Goal: Task Accomplishment & Management: Manage account settings

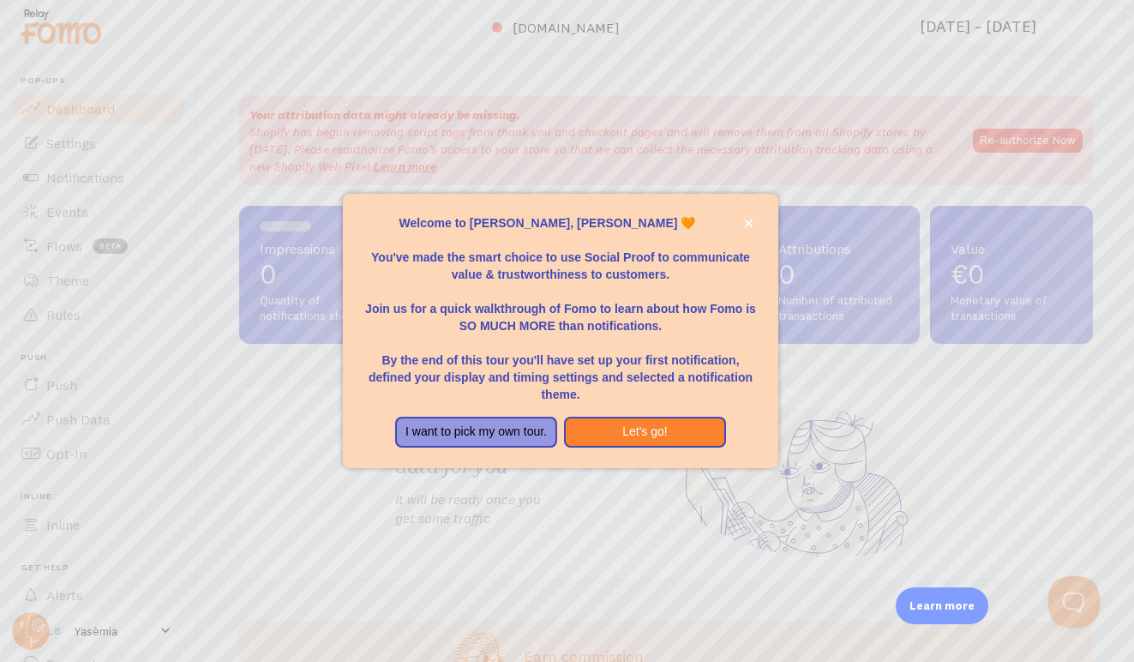
click at [507, 417] on button "I want to pick my own tour." at bounding box center [476, 431] width 162 height 31
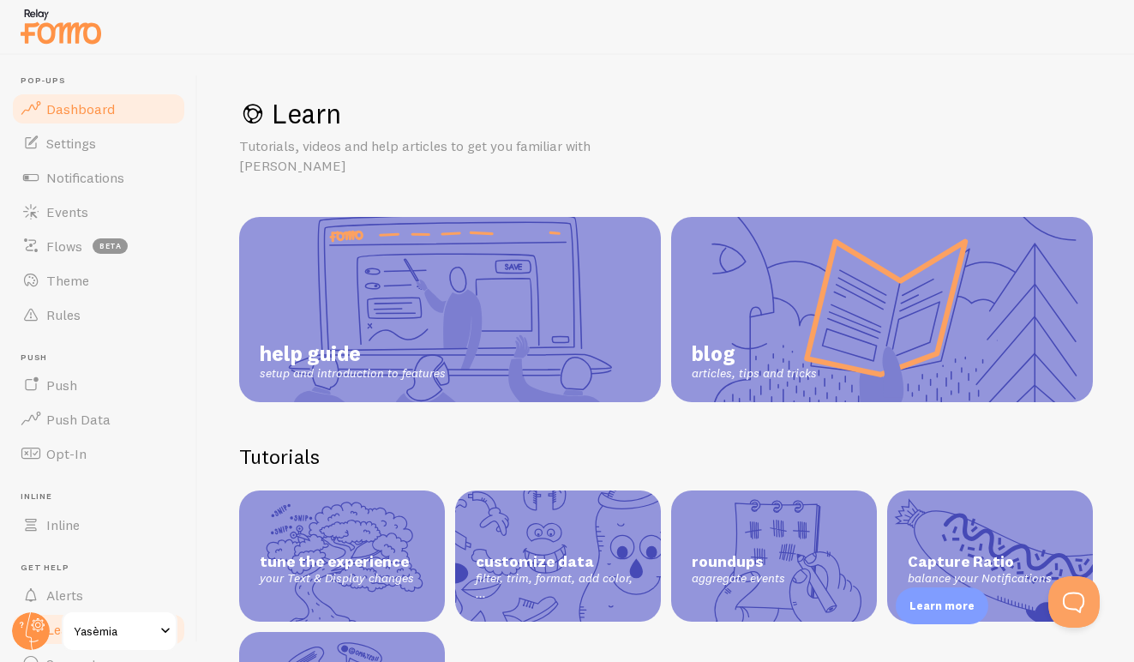
click at [118, 113] on link "Dashboard" at bounding box center [98, 109] width 177 height 34
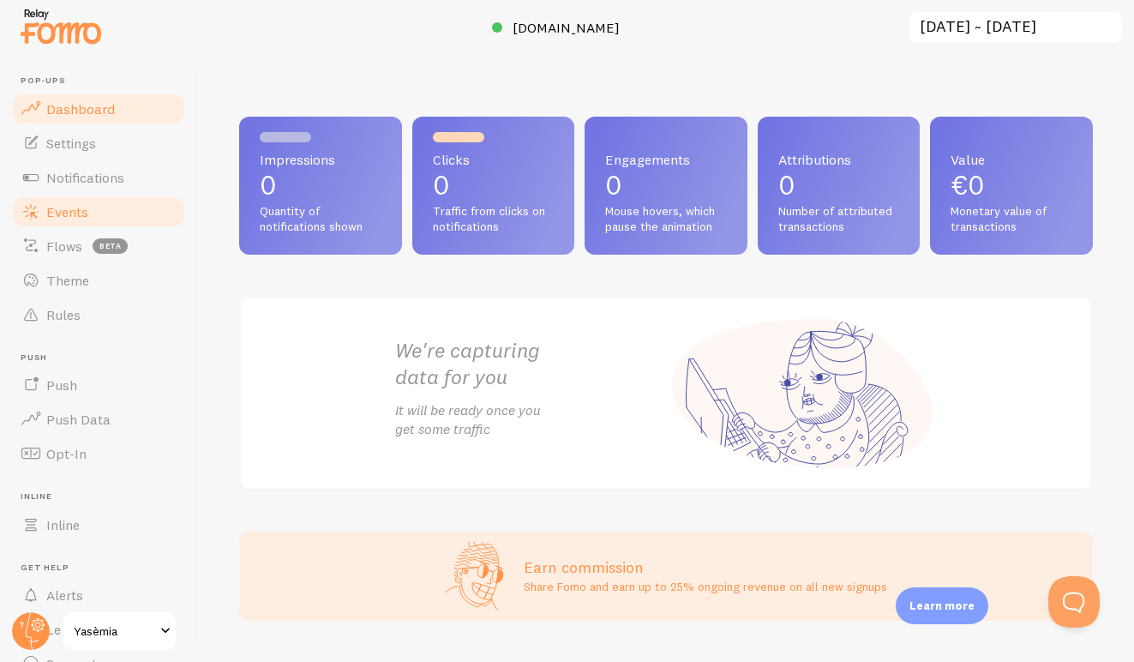
click at [87, 220] on link "Events" at bounding box center [98, 212] width 177 height 34
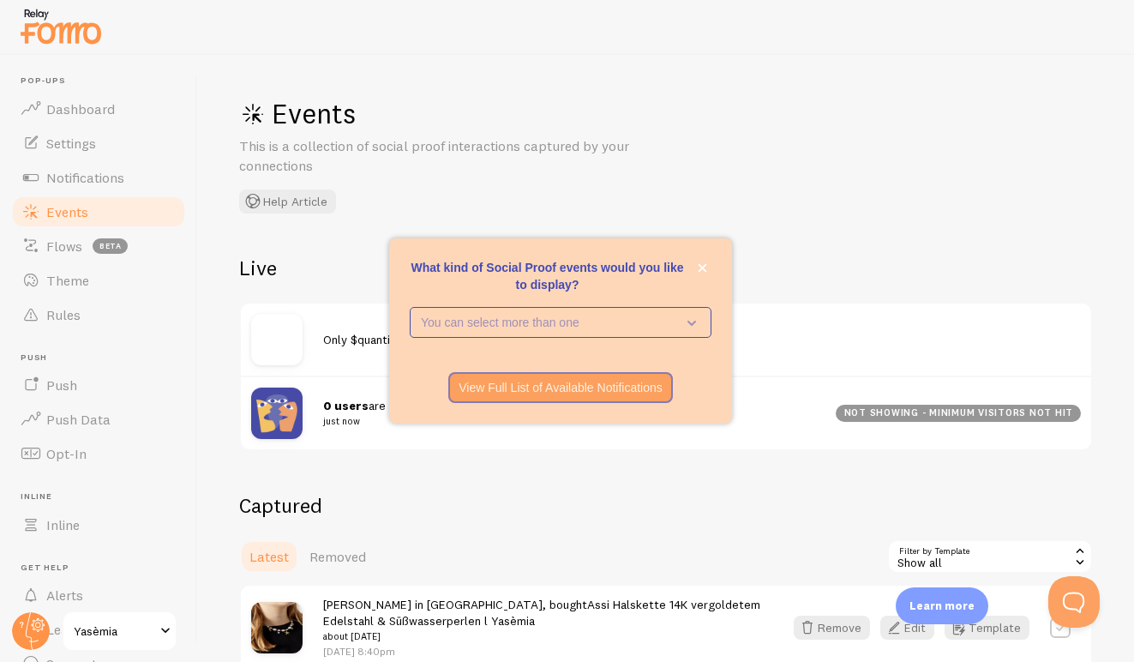
scroll to position [1, 0]
click at [703, 266] on icon "close," at bounding box center [702, 267] width 9 height 9
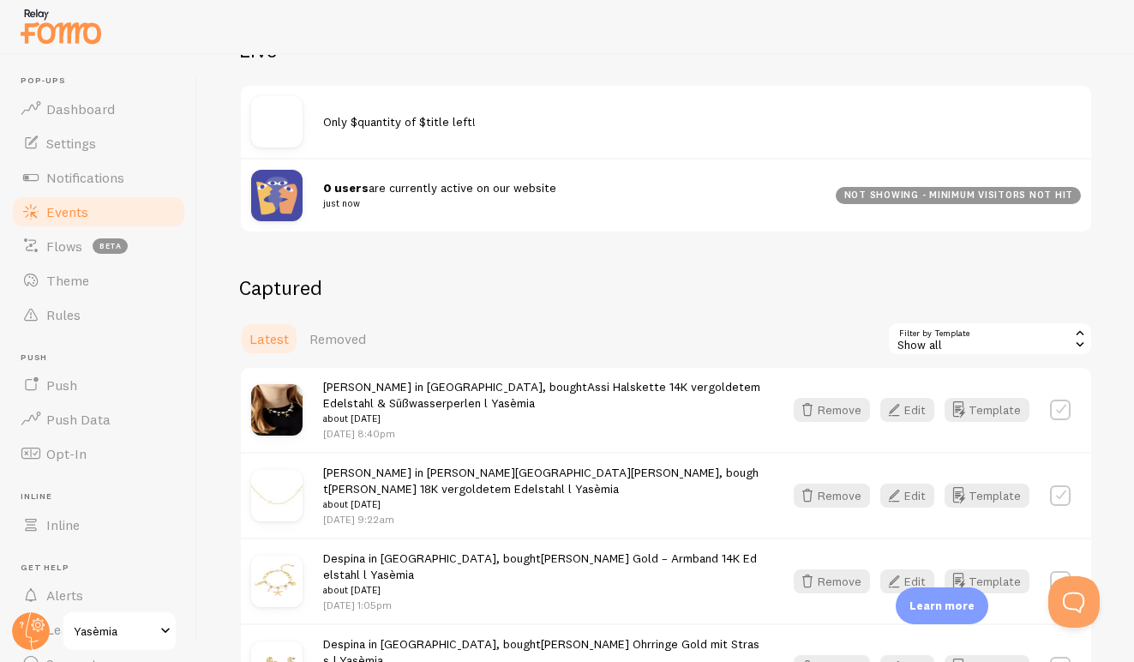
scroll to position [265, 0]
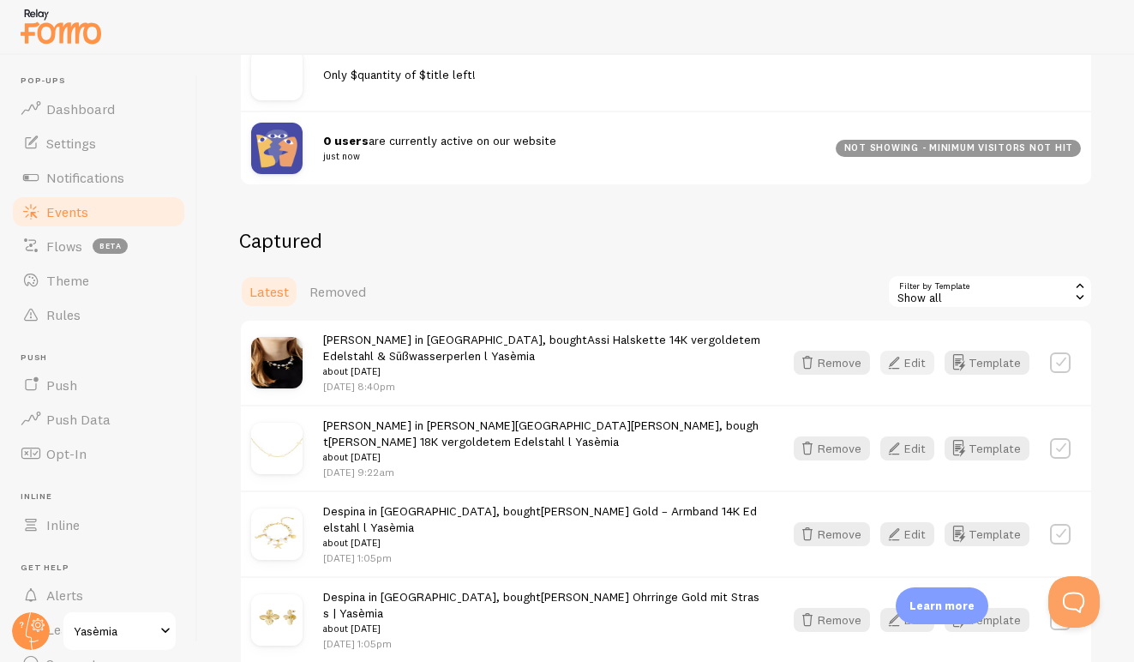
click at [901, 360] on icon "button" at bounding box center [894, 362] width 21 height 21
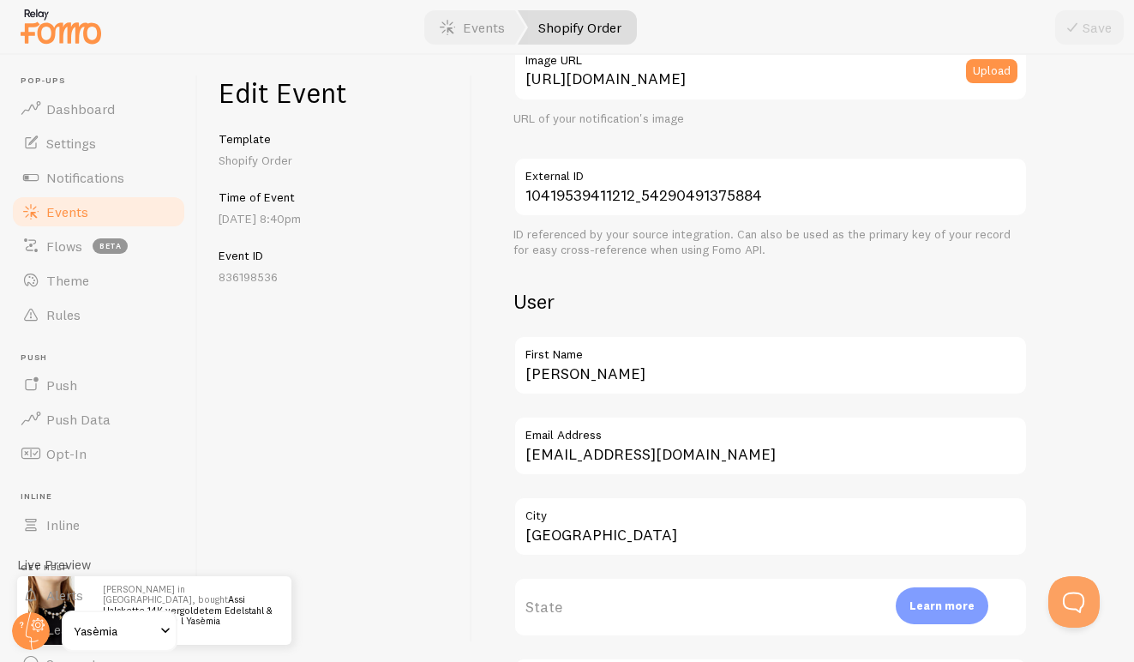
scroll to position [368, 0]
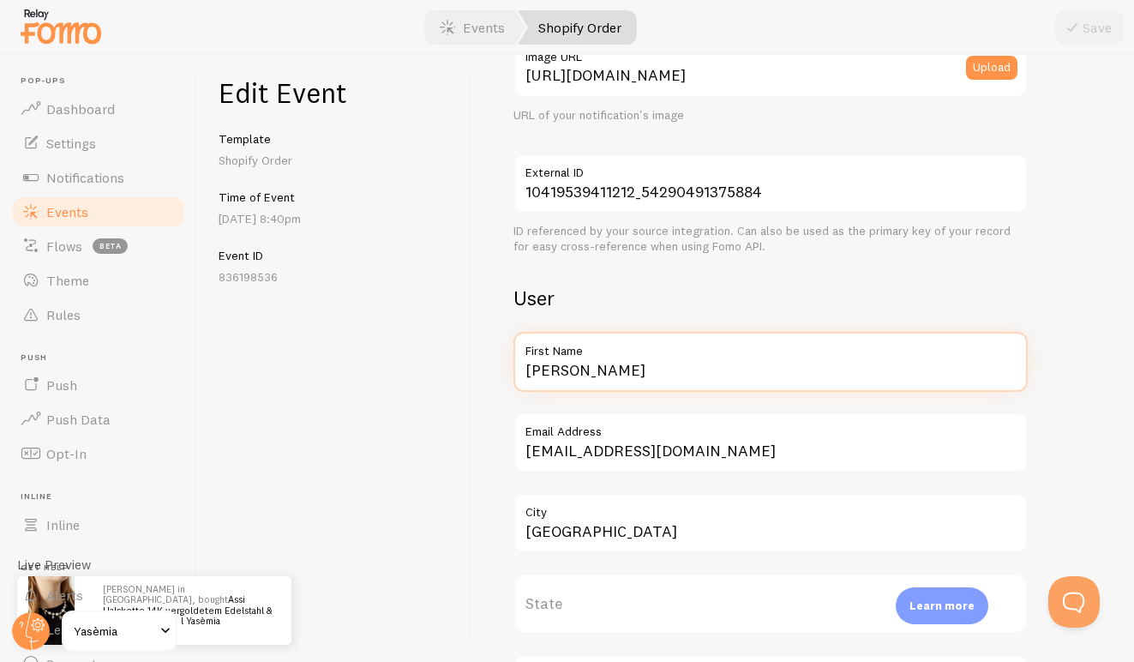
click at [617, 369] on input "[PERSON_NAME]" at bounding box center [770, 362] width 514 height 60
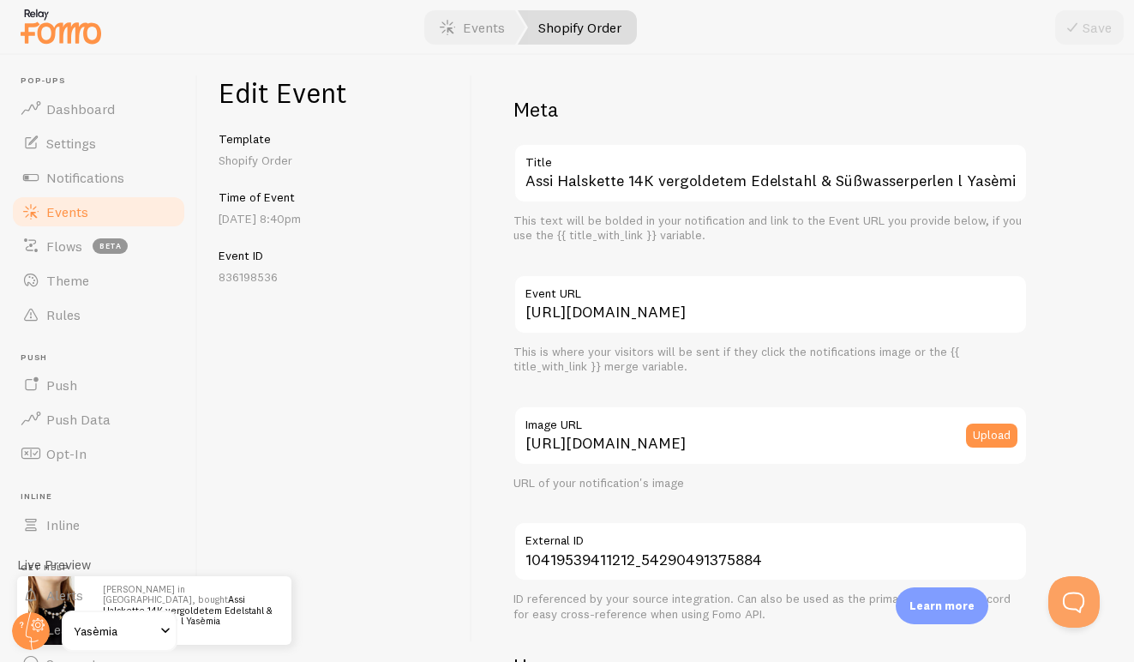
scroll to position [0, 0]
click at [75, 206] on span "Events" at bounding box center [67, 211] width 42 height 17
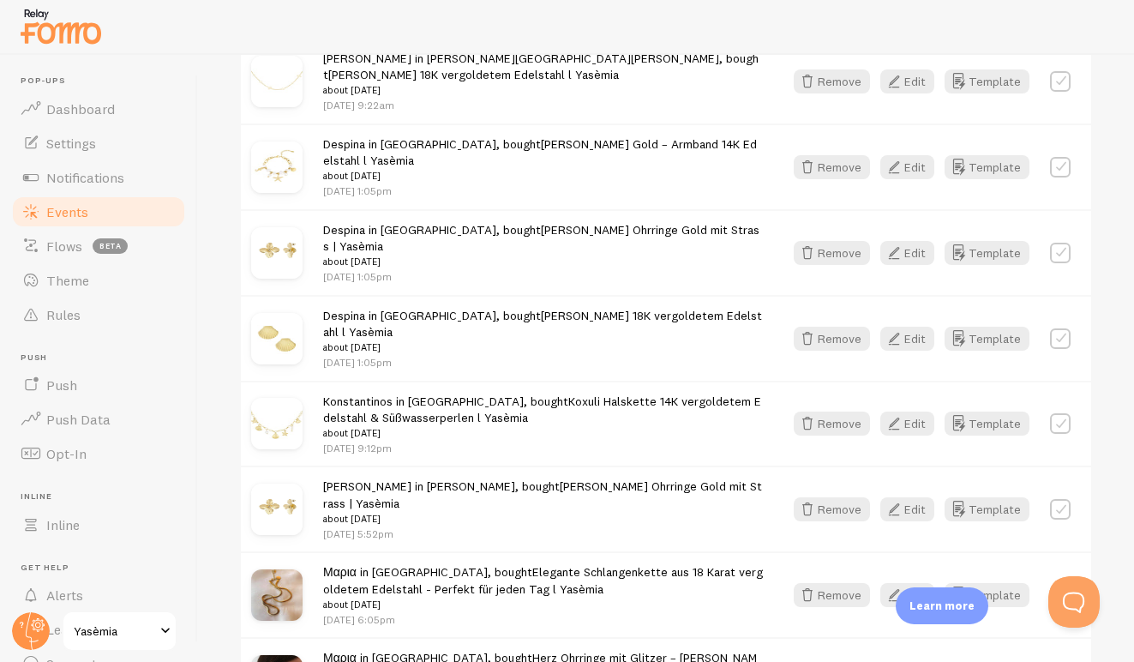
scroll to position [727, 0]
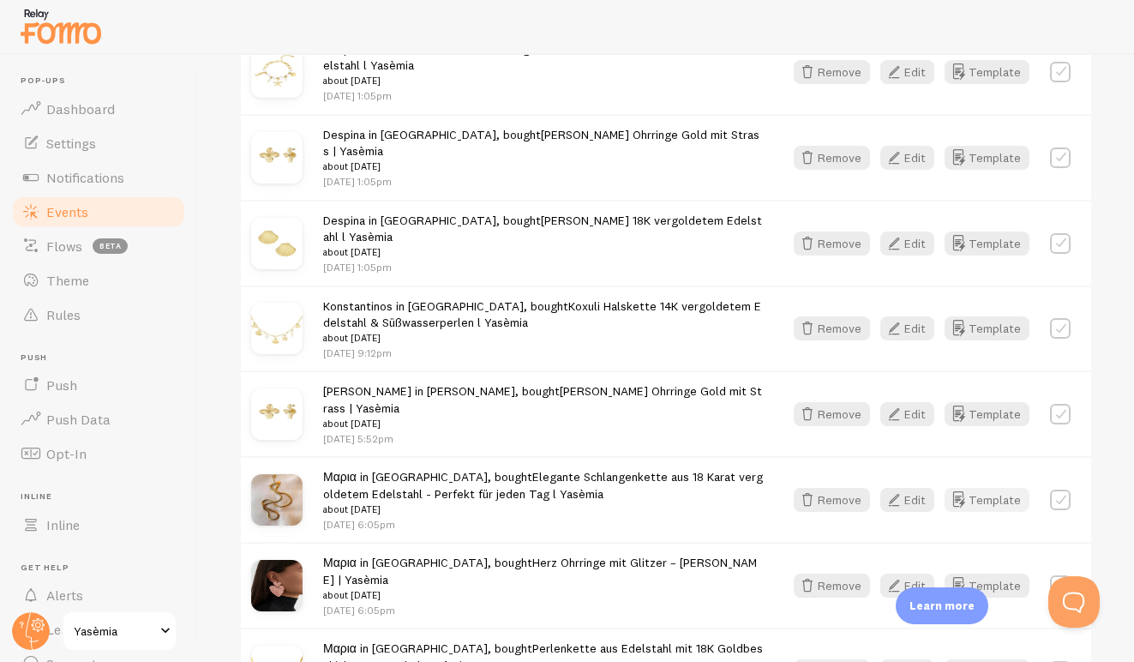
click at [992, 488] on button "Template" at bounding box center [986, 500] width 85 height 24
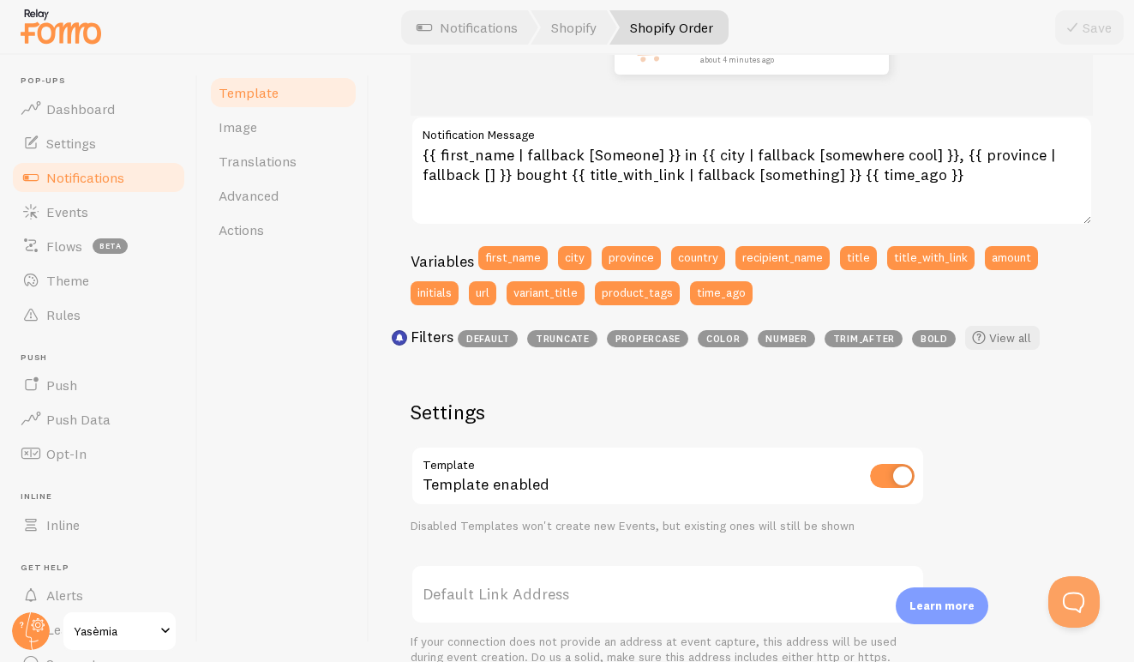
scroll to position [295, 0]
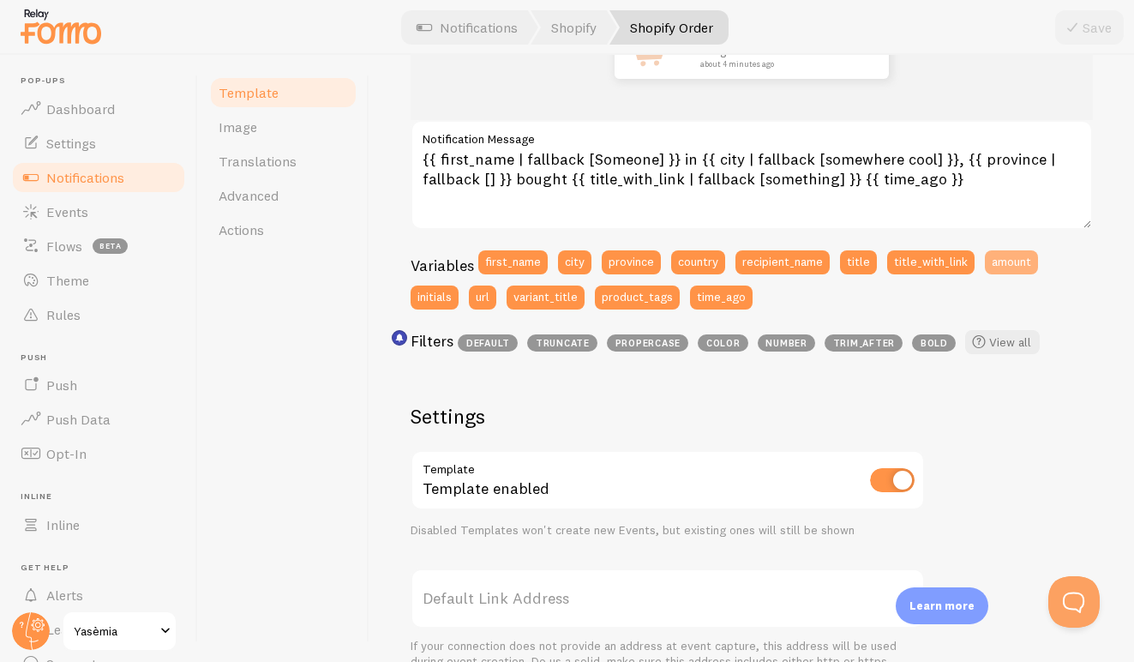
click at [1002, 265] on button "amount" at bounding box center [1011, 262] width 53 height 24
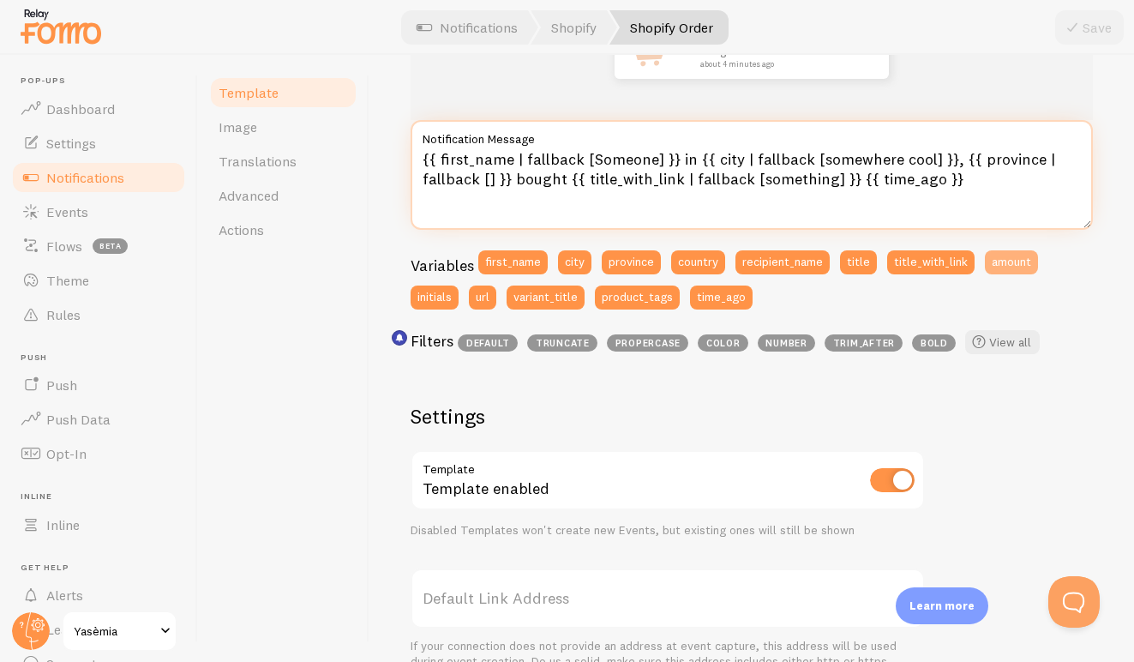
type textarea "{{ amount }}{{ first_name | fallback [Someone] }} in {{ city | fallback [somewh…"
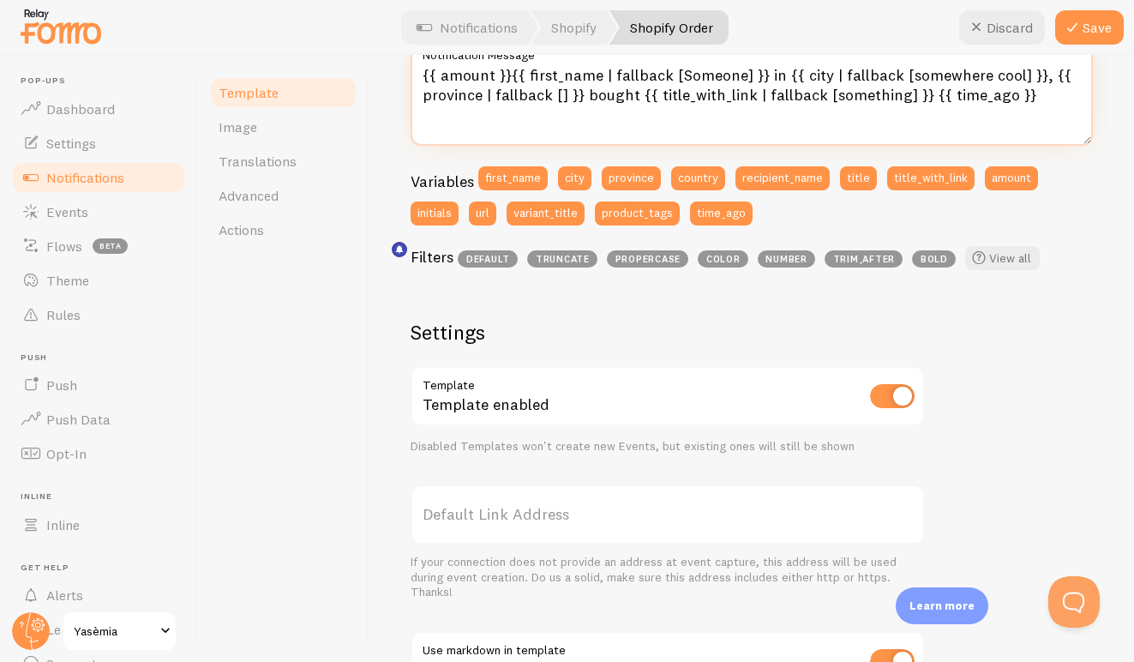
scroll to position [388, 0]
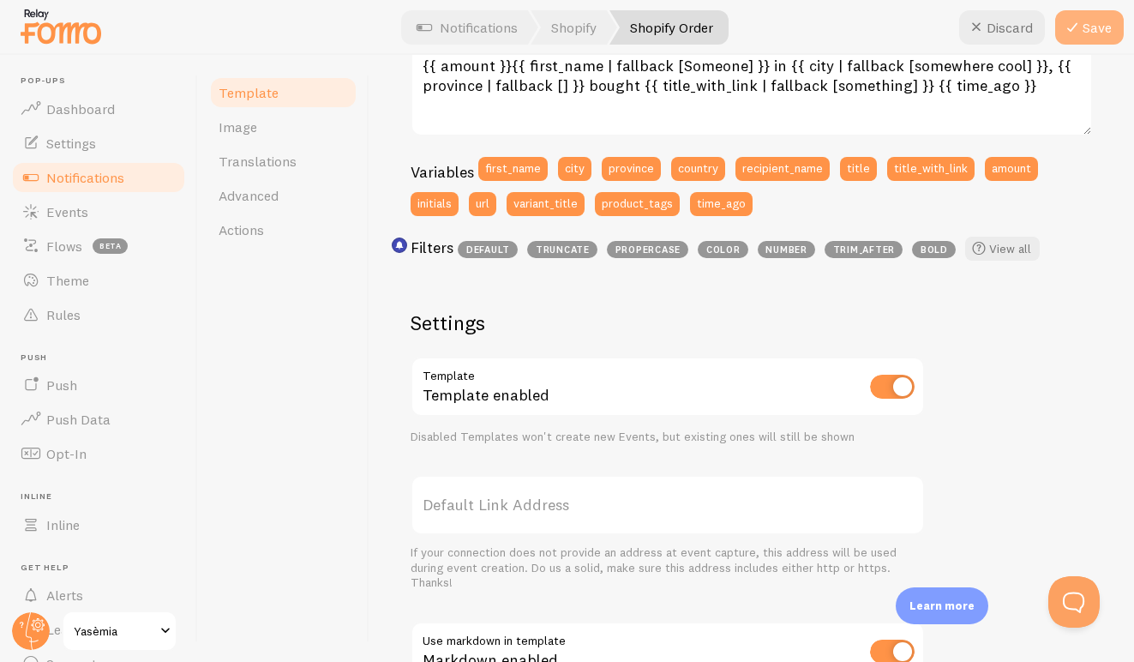
click at [1093, 31] on button "Save" at bounding box center [1089, 27] width 69 height 34
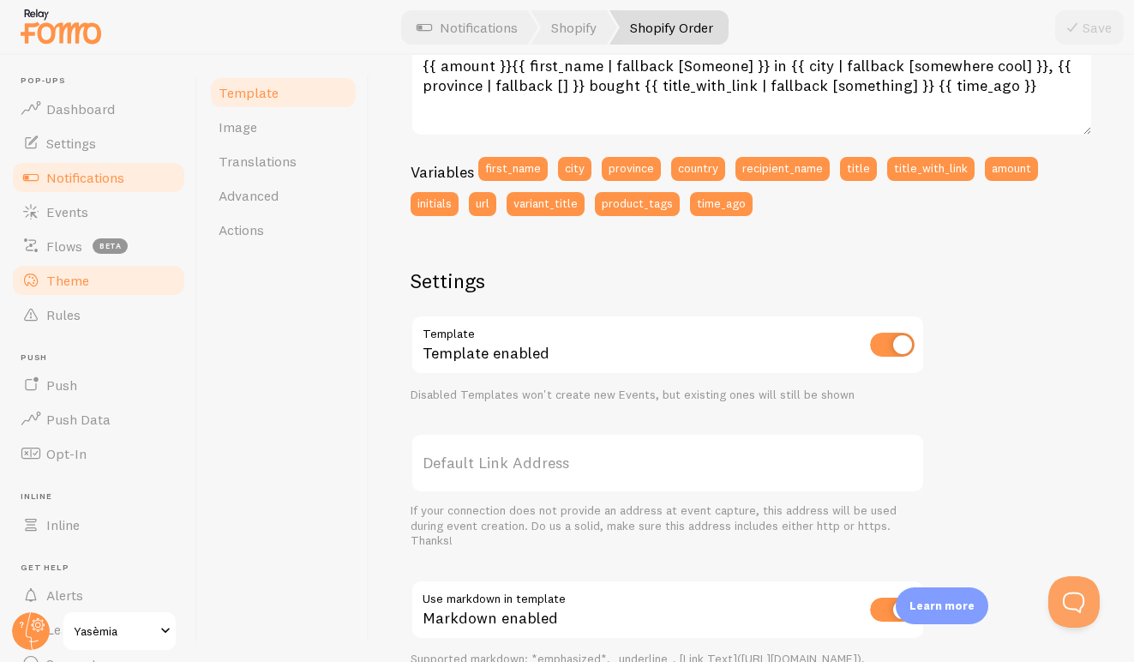
click at [64, 276] on span "Theme" at bounding box center [67, 280] width 43 height 17
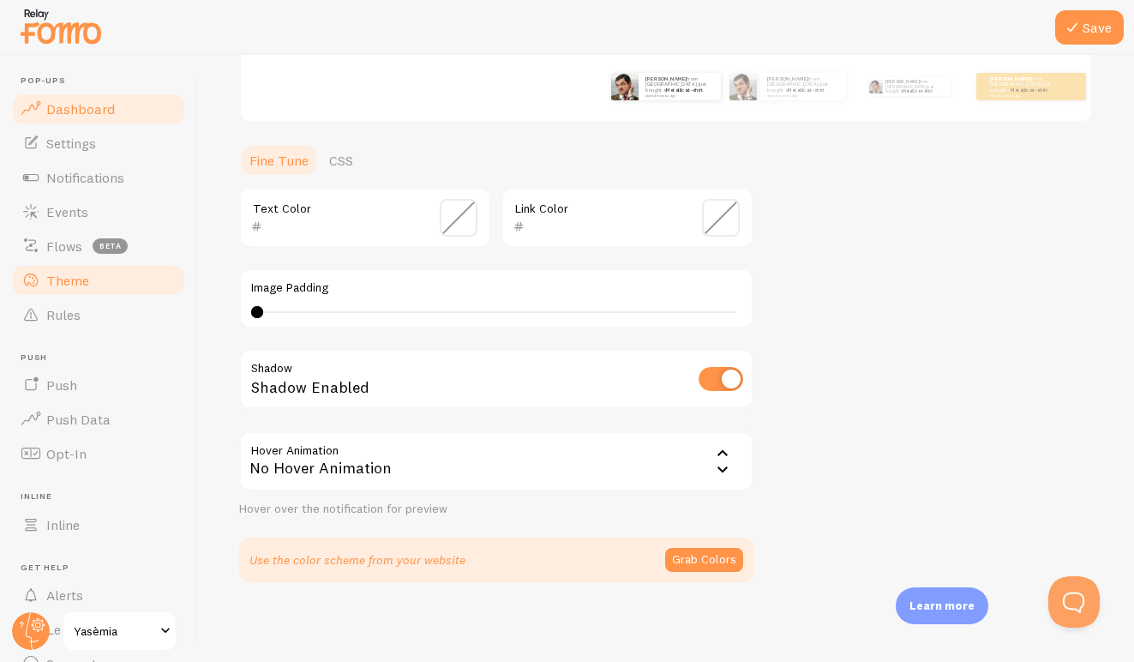
click at [89, 108] on span "Dashboard" at bounding box center [80, 108] width 69 height 17
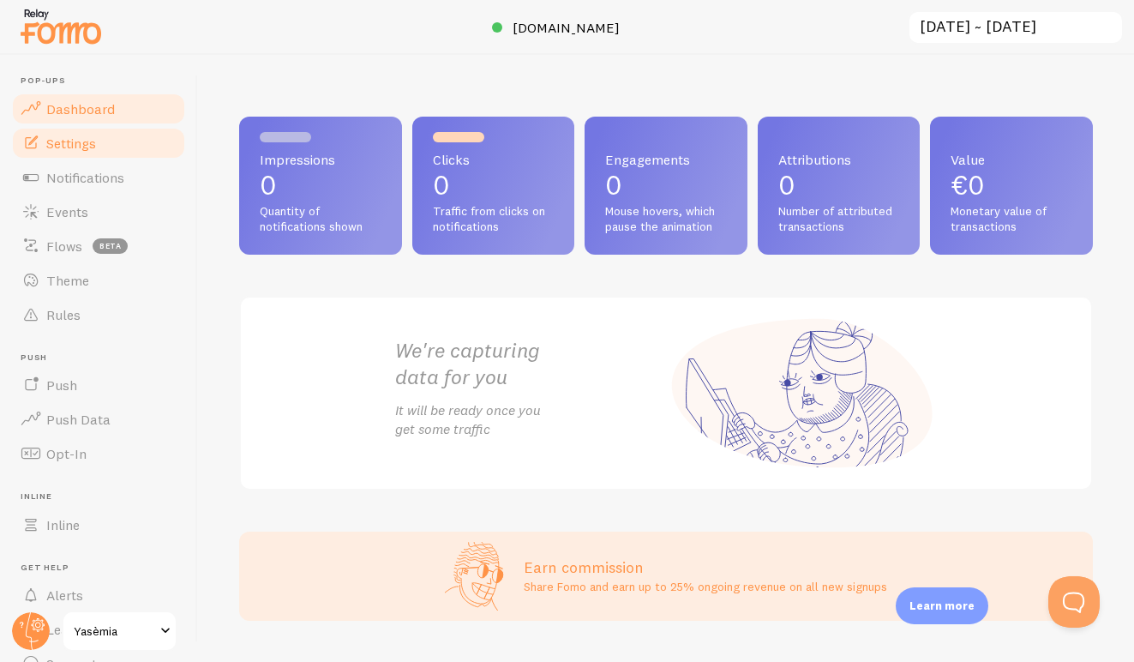
click at [87, 147] on span "Settings" at bounding box center [71, 143] width 50 height 17
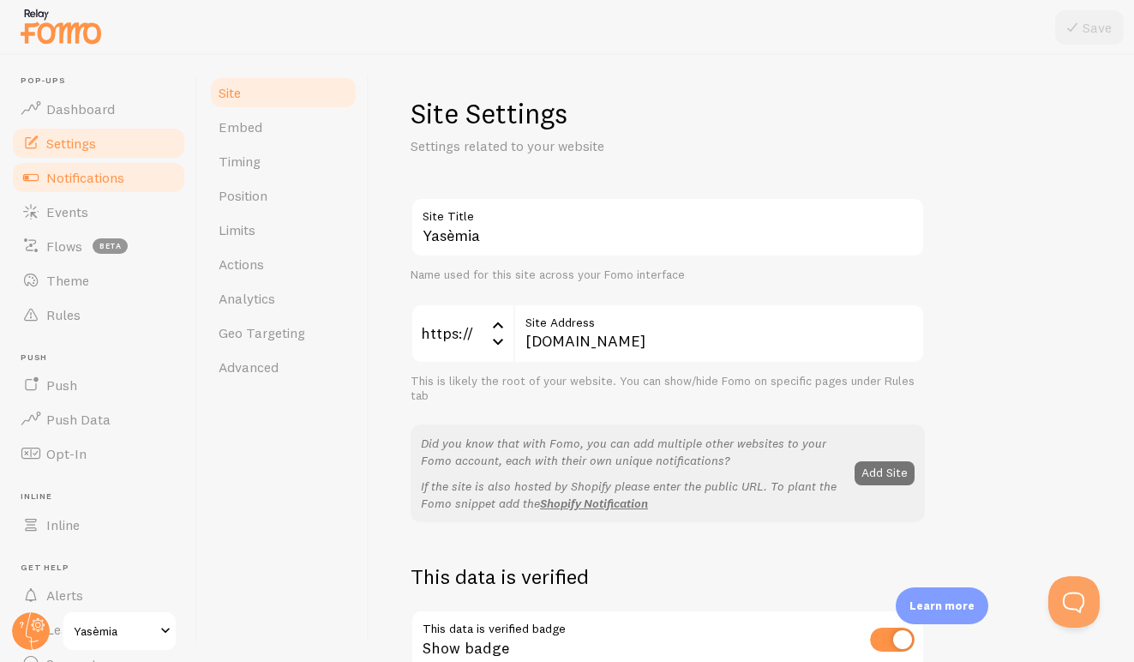
click at [105, 183] on span "Notifications" at bounding box center [85, 177] width 78 height 17
click at [88, 177] on span "Notifications" at bounding box center [85, 177] width 78 height 17
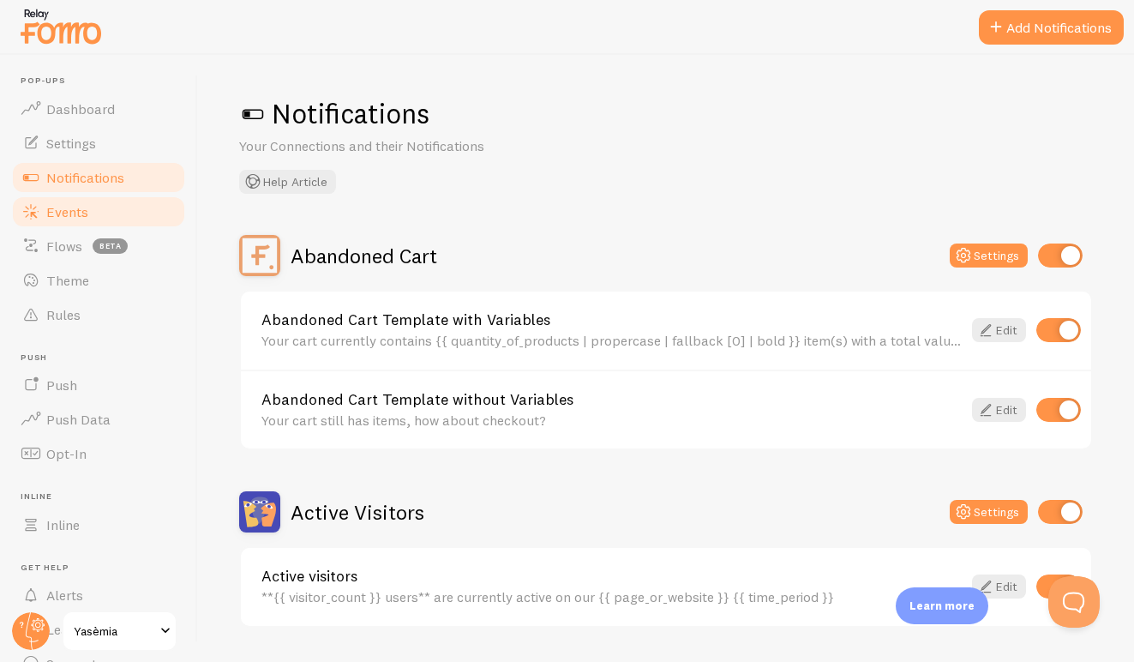
click at [71, 217] on span "Events" at bounding box center [67, 211] width 42 height 17
click at [59, 249] on span "Flows" at bounding box center [64, 245] width 36 height 17
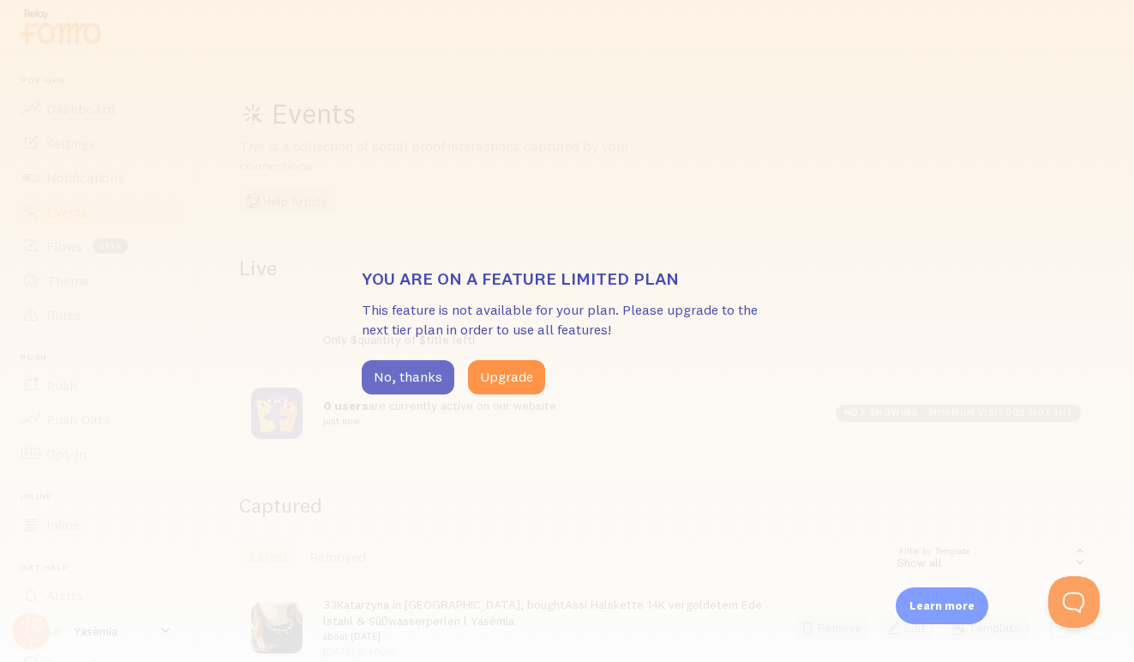
click at [407, 384] on button "No, thanks" at bounding box center [408, 377] width 93 height 34
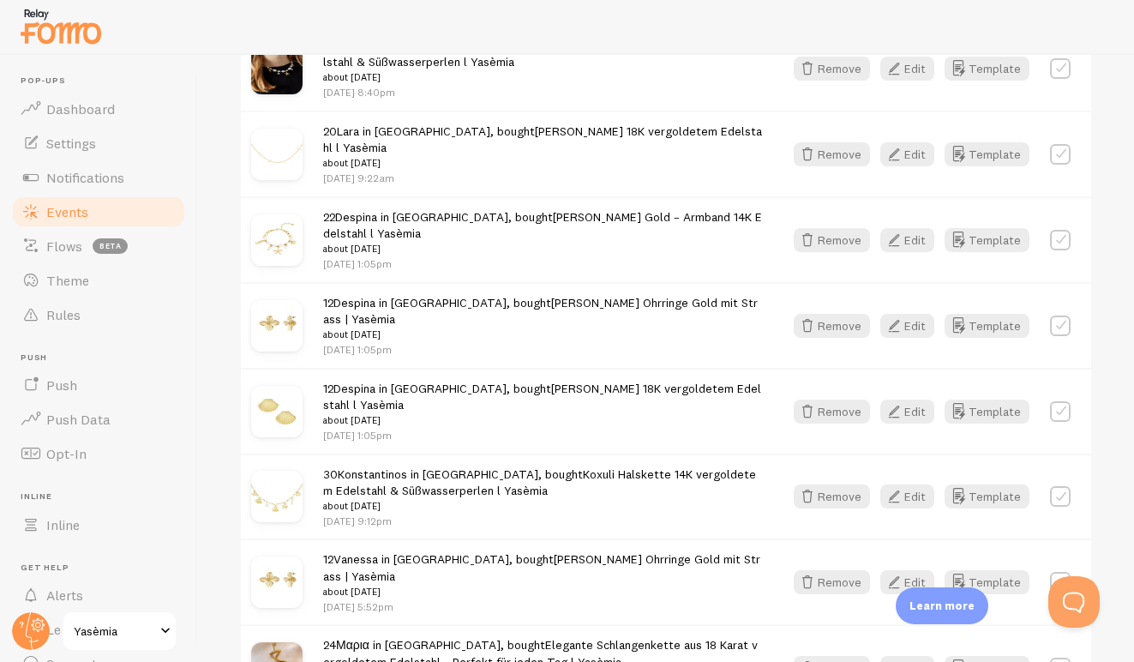
scroll to position [369, 0]
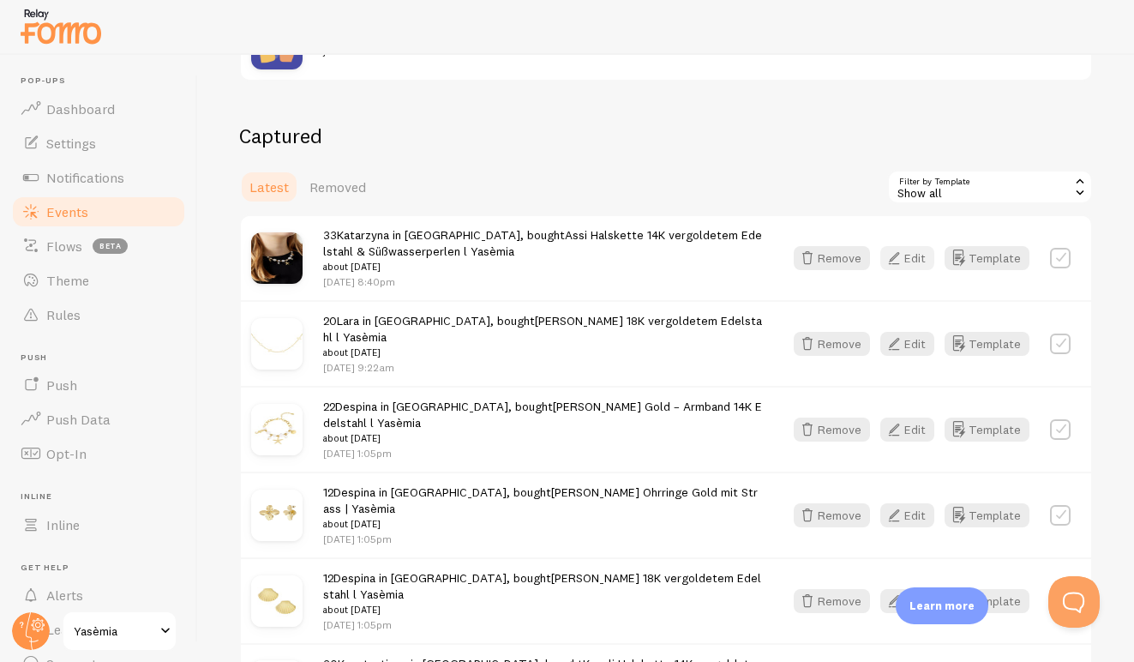
click at [907, 256] on button "Edit" at bounding box center [907, 258] width 54 height 24
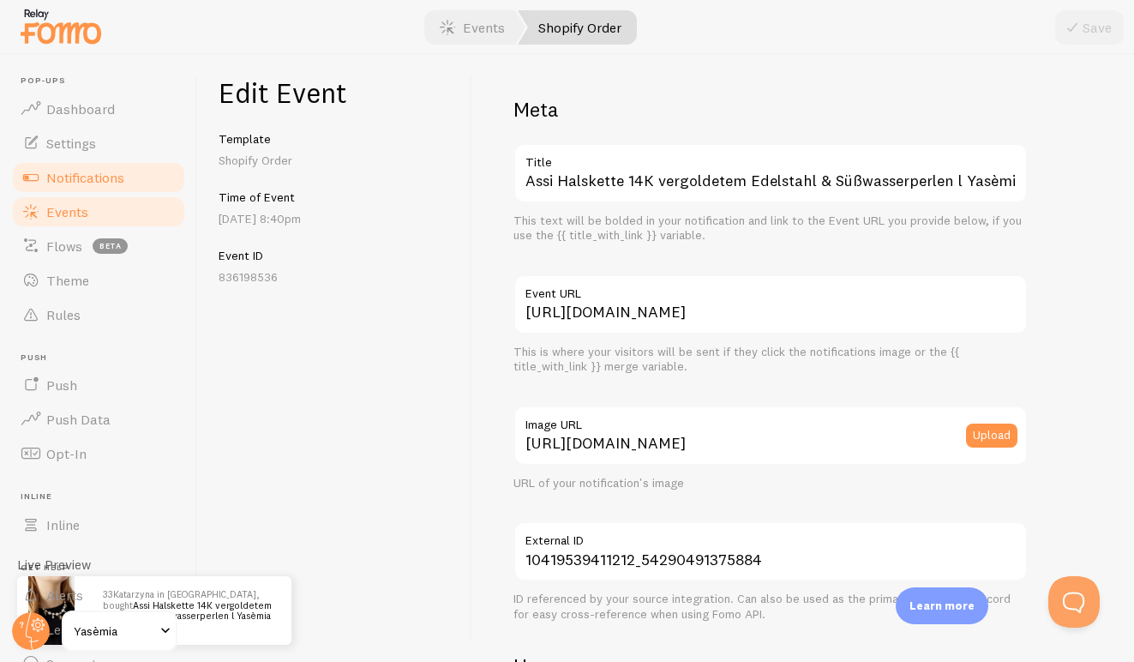
click at [103, 178] on span "Notifications" at bounding box center [85, 177] width 78 height 17
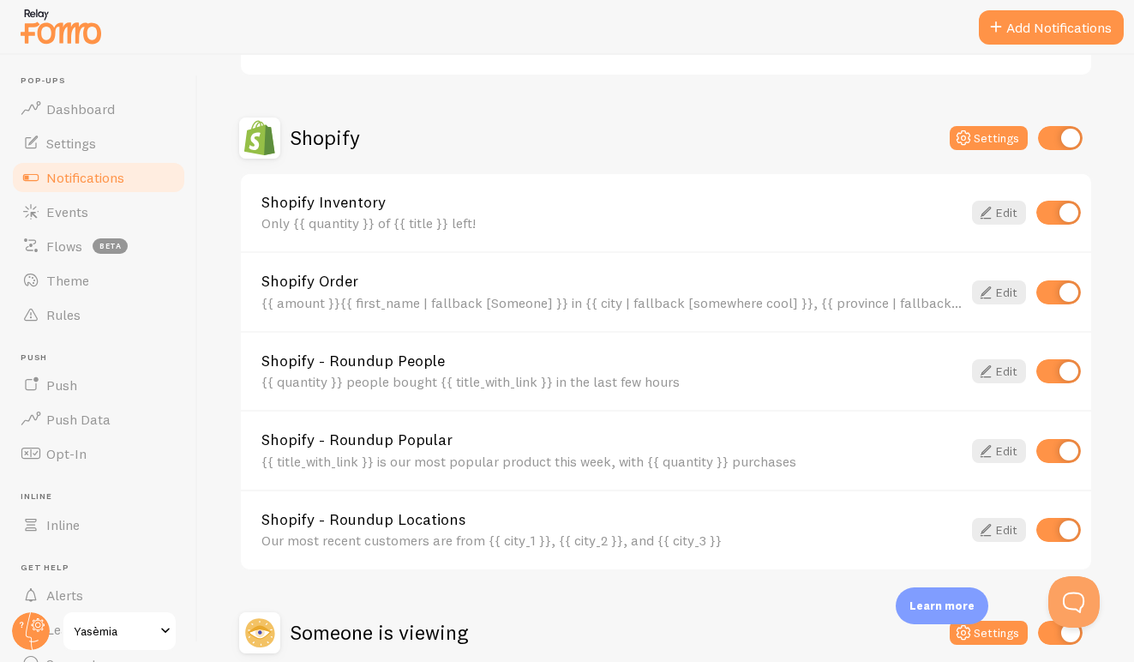
scroll to position [533, 0]
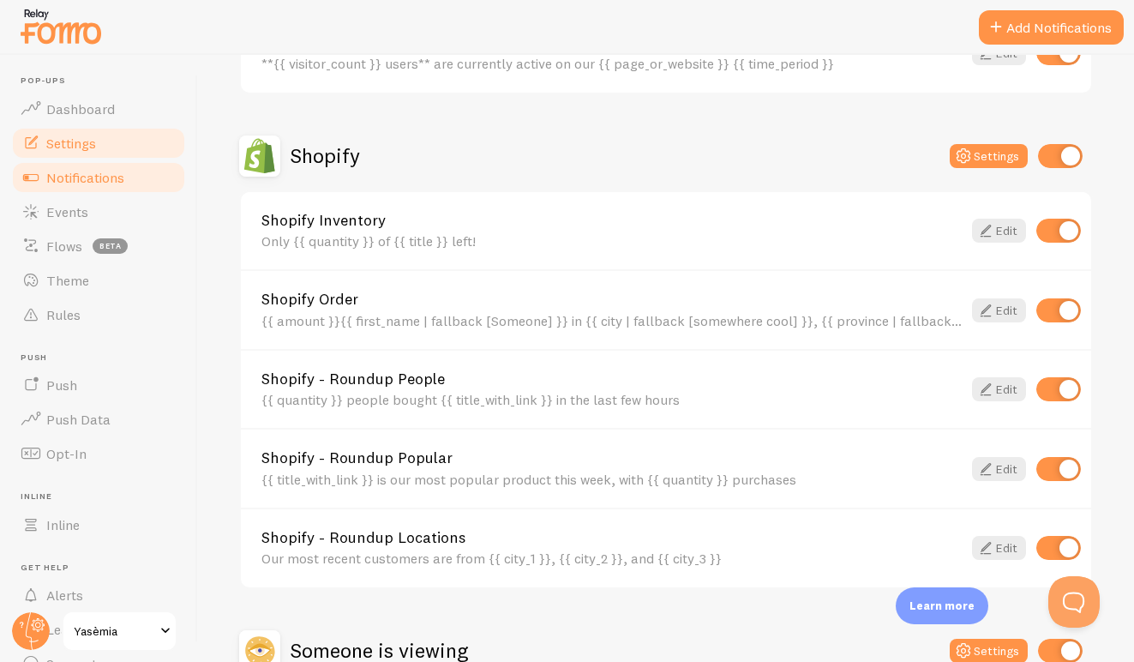
click at [85, 150] on span "Settings" at bounding box center [71, 143] width 50 height 17
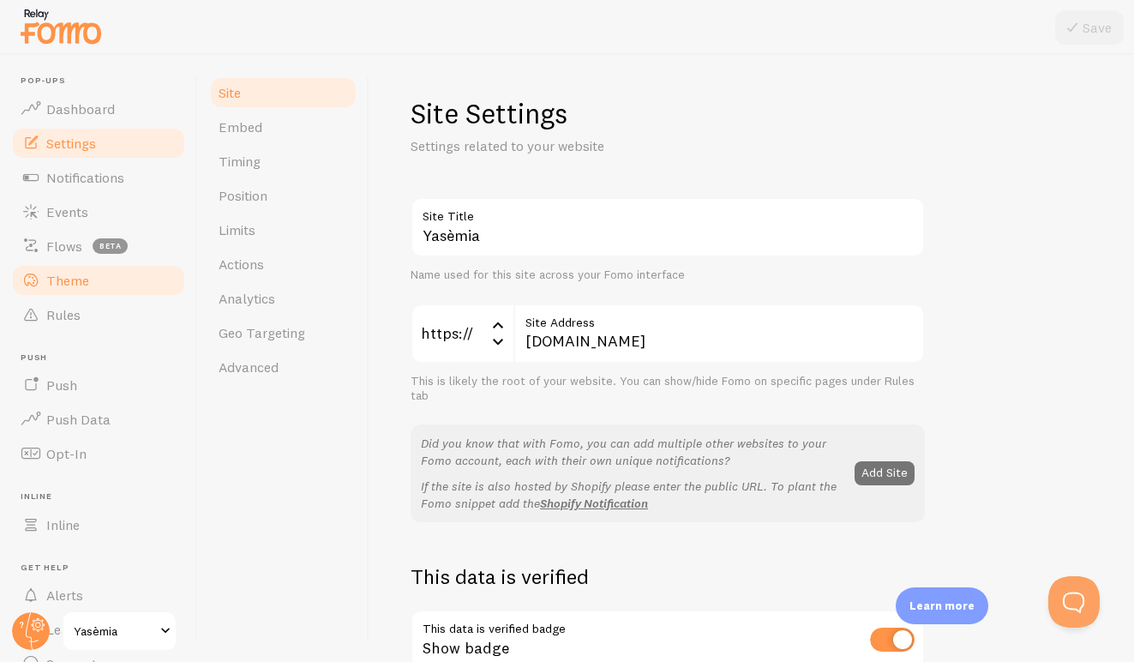
click at [71, 274] on span "Theme" at bounding box center [67, 280] width 43 height 17
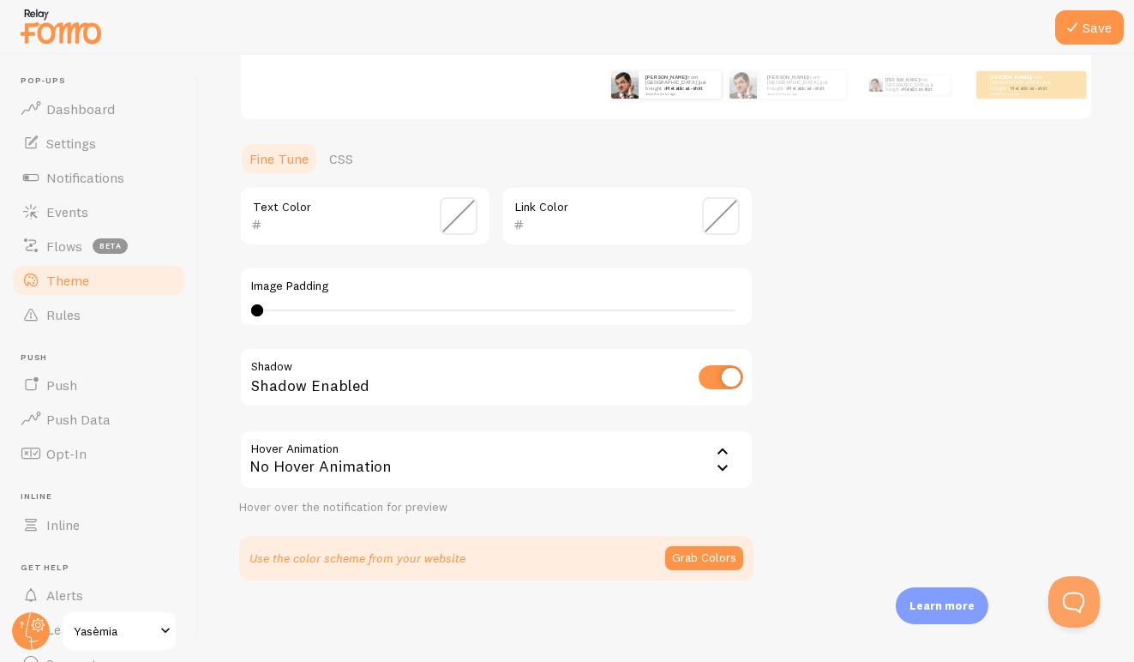
scroll to position [327, 0]
click at [690, 548] on button "Grab Colors" at bounding box center [704, 560] width 78 height 24
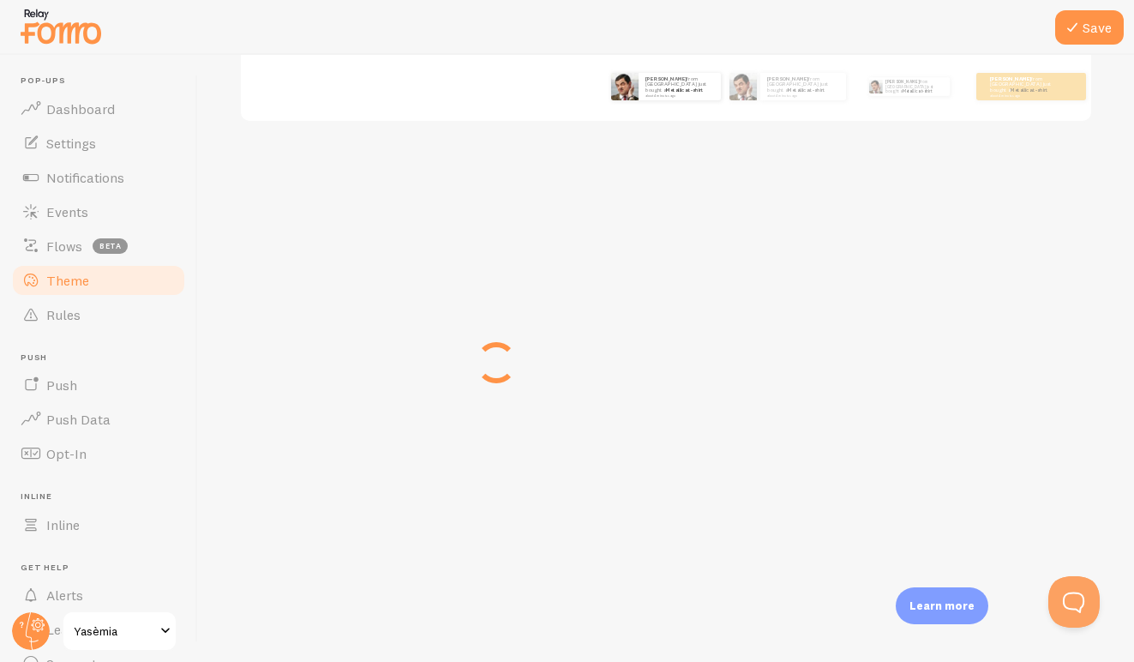
scroll to position [320, 0]
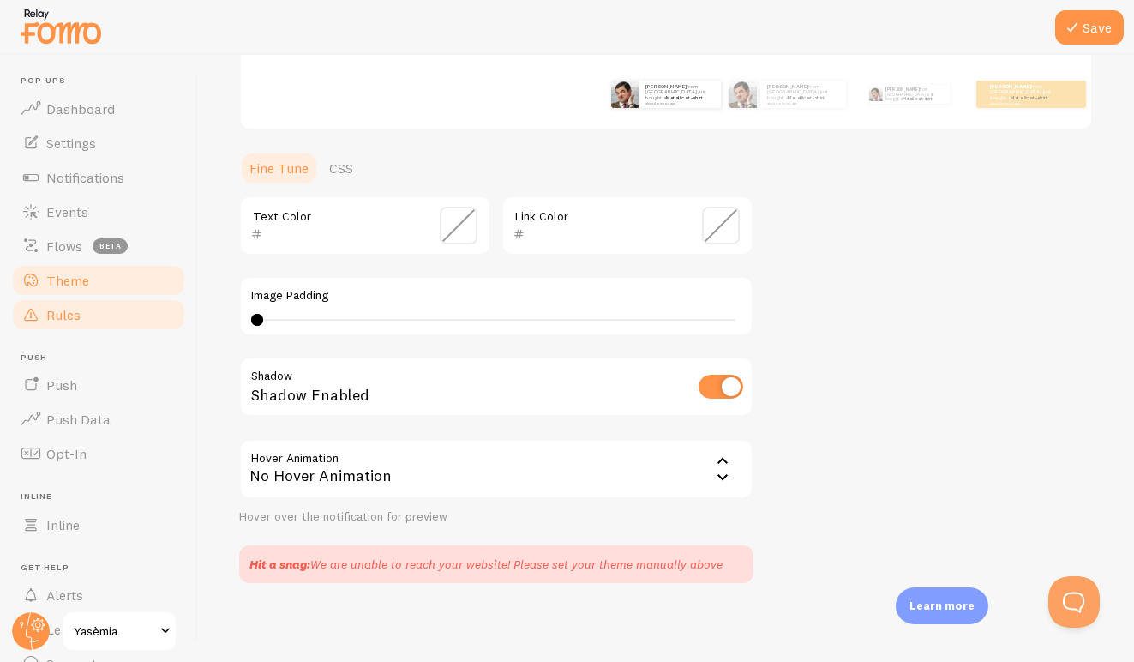
click at [83, 327] on link "Rules" at bounding box center [98, 314] width 177 height 34
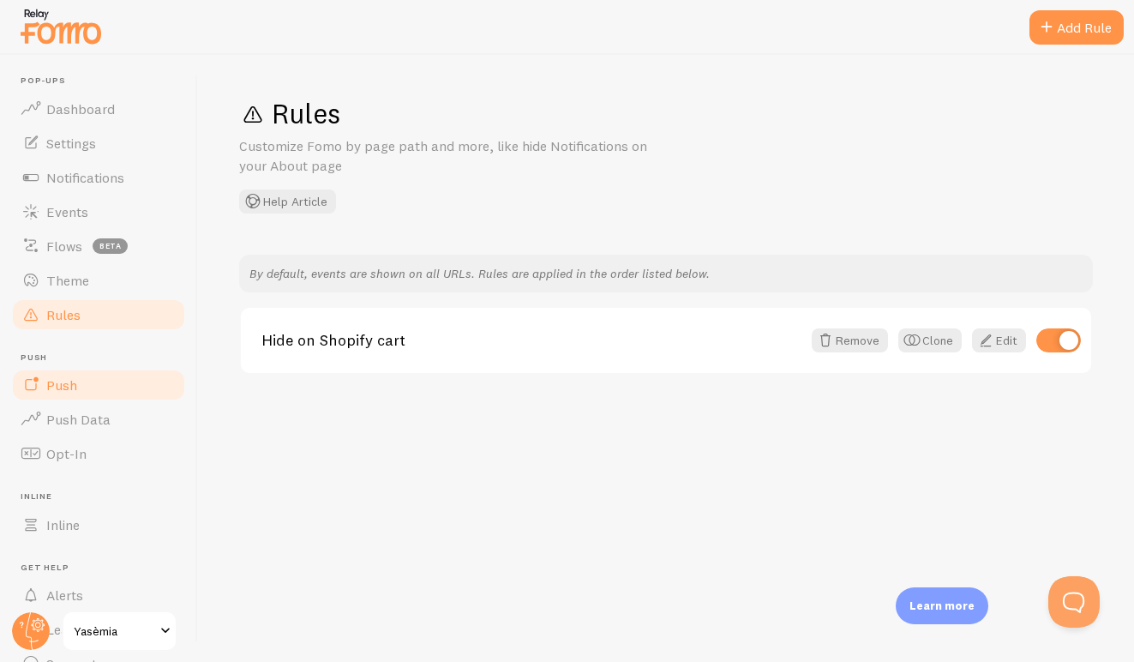
click at [63, 381] on span "Push" at bounding box center [61, 384] width 31 height 17
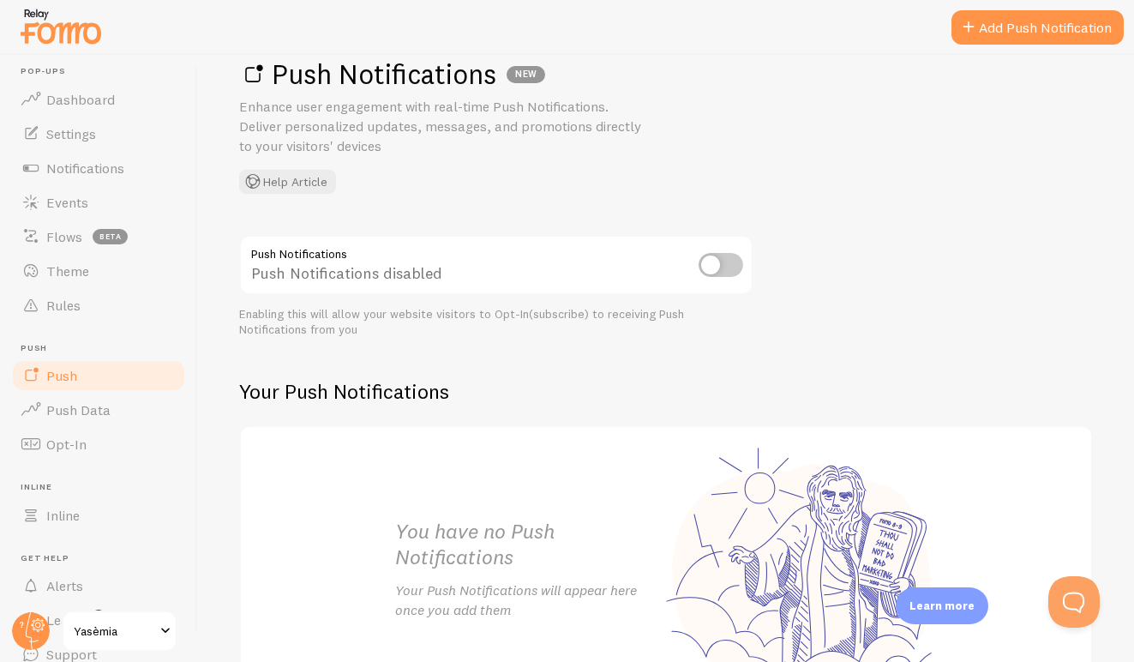
scroll to position [21, 0]
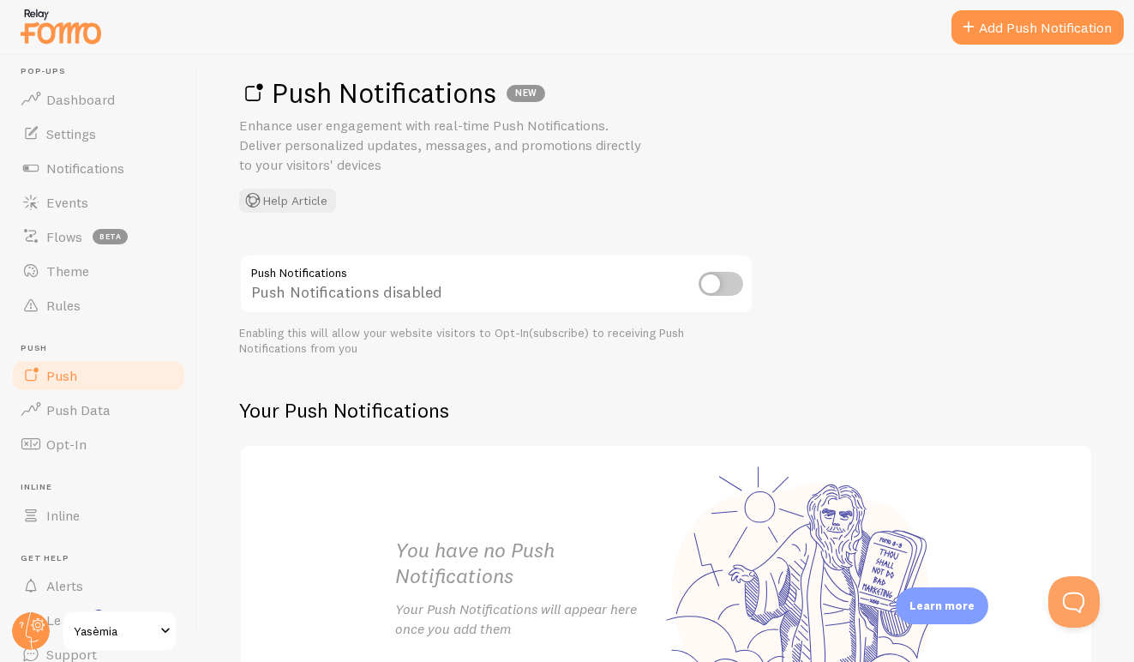
click at [721, 284] on input "checkbox" at bounding box center [720, 284] width 45 height 24
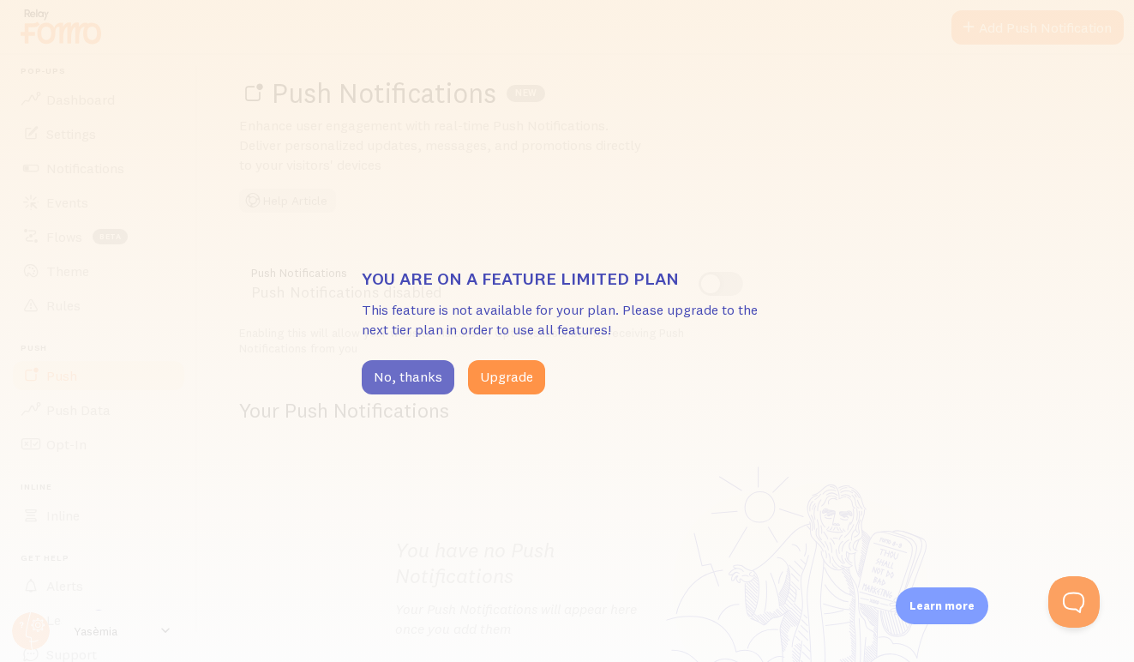
click at [428, 375] on button "No, thanks" at bounding box center [408, 377] width 93 height 34
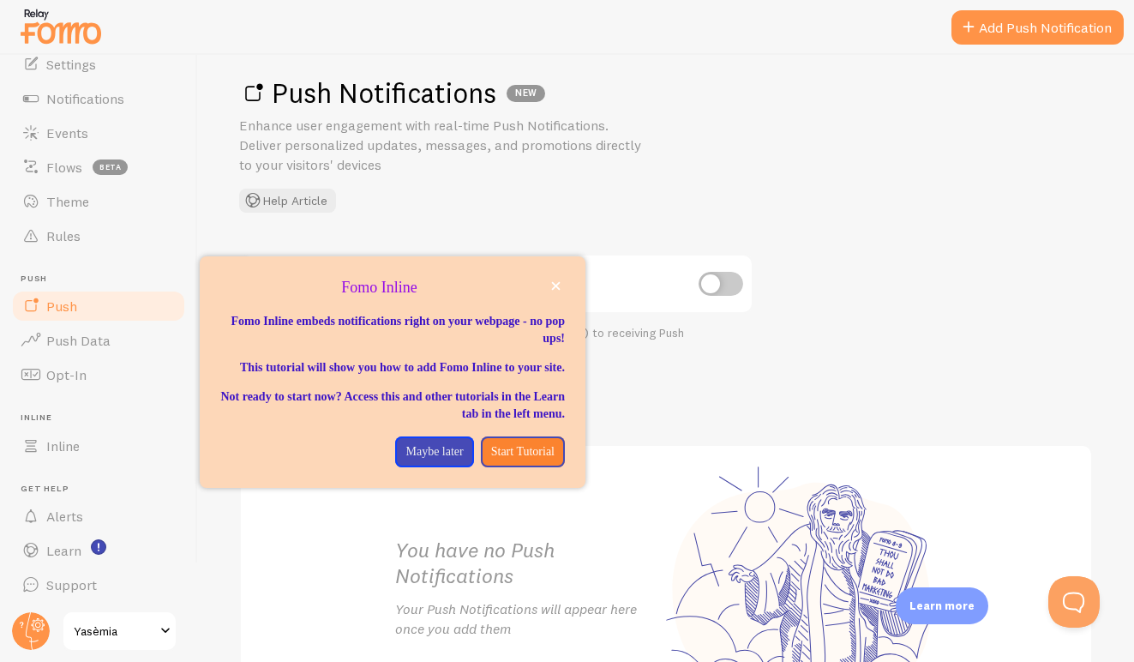
scroll to position [0, 0]
click at [559, 277] on button "close," at bounding box center [556, 286] width 18 height 18
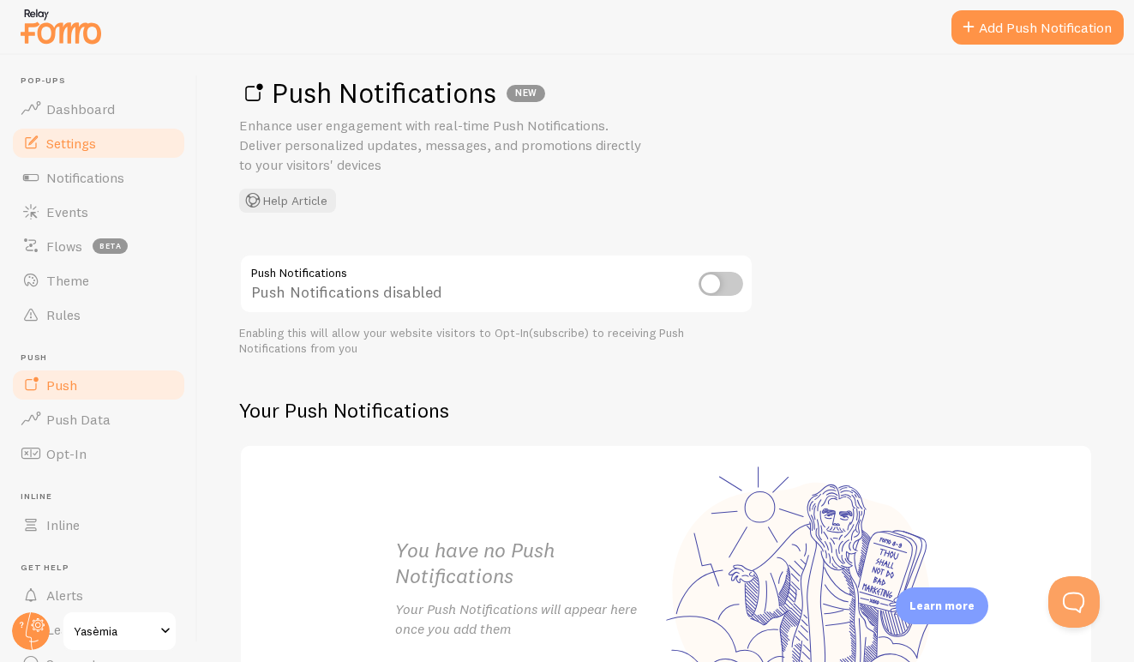
click at [93, 147] on span "Settings" at bounding box center [71, 143] width 50 height 17
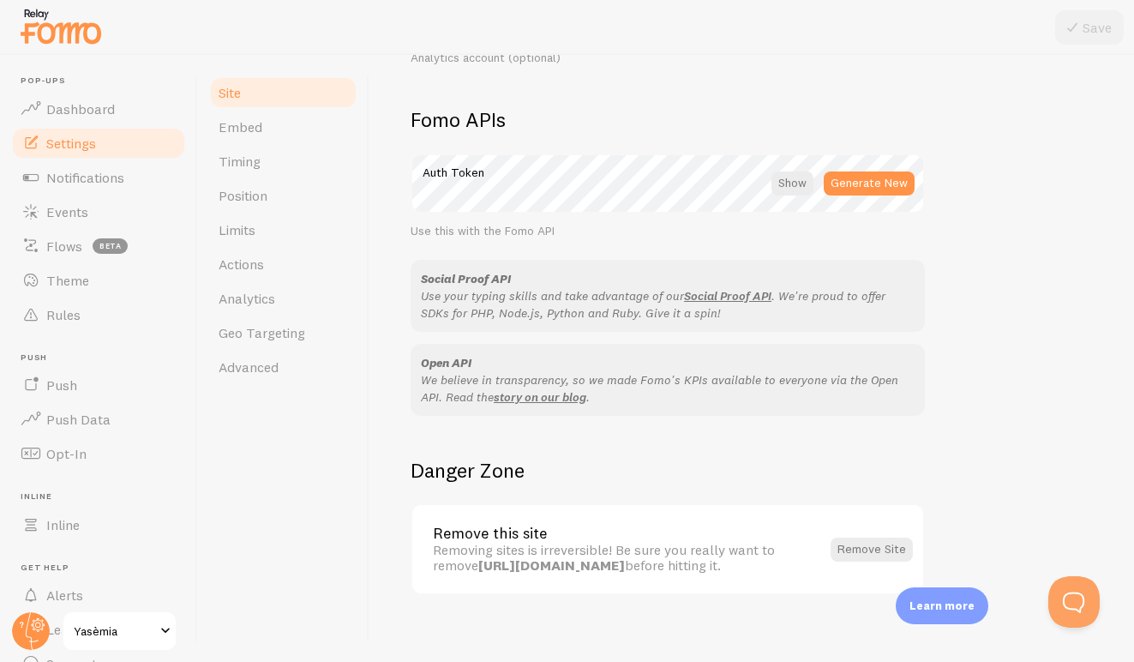
scroll to position [939, 0]
click at [132, 180] on link "Notifications" at bounding box center [98, 177] width 177 height 34
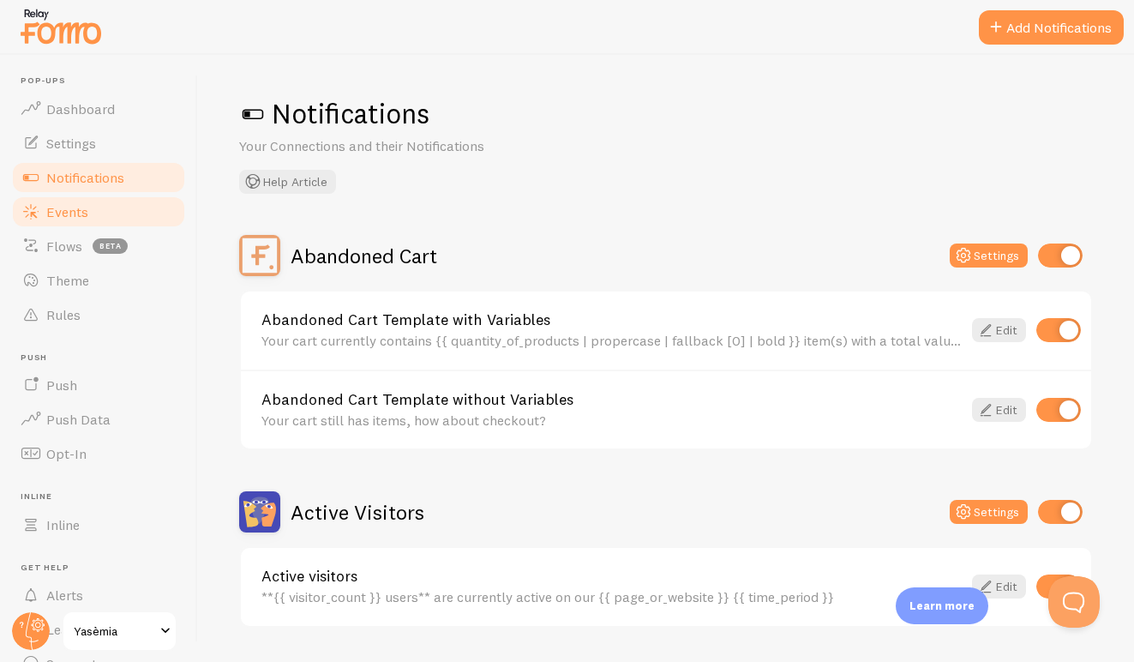
click at [83, 205] on span "Events" at bounding box center [67, 211] width 42 height 17
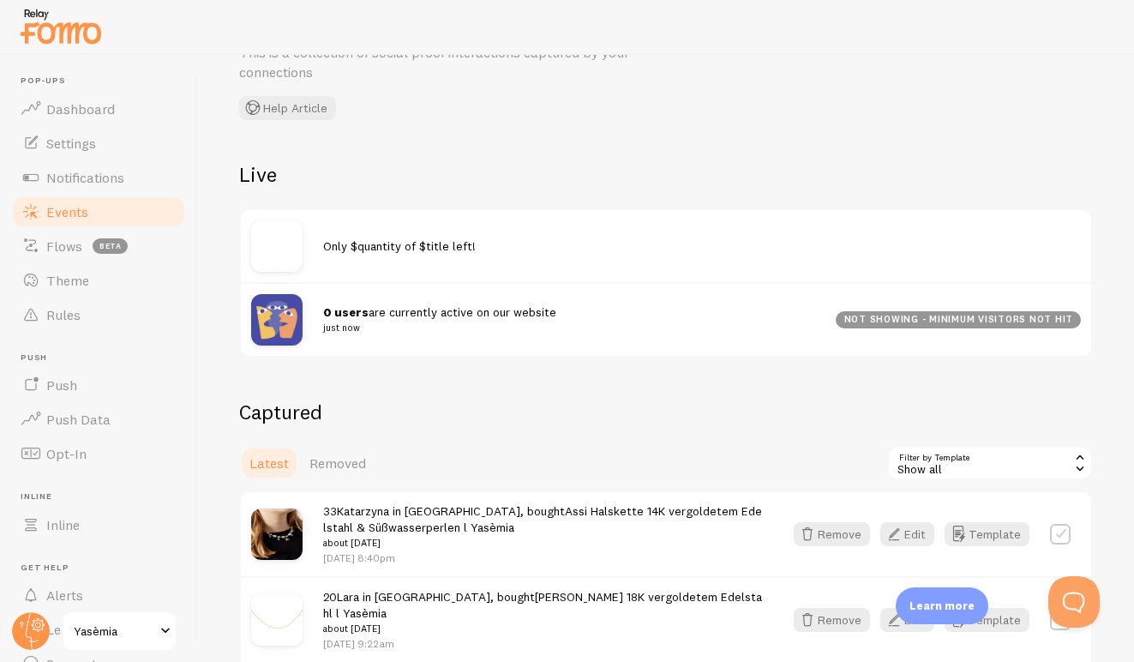
scroll to position [320, 0]
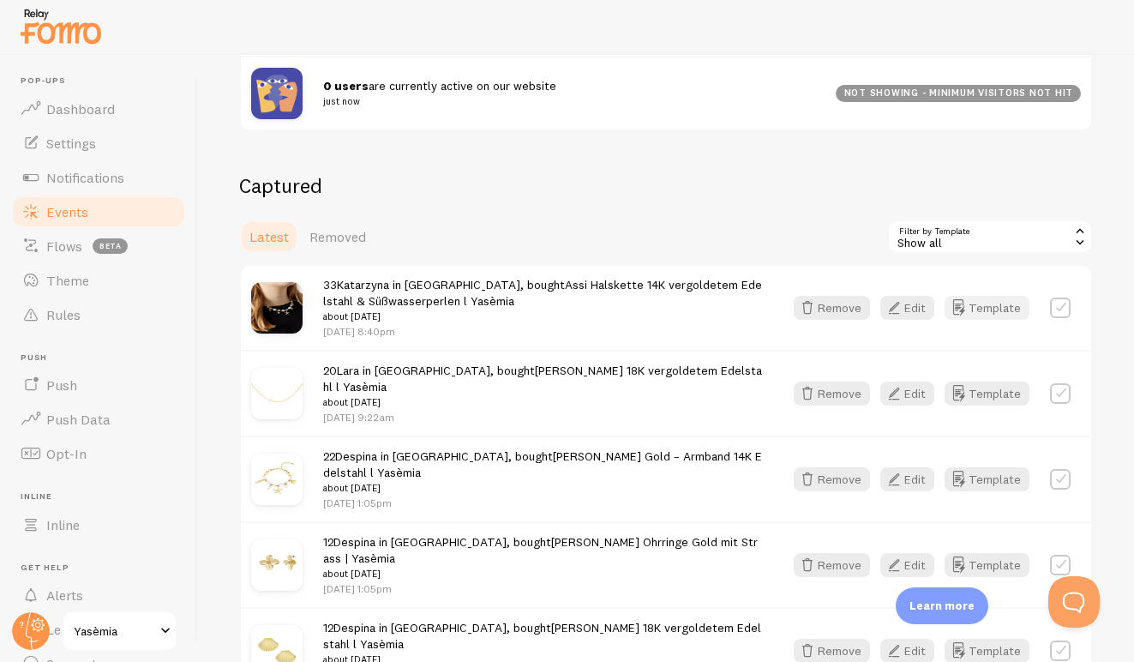
click at [980, 308] on button "Template" at bounding box center [986, 308] width 85 height 24
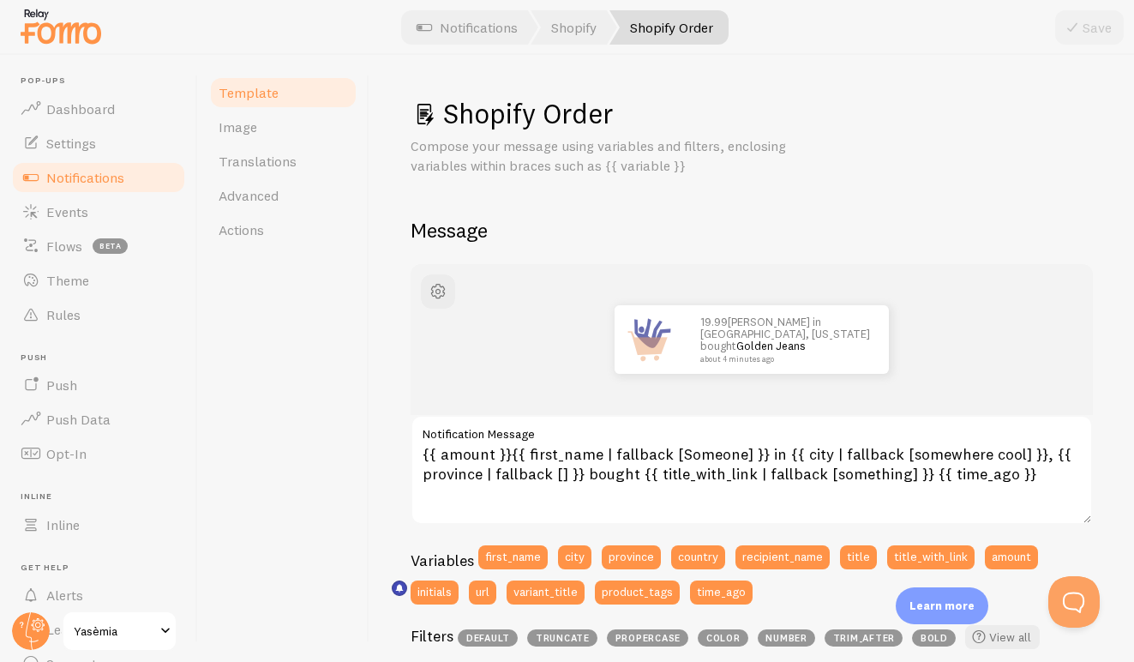
scroll to position [101, 0]
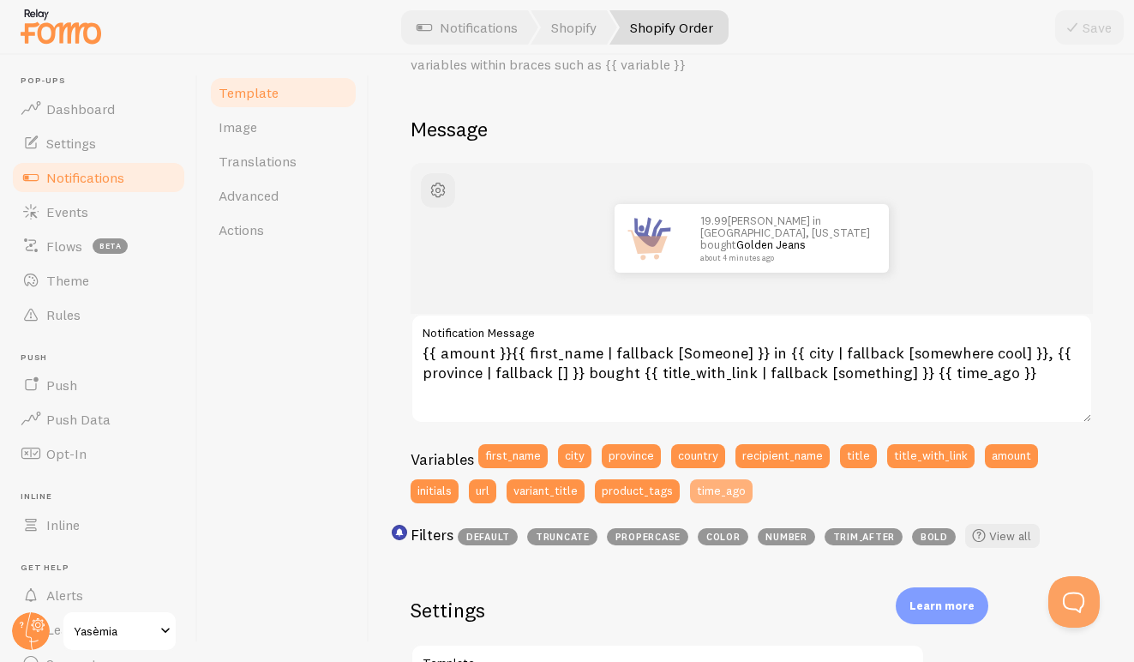
click at [728, 493] on button "time_ago" at bounding box center [721, 491] width 63 height 24
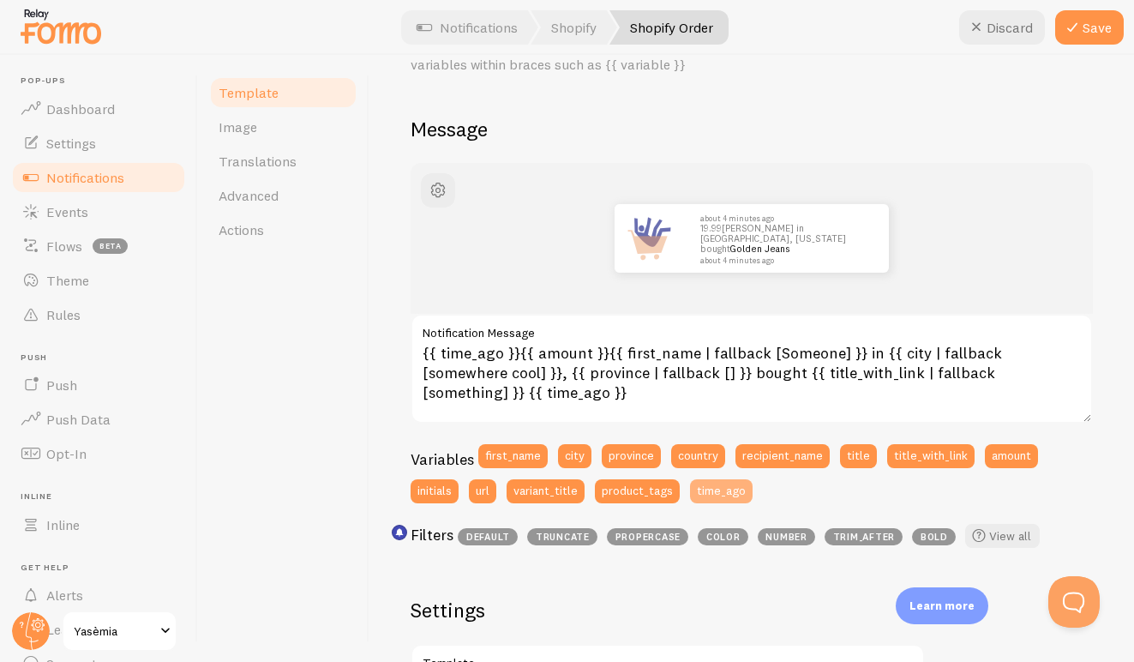
click at [729, 488] on button "time_ago" at bounding box center [721, 491] width 63 height 24
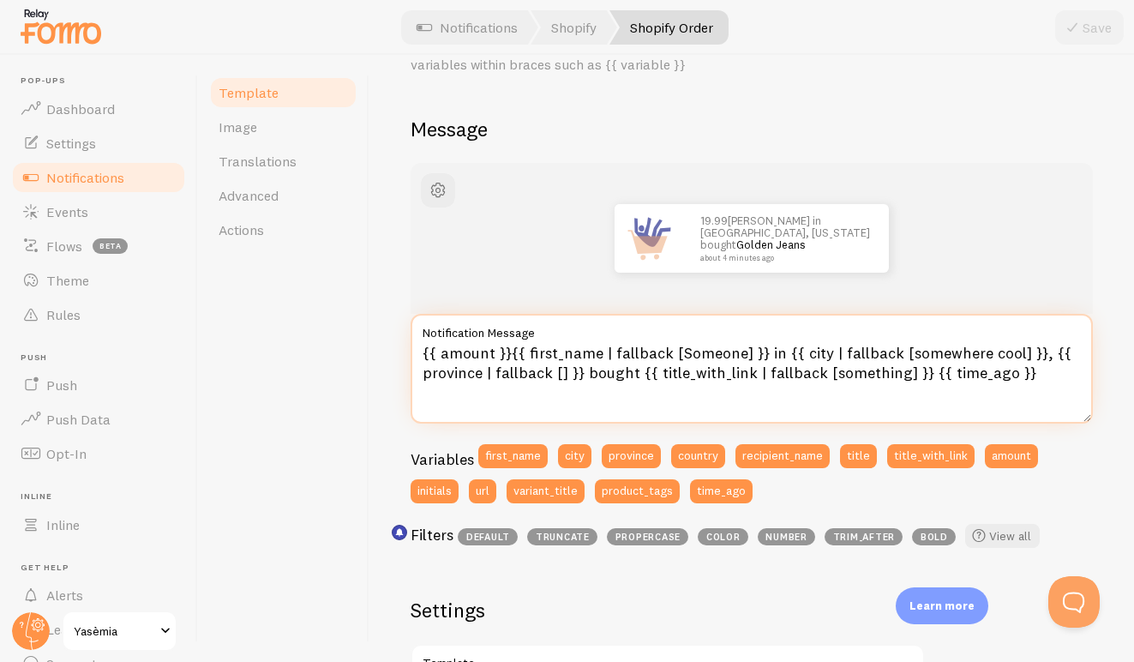
click at [1015, 375] on textarea "{{ amount }}{{ first_name | fallback [Someone] }} in {{ city | fallback [somewh…" at bounding box center [751, 369] width 682 height 110
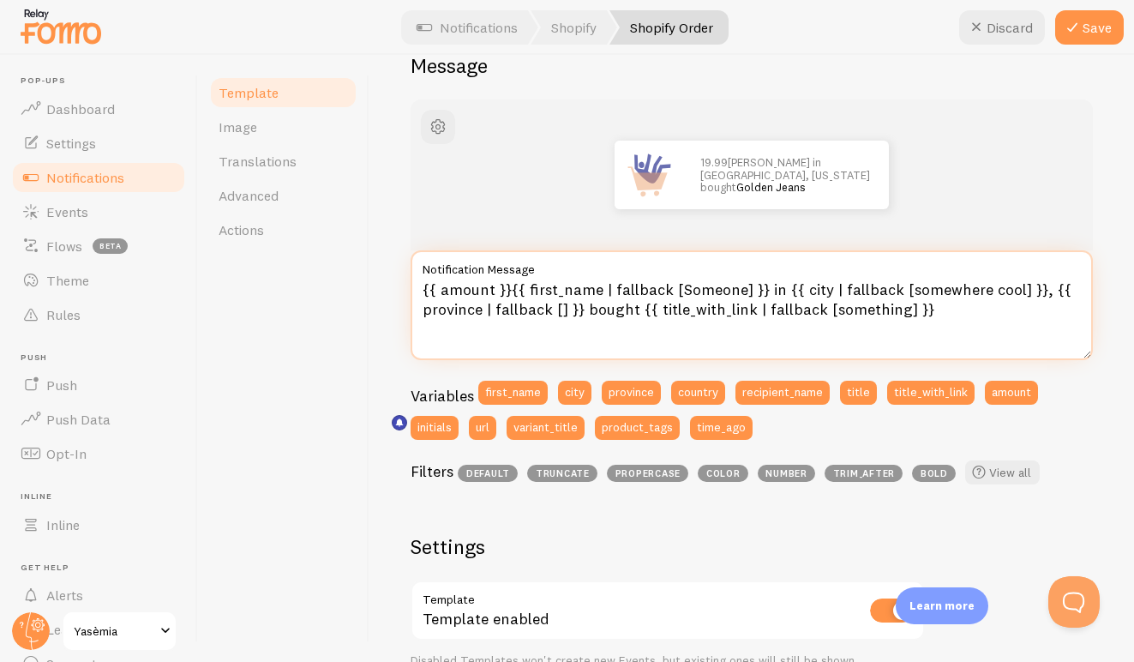
scroll to position [154, 0]
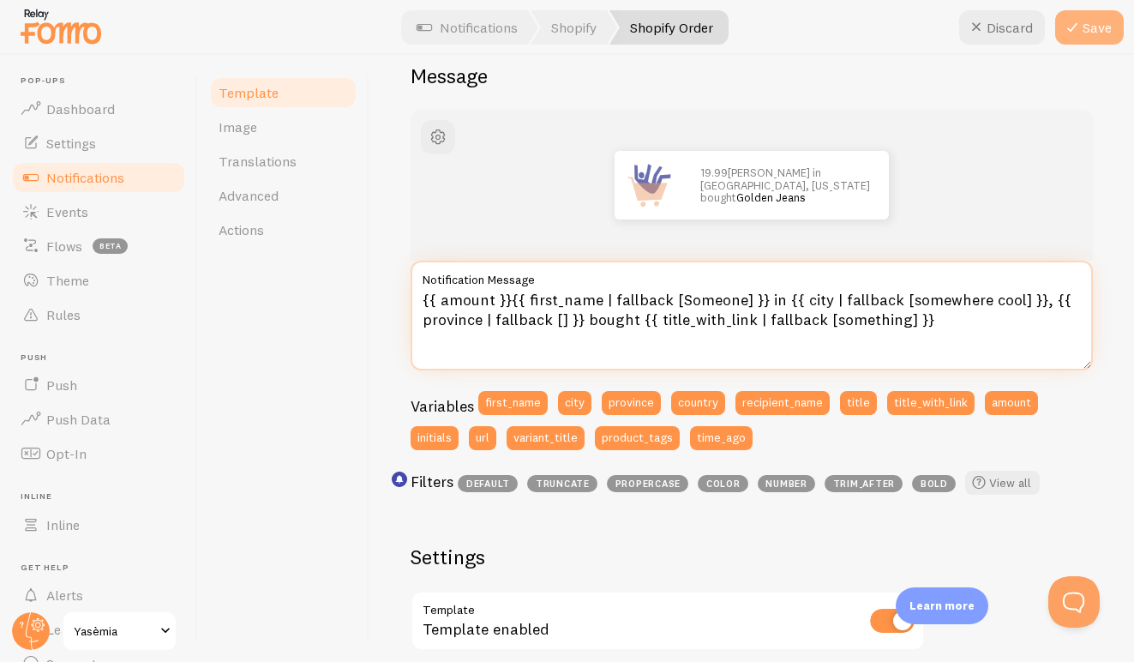
type textarea "{{ amount }}{{ first_name | fallback [Someone] }} in {{ city | fallback [somewh…"
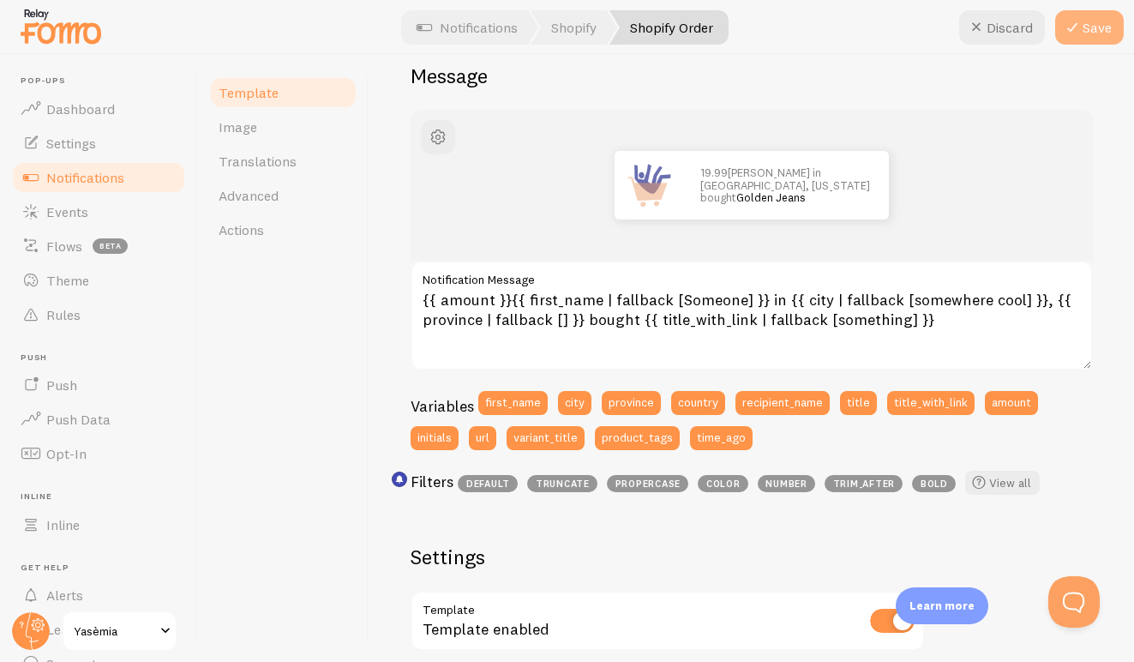
click at [1077, 24] on icon at bounding box center [1072, 27] width 21 height 21
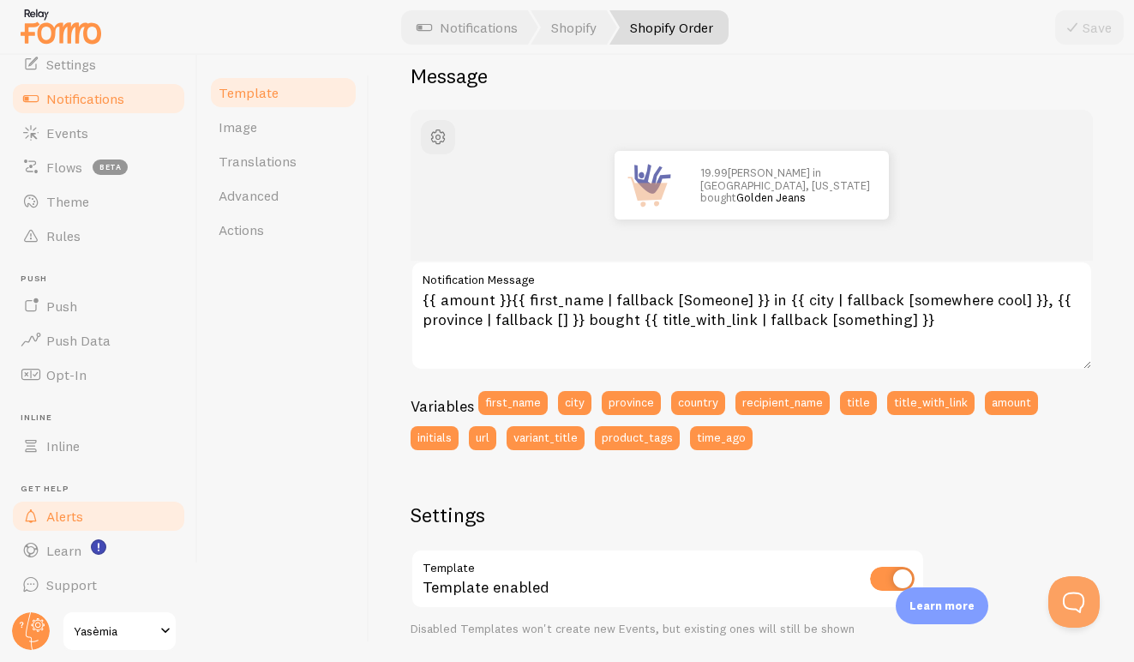
scroll to position [0, 0]
click at [235, 155] on span "Translations" at bounding box center [258, 161] width 78 height 17
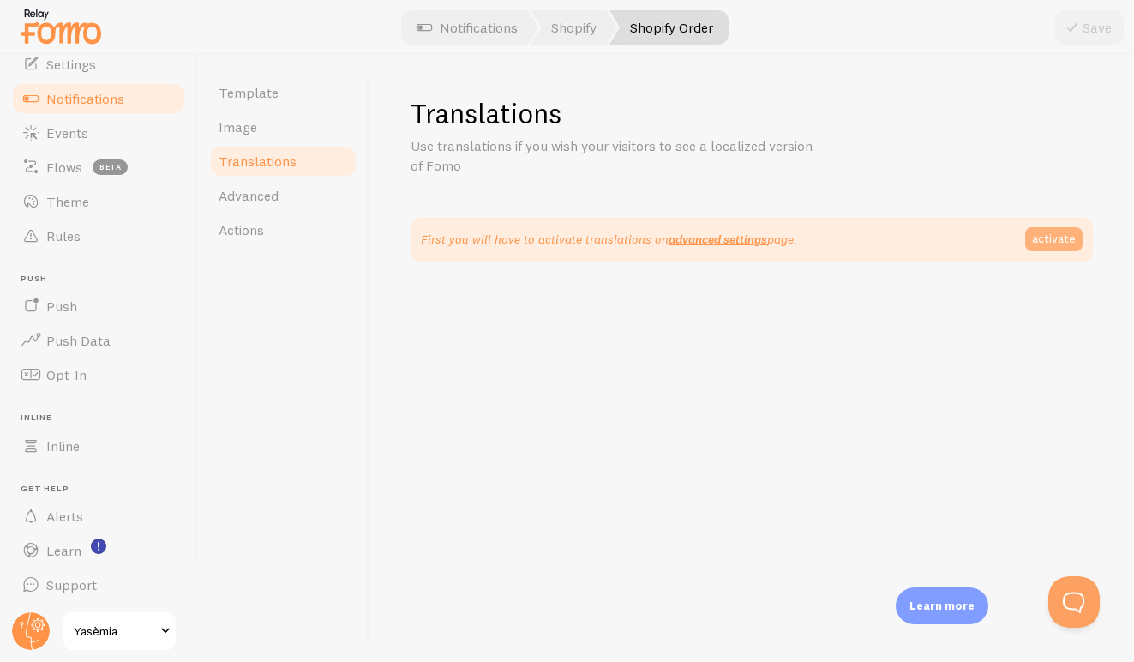
click at [1046, 238] on link "activate" at bounding box center [1053, 239] width 57 height 24
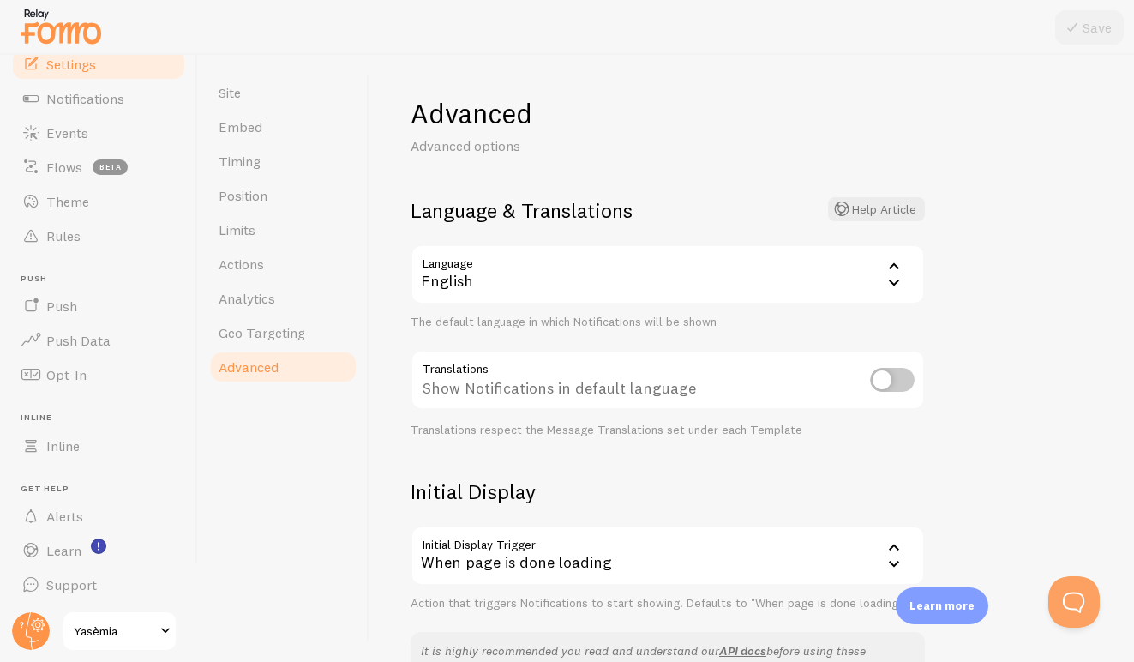
click at [817, 263] on div "English" at bounding box center [667, 274] width 514 height 60
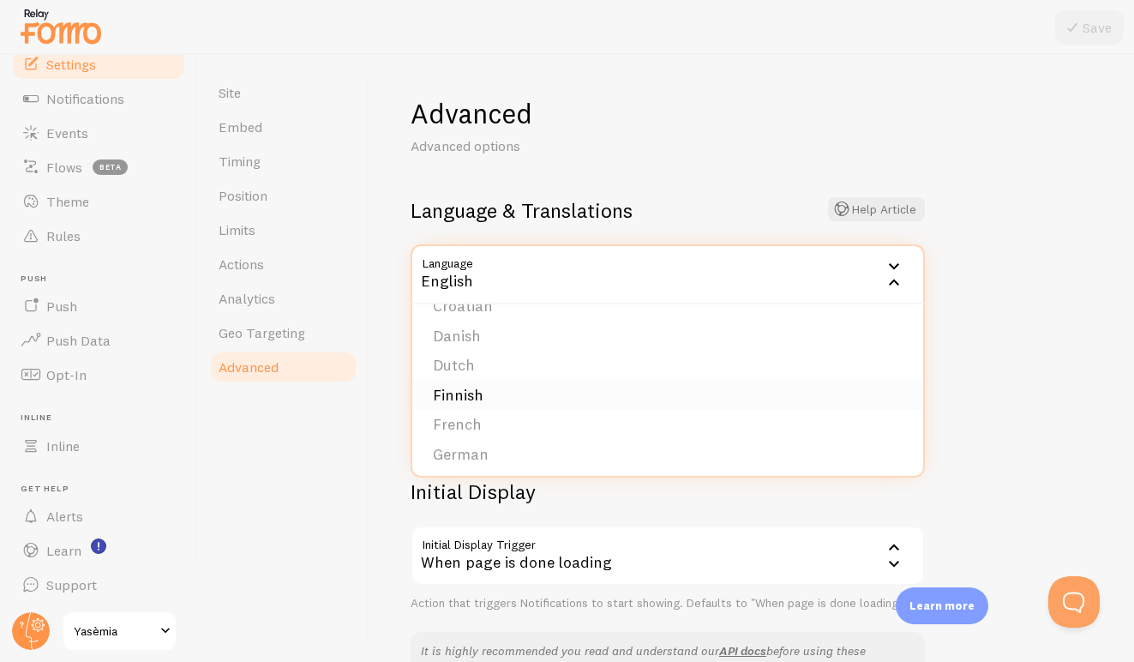
scroll to position [201, 0]
click at [457, 410] on li "German" at bounding box center [667, 425] width 511 height 30
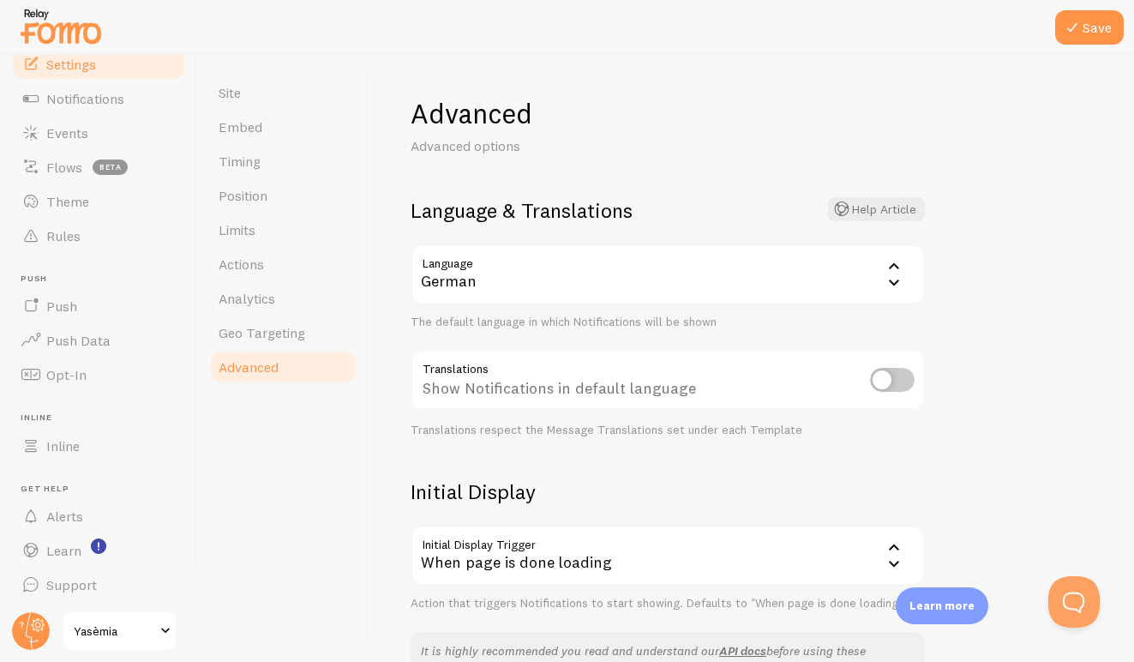
click at [874, 285] on div "German" at bounding box center [667, 274] width 514 height 60
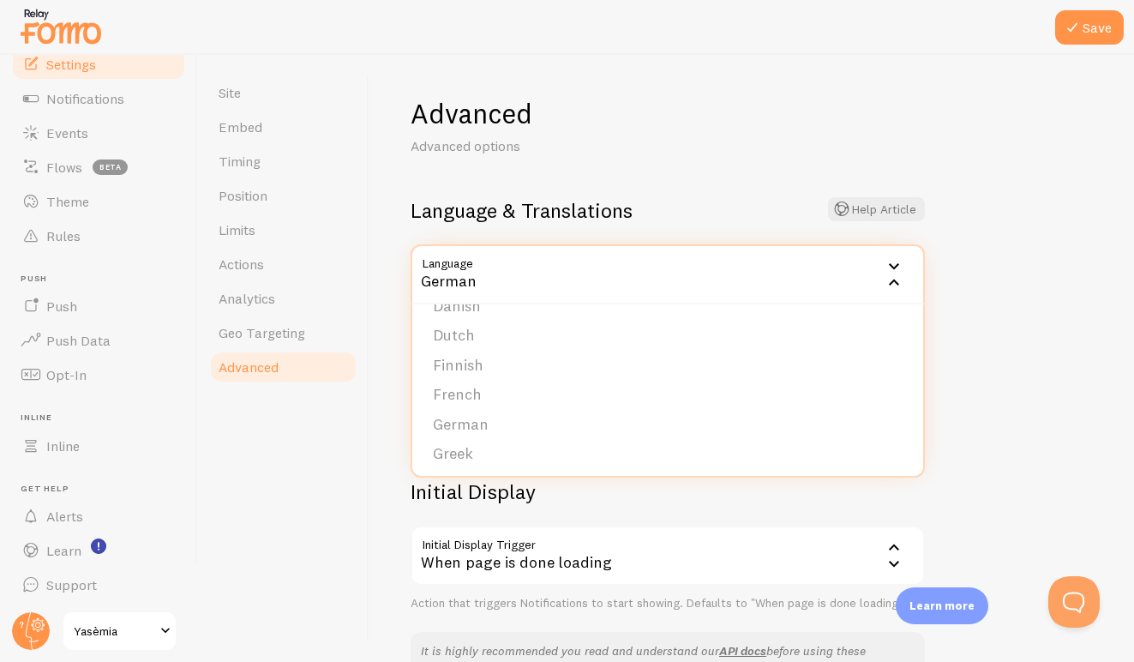
click at [874, 285] on div "German" at bounding box center [667, 274] width 514 height 60
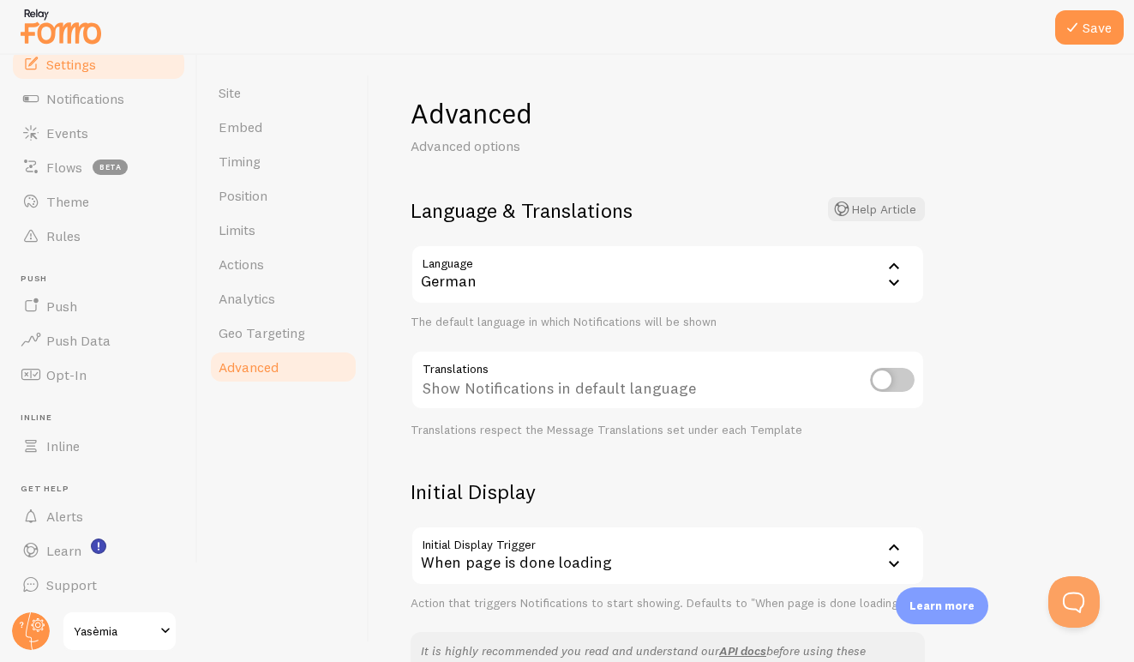
scroll to position [0, 0]
click at [1081, 34] on icon at bounding box center [1072, 27] width 21 height 21
click at [896, 384] on input "checkbox" at bounding box center [892, 380] width 45 height 24
checkbox input "true"
click at [1088, 29] on button "Save" at bounding box center [1089, 27] width 69 height 34
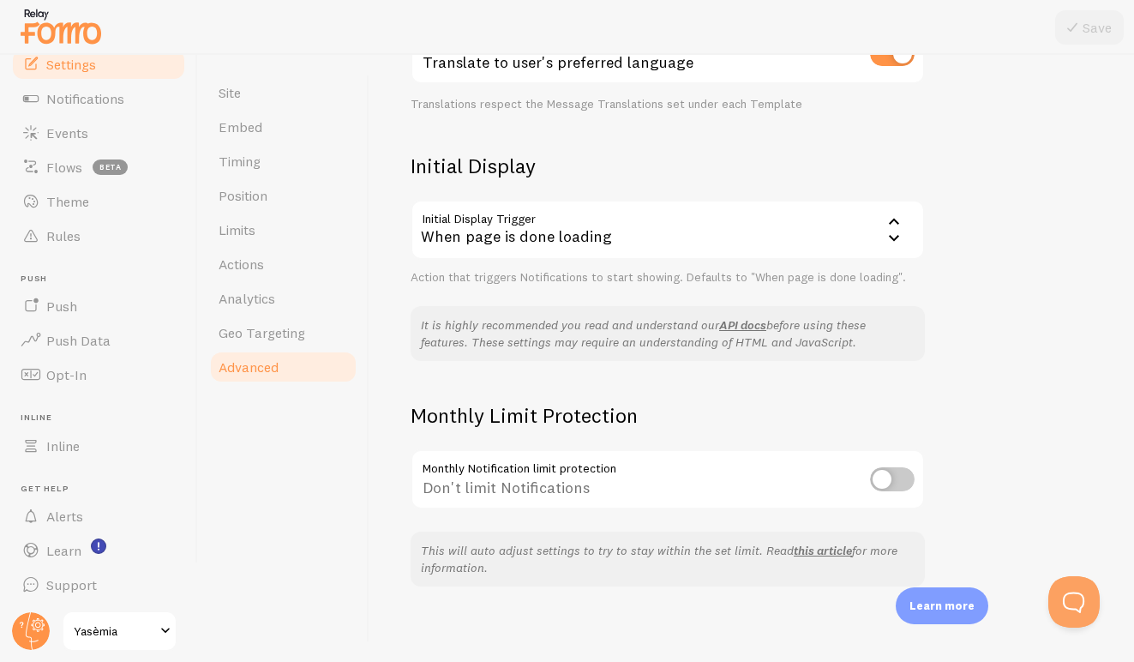
scroll to position [324, 0]
click at [75, 124] on span "Events" at bounding box center [67, 132] width 42 height 17
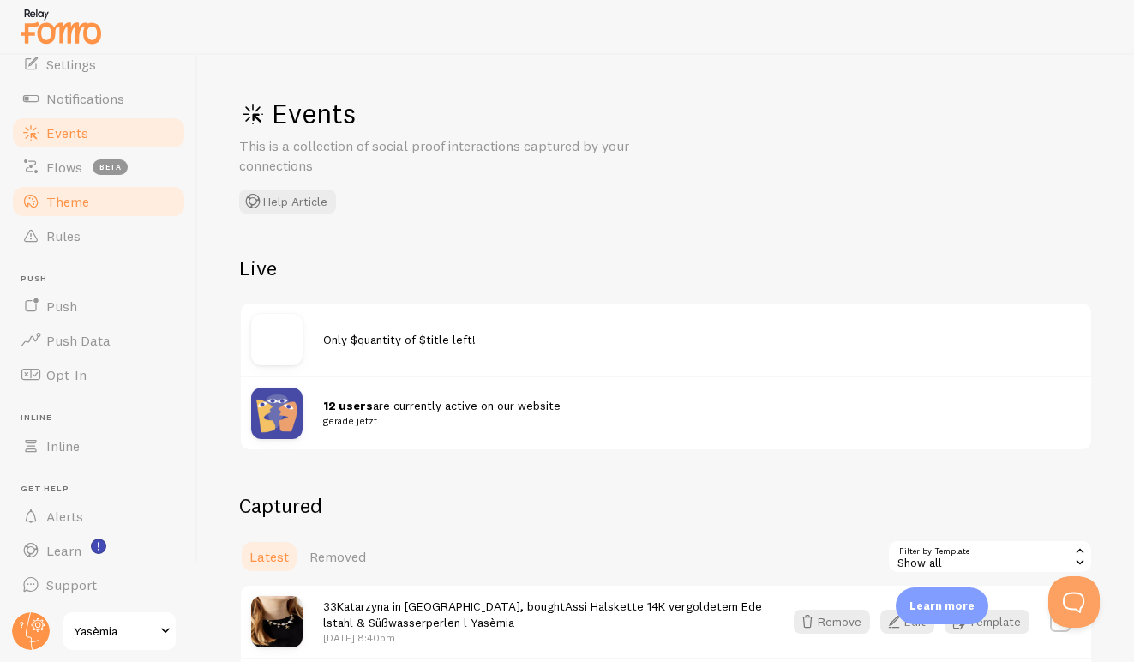
click at [69, 201] on span "Theme" at bounding box center [67, 201] width 43 height 17
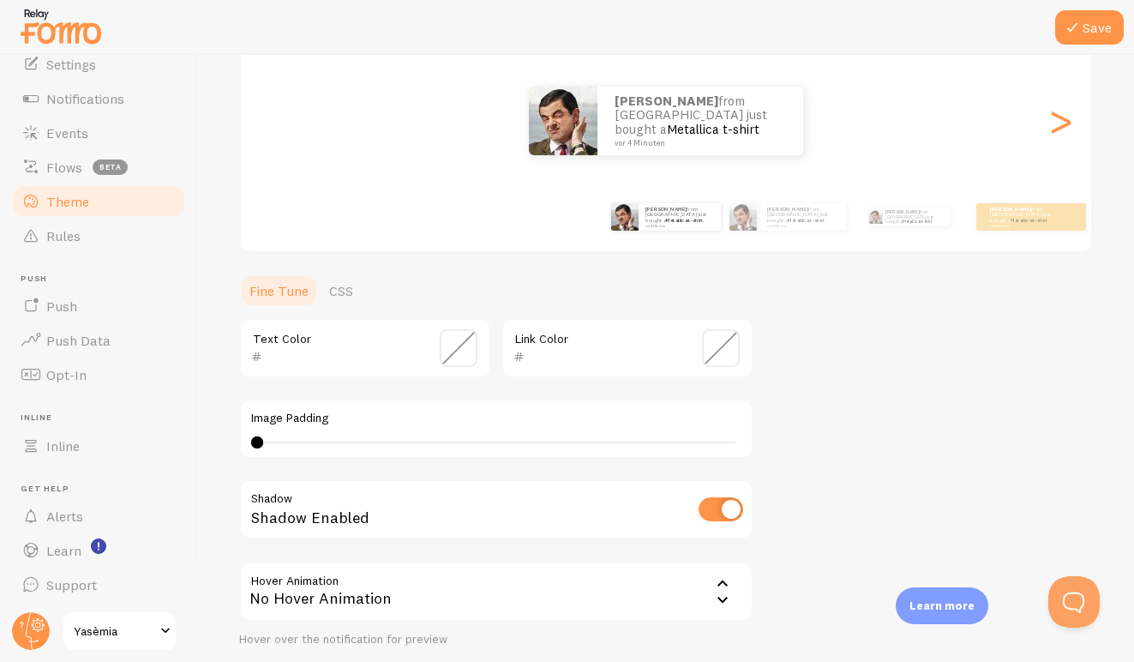
scroll to position [193, 0]
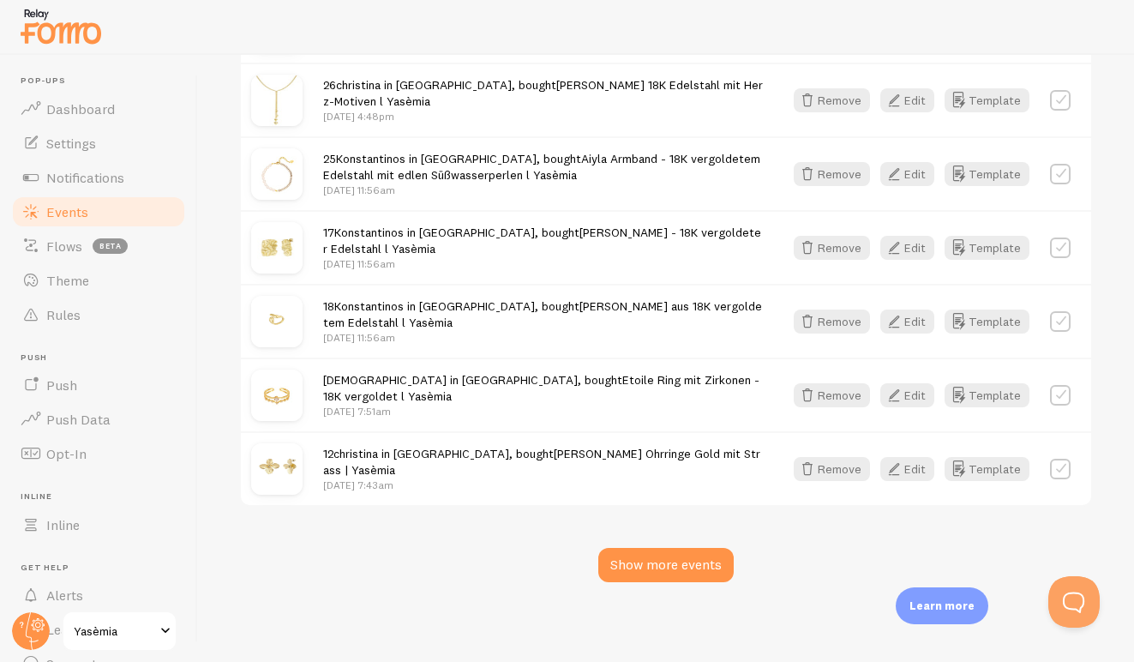
scroll to position [2289, 0]
click at [668, 566] on div "Show more events" at bounding box center [665, 565] width 135 height 34
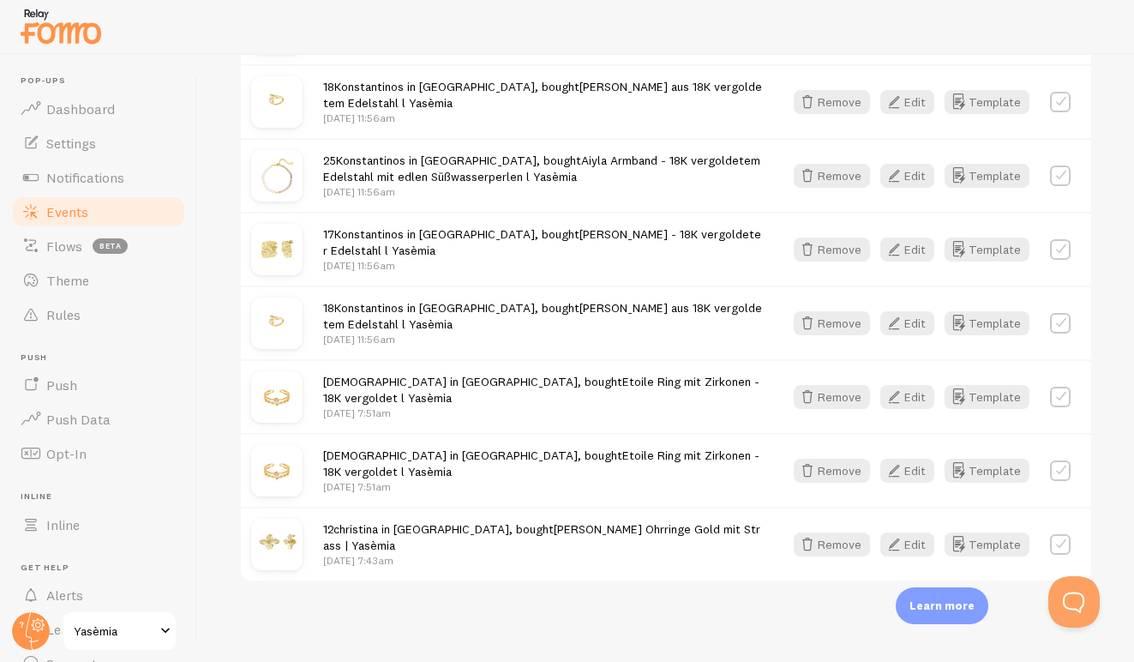
scroll to position [2582, 0]
click at [982, 250] on button "Template" at bounding box center [986, 250] width 85 height 24
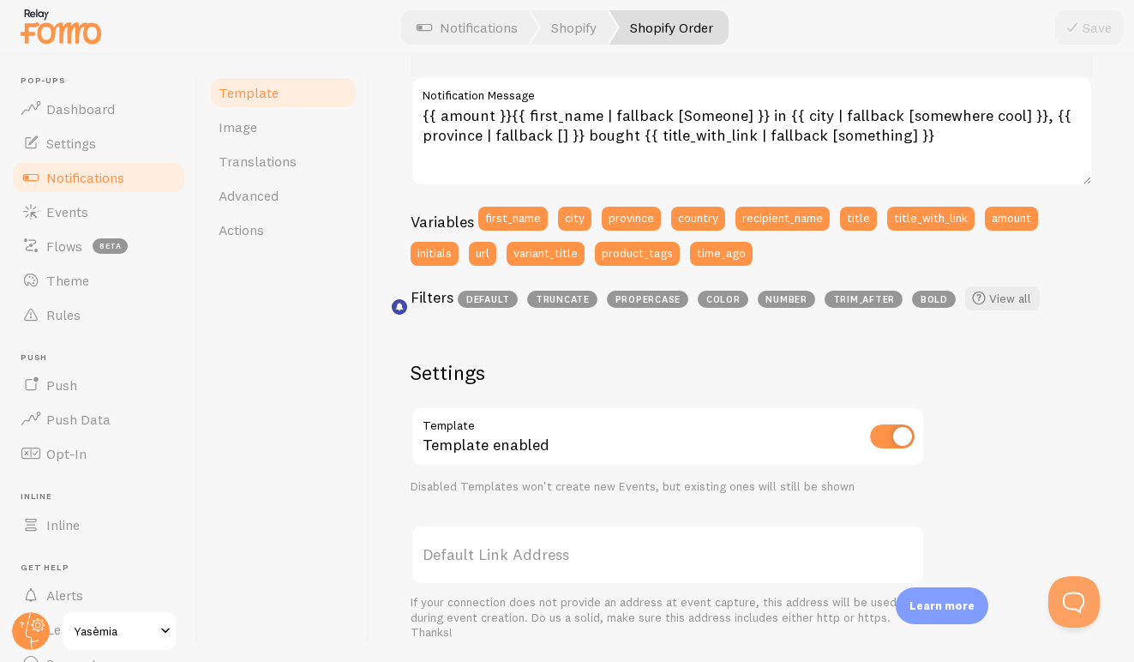
scroll to position [320, 0]
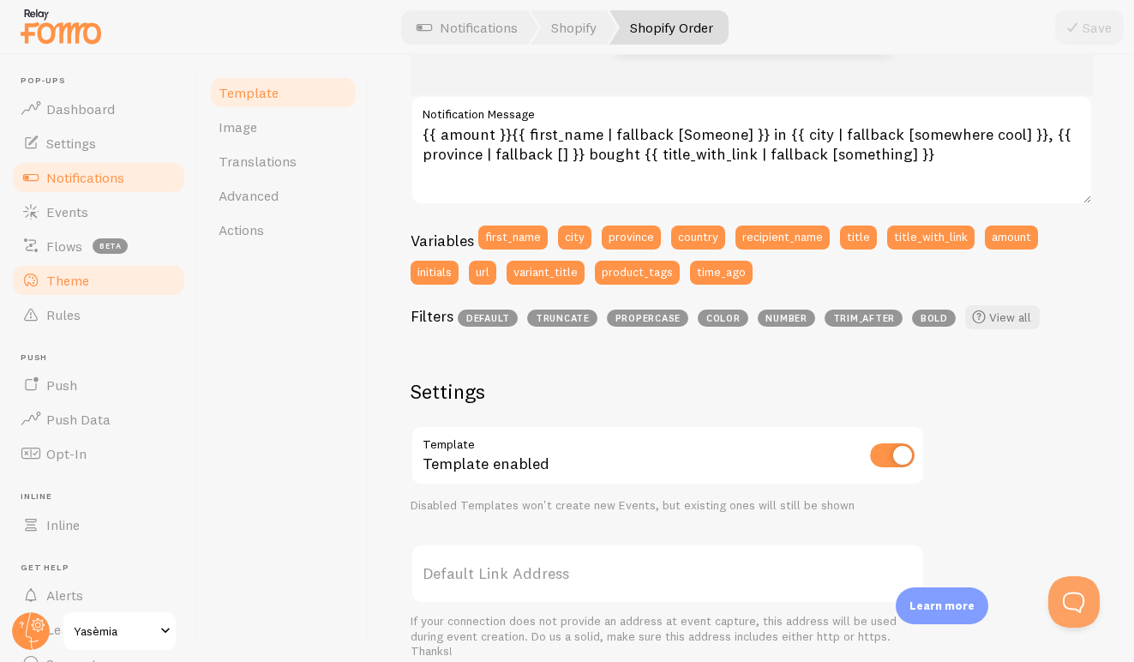
click at [70, 284] on span "Theme" at bounding box center [67, 280] width 43 height 17
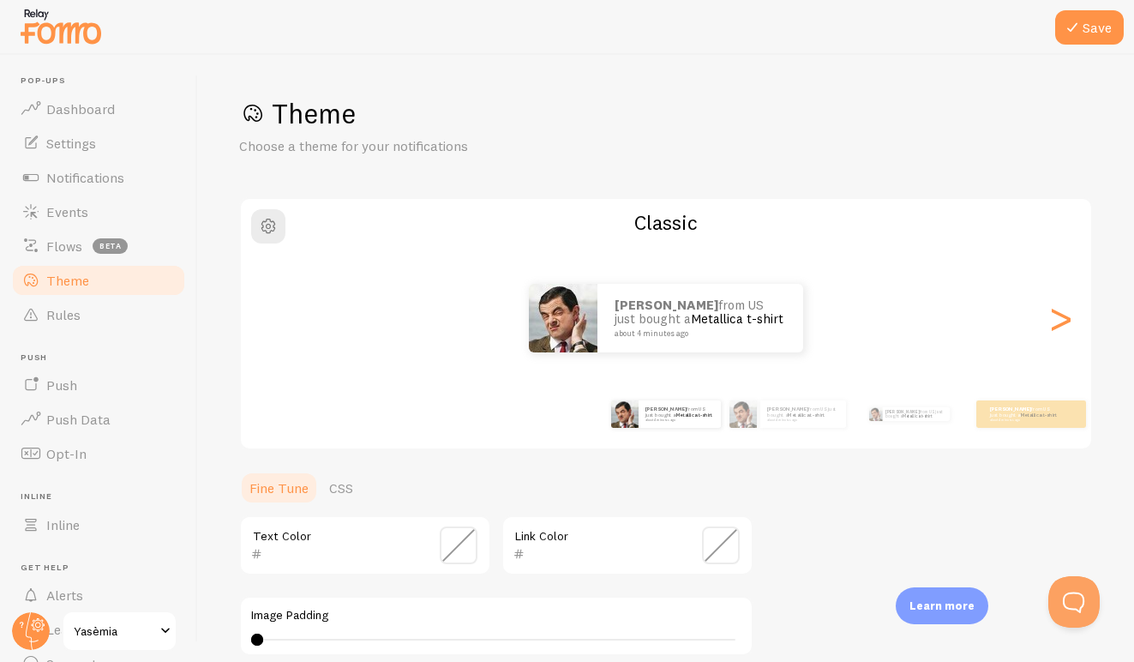
click at [70, 284] on span "Theme" at bounding box center [67, 280] width 43 height 17
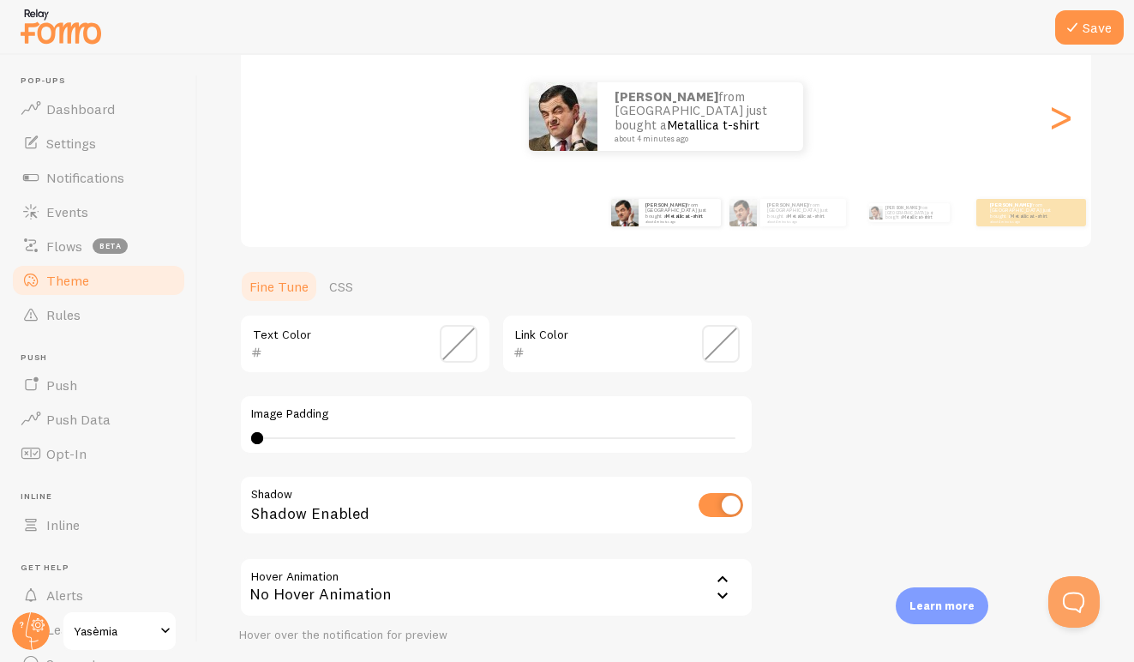
scroll to position [197, 0]
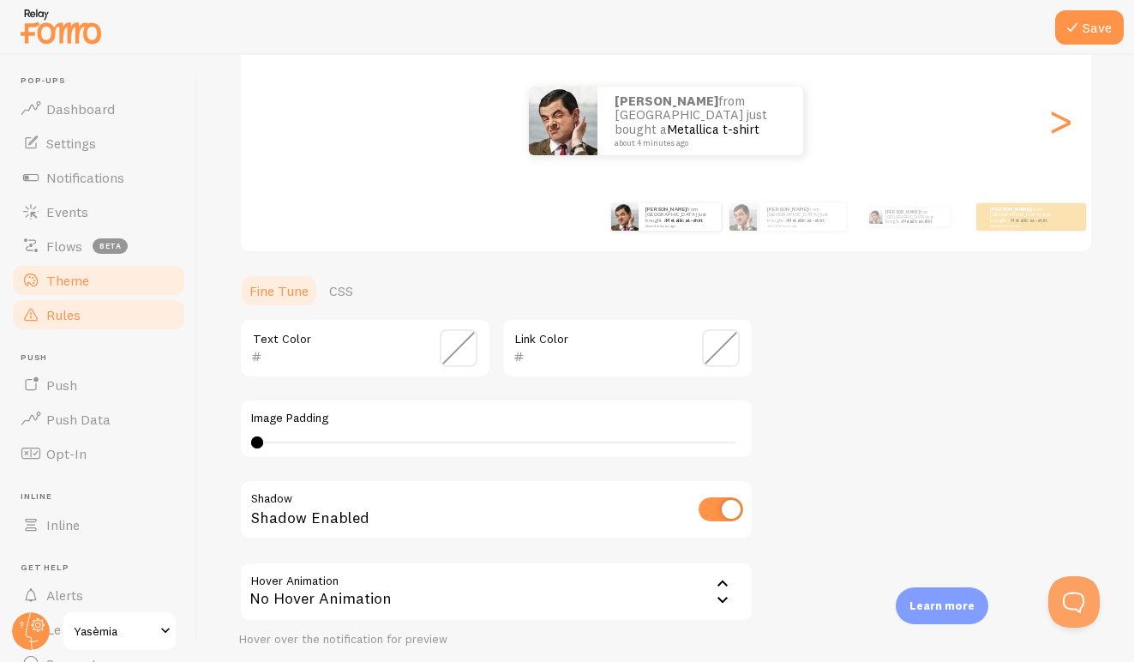
click at [84, 305] on link "Rules" at bounding box center [98, 314] width 177 height 34
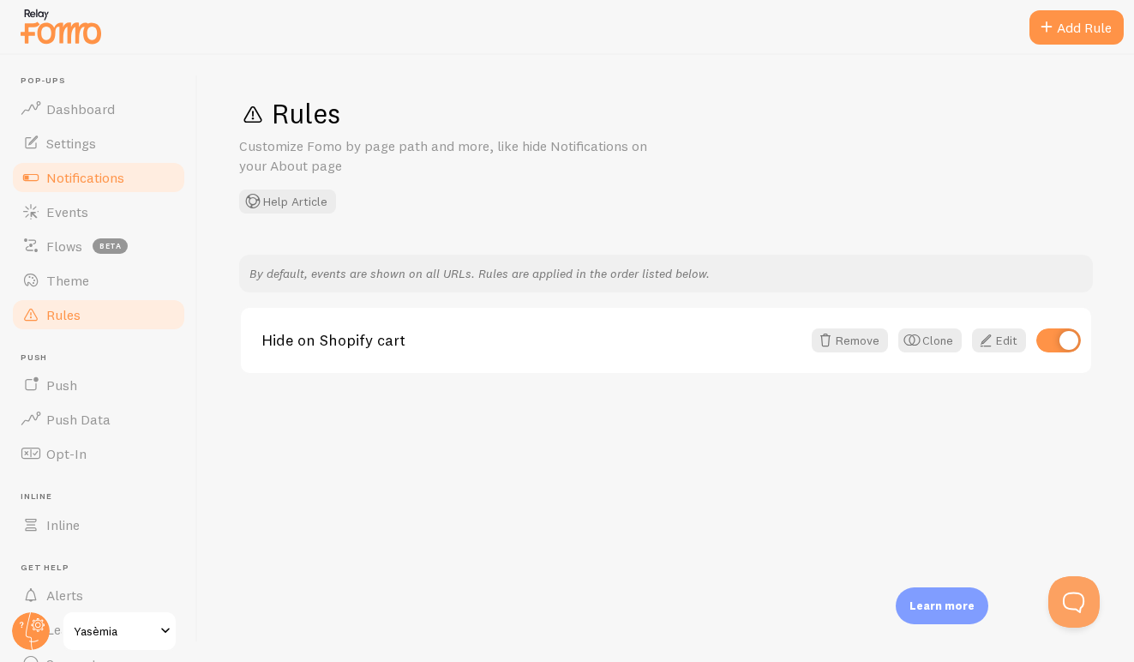
click at [97, 177] on span "Notifications" at bounding box center [85, 177] width 78 height 17
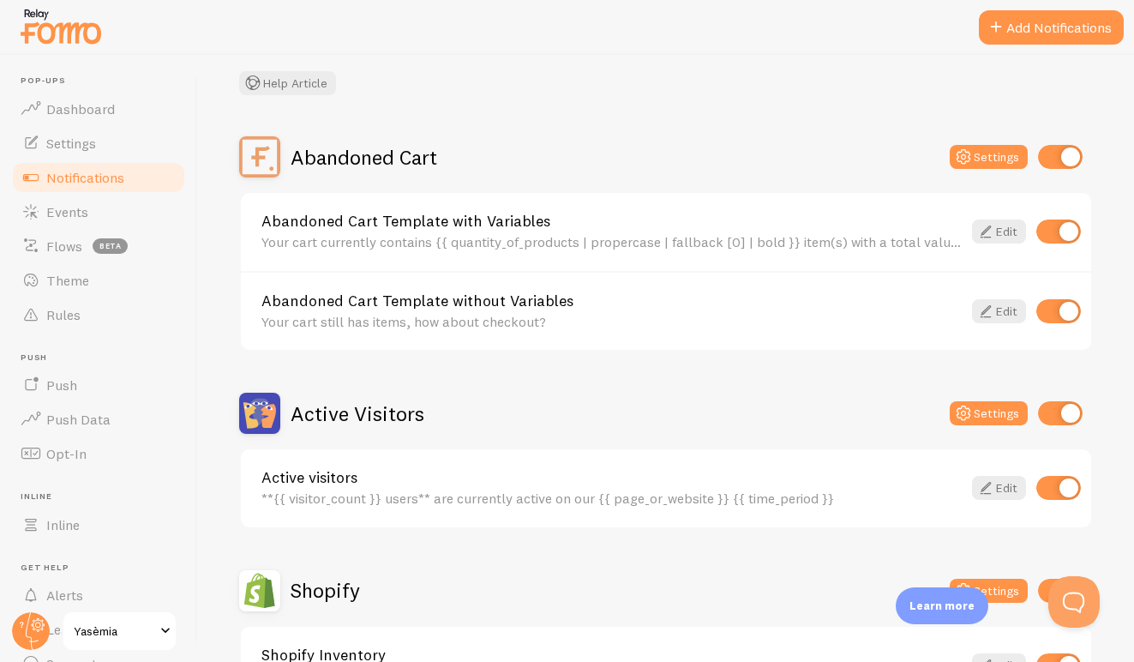
scroll to position [122, 0]
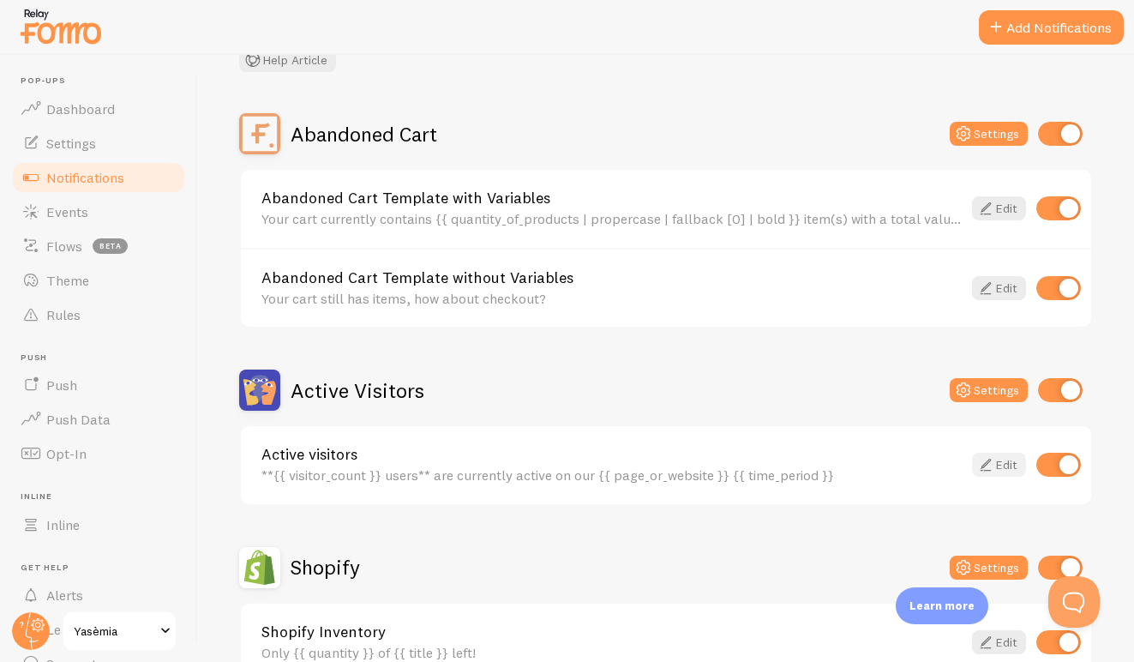
click at [1008, 459] on link "Edit" at bounding box center [999, 464] width 54 height 24
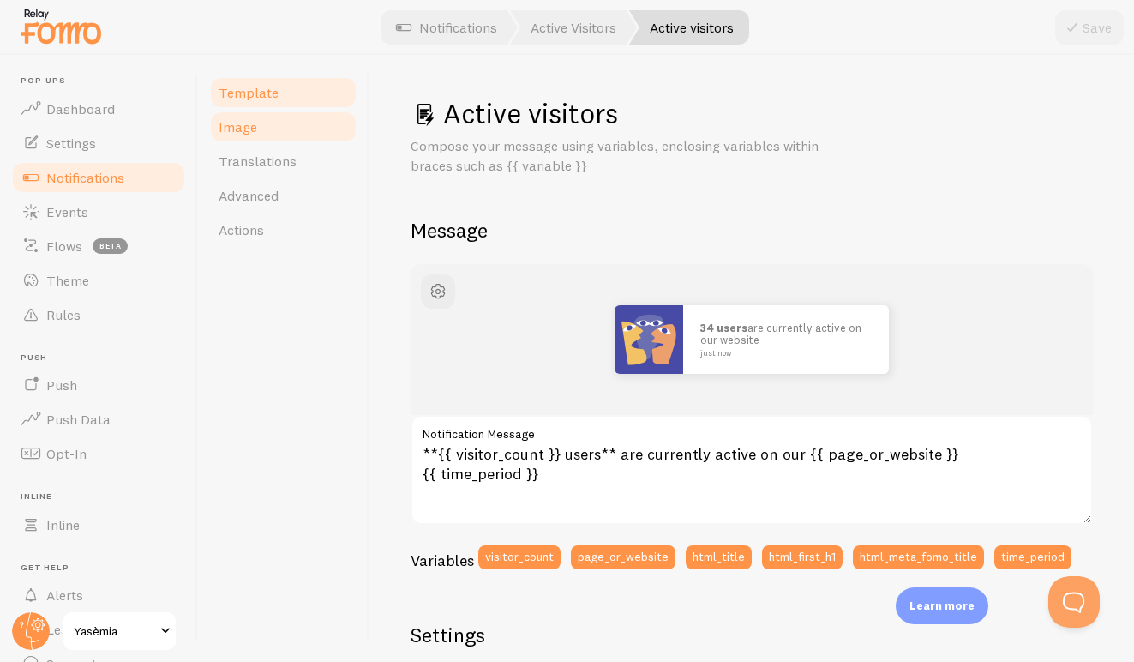
click at [225, 123] on span "Image" at bounding box center [238, 126] width 39 height 17
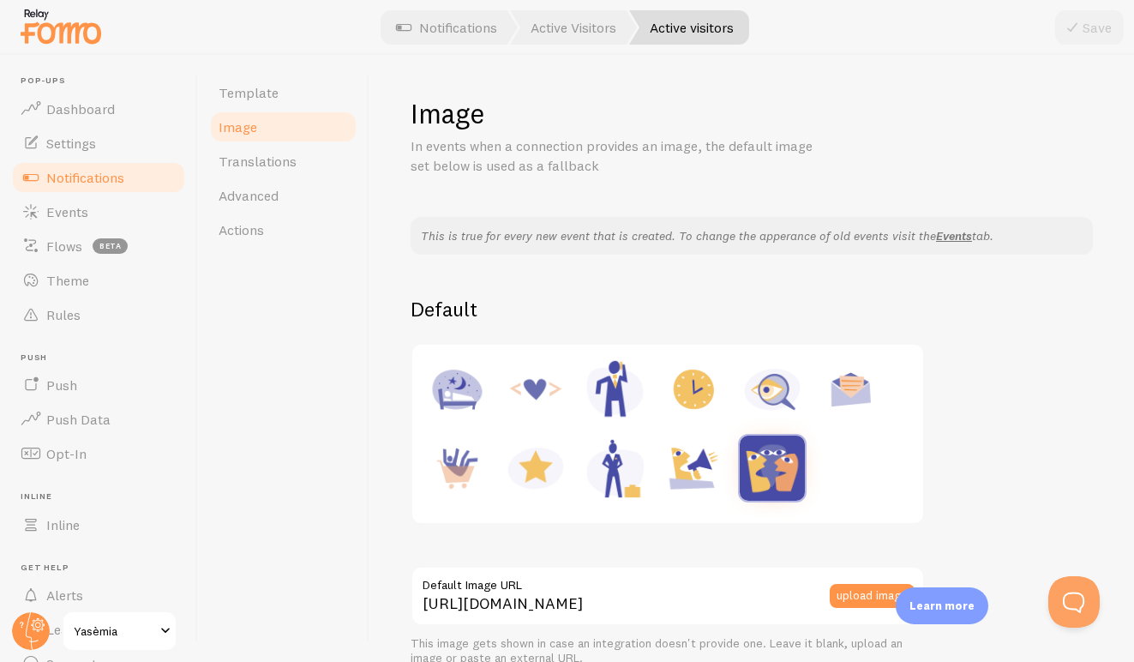
click at [535, 394] on img at bounding box center [535, 388] width 65 height 65
type input "https://fomo.com/images/widget/template_defaults/code.jpg"
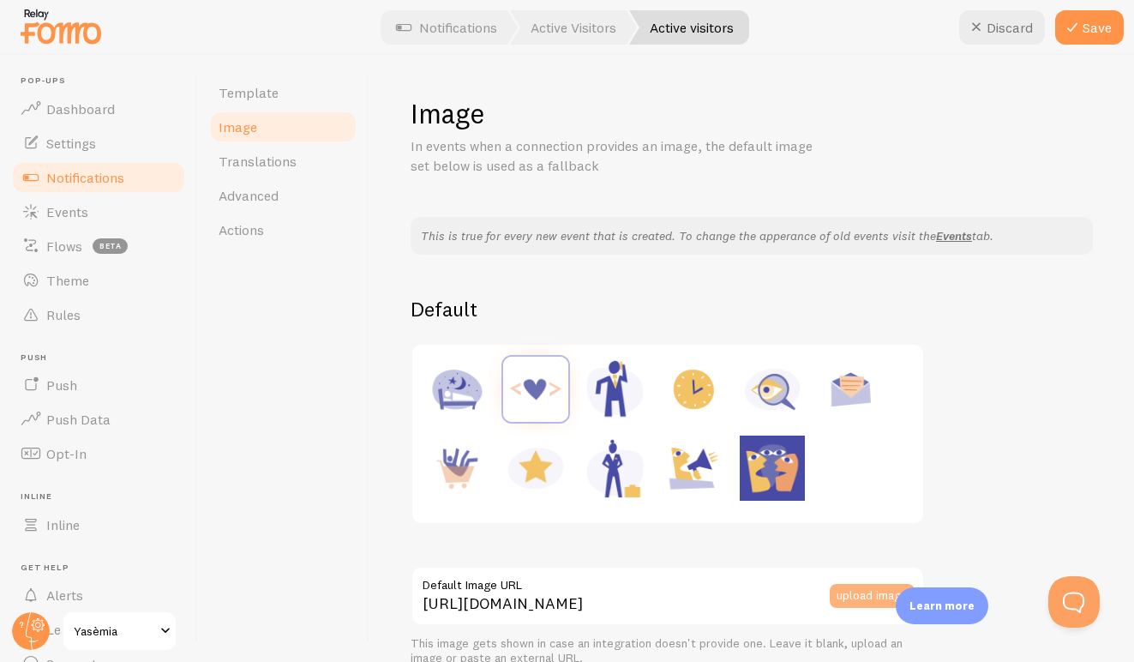
click at [848, 587] on button "upload image" at bounding box center [872, 596] width 85 height 24
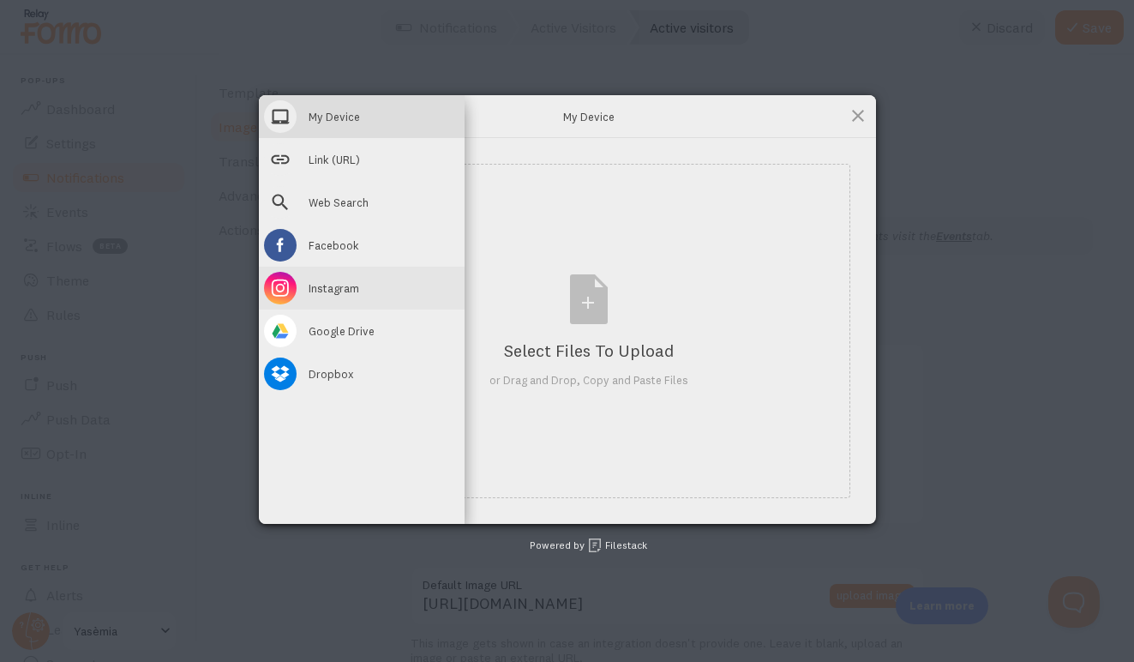
click at [288, 287] on span at bounding box center [280, 288] width 33 height 33
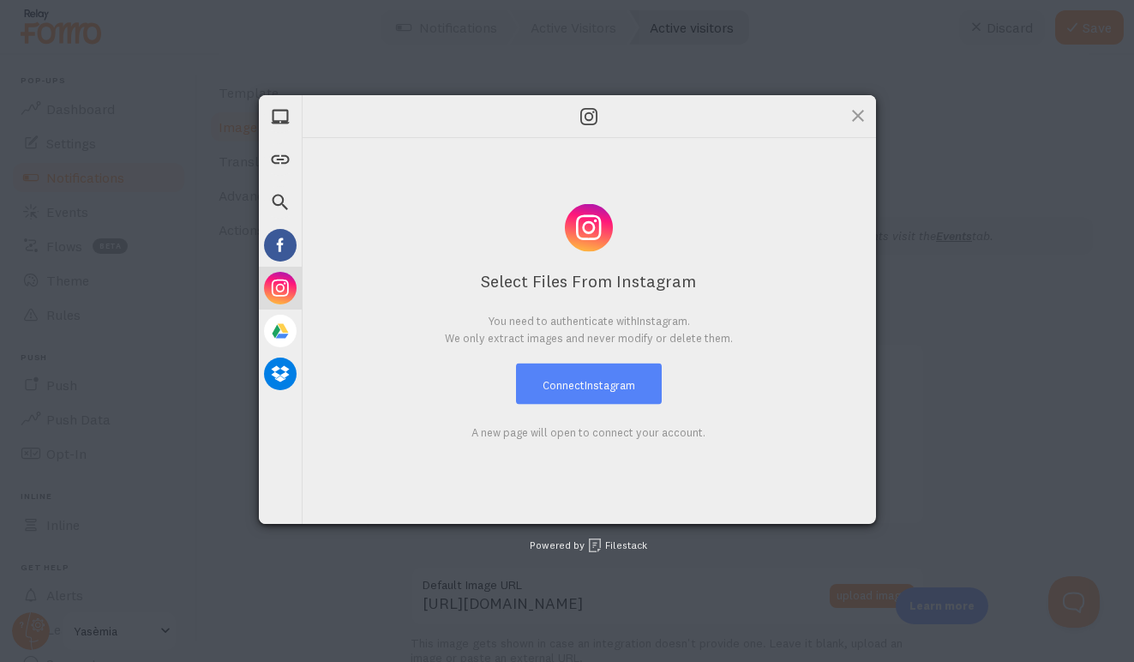
click at [594, 383] on span "Instagram" at bounding box center [609, 385] width 51 height 14
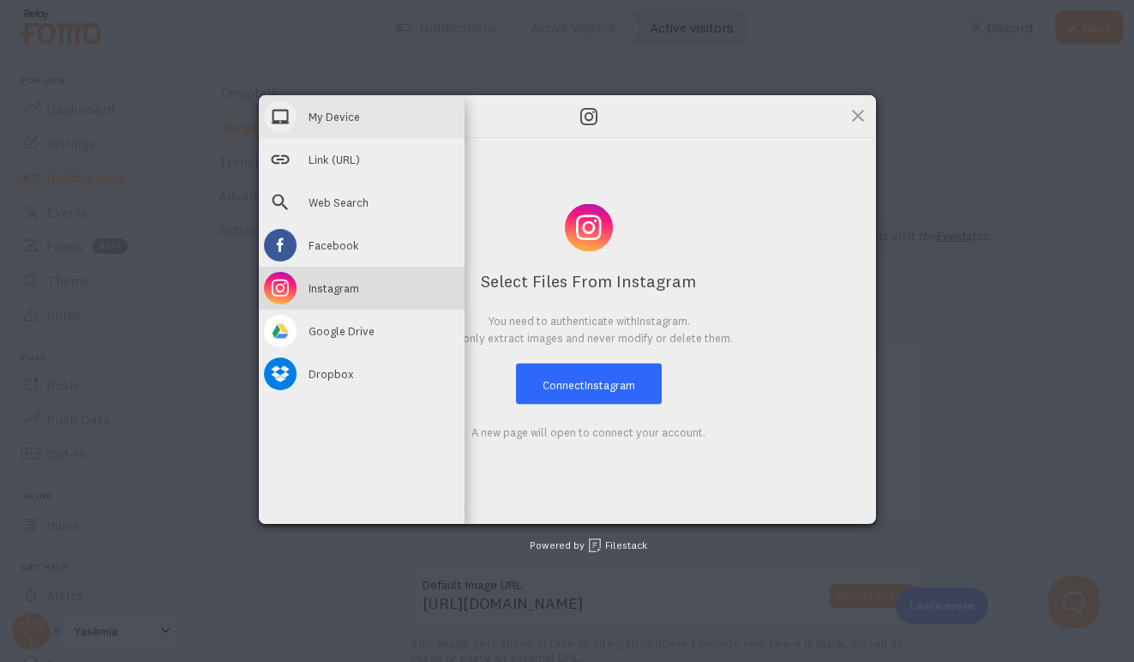
click at [346, 122] on span "My Device" at bounding box center [334, 116] width 51 height 15
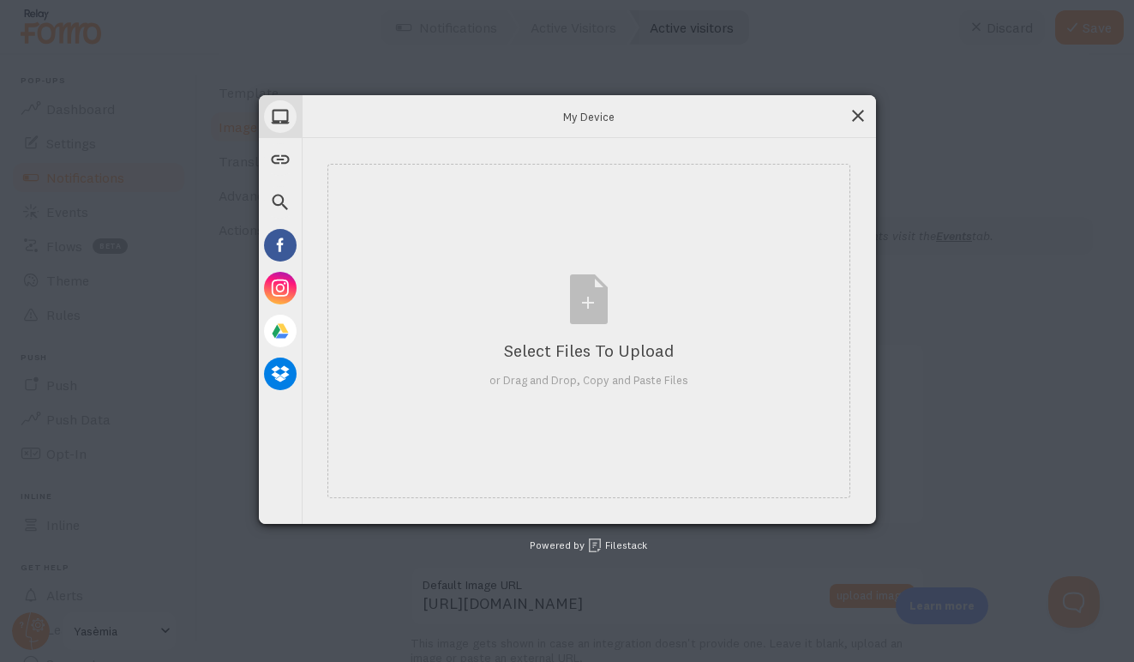
click at [862, 112] on span at bounding box center [857, 115] width 19 height 19
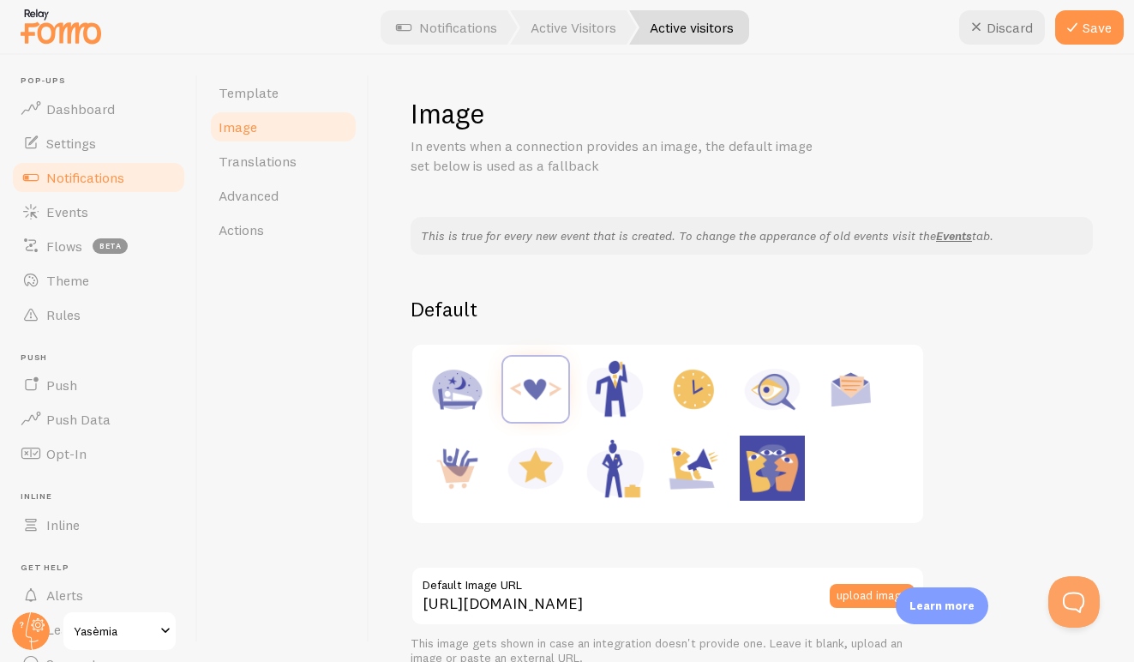
click at [543, 392] on img at bounding box center [535, 388] width 65 height 65
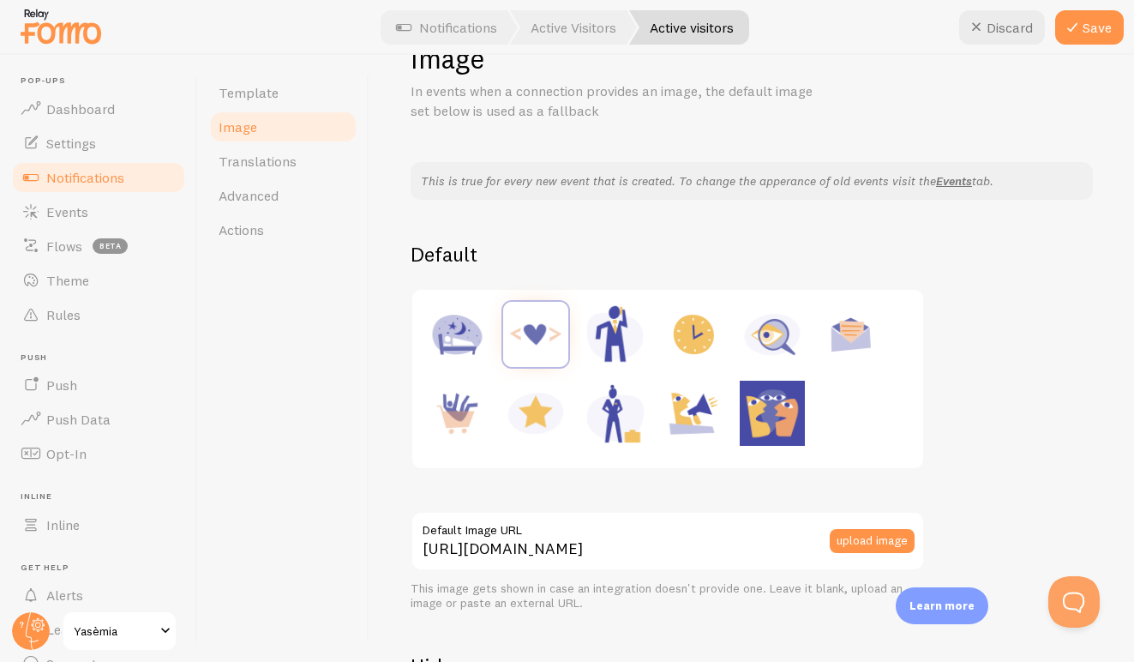
scroll to position [57, 0]
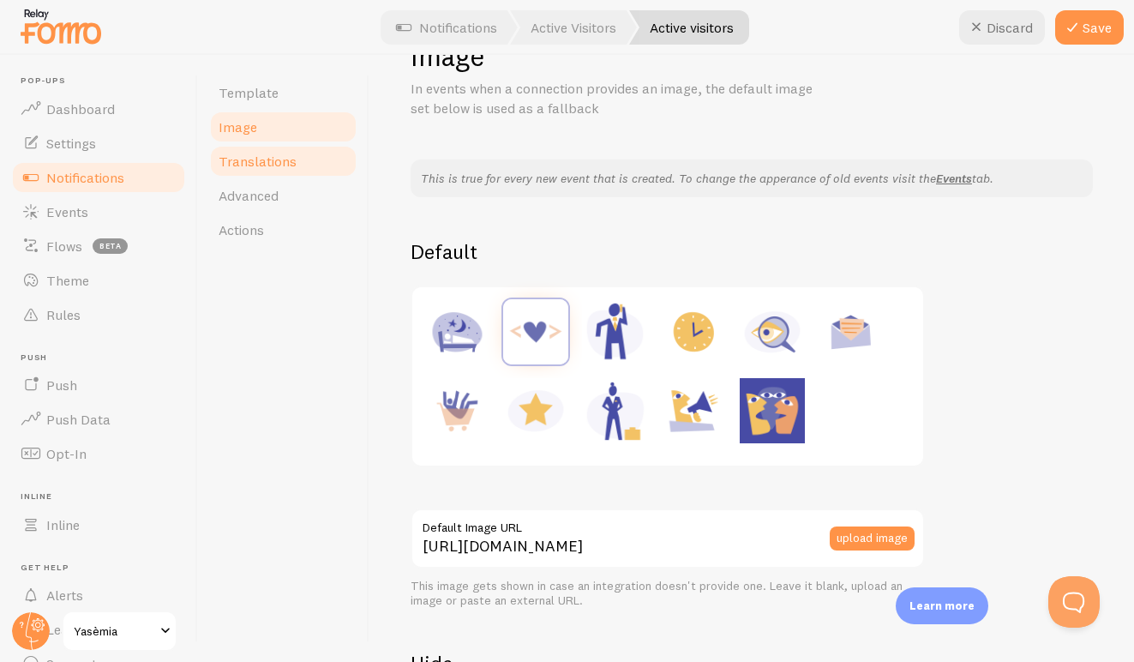
click at [273, 166] on span "Translations" at bounding box center [258, 161] width 78 height 17
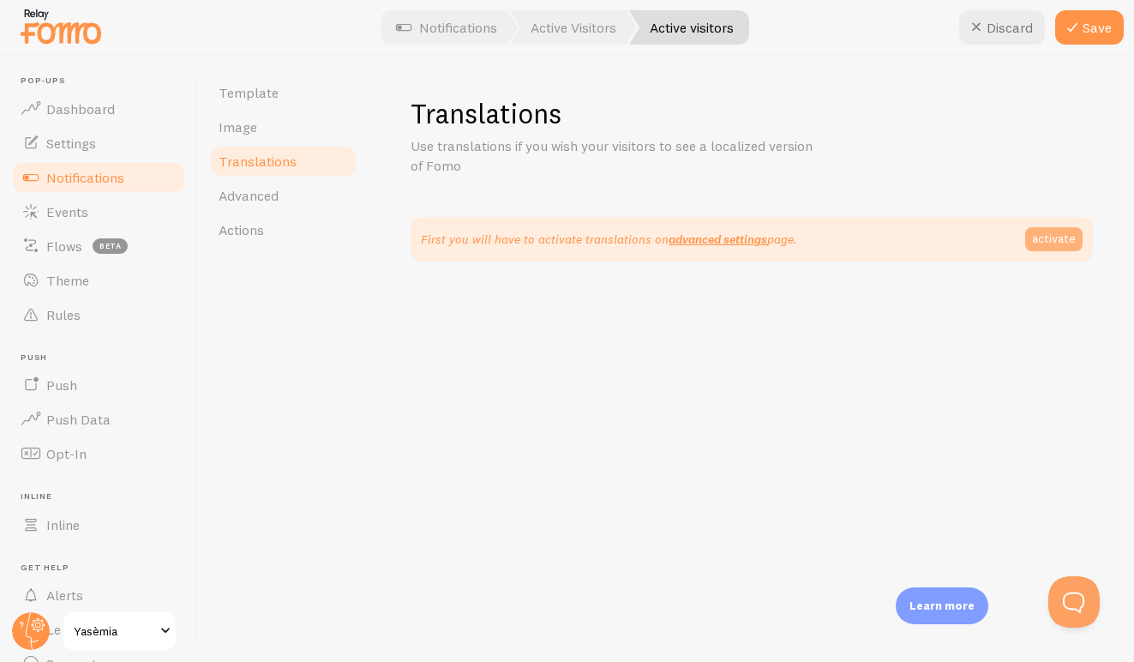
click at [1051, 249] on link "activate" at bounding box center [1053, 239] width 57 height 24
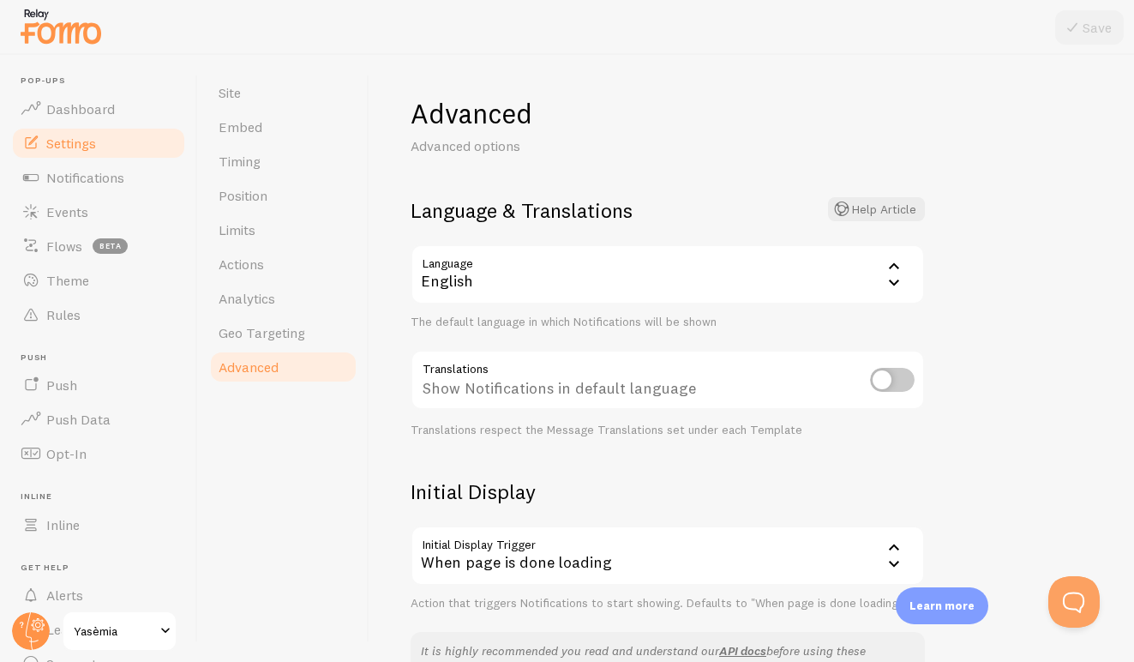
click at [895, 279] on icon at bounding box center [894, 282] width 21 height 21
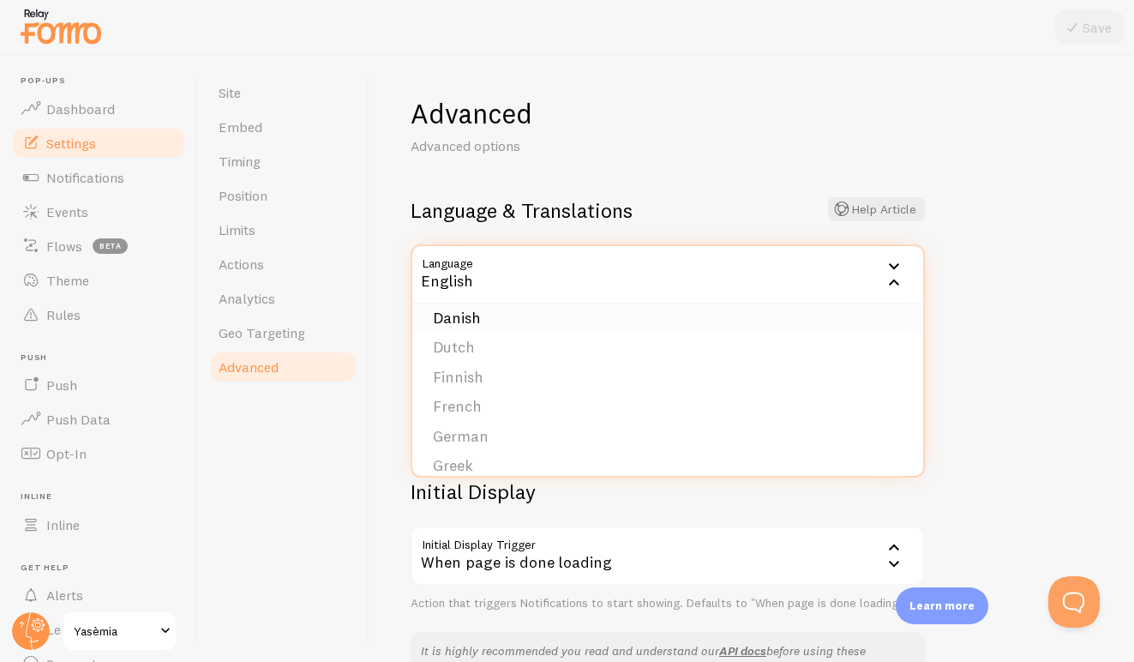
scroll to position [205, 0]
click at [473, 413] on li "German" at bounding box center [667, 420] width 511 height 30
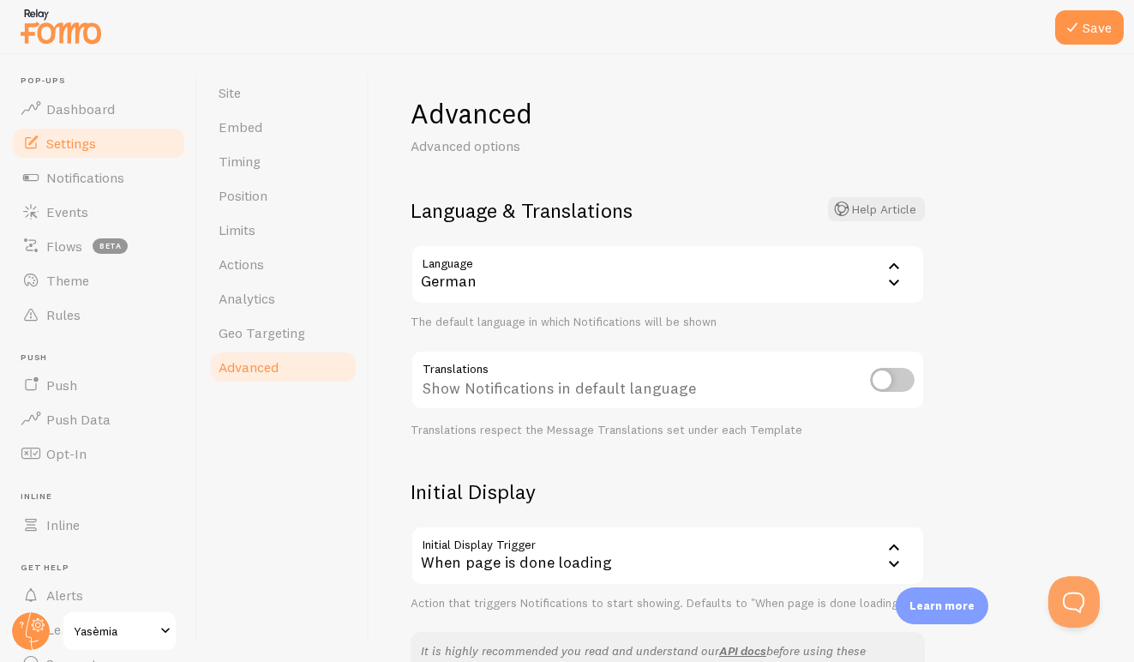
click at [897, 377] on input "checkbox" at bounding box center [892, 380] width 45 height 24
checkbox input "true"
click at [1081, 34] on icon at bounding box center [1072, 27] width 21 height 21
click at [848, 252] on div "German" at bounding box center [667, 274] width 514 height 60
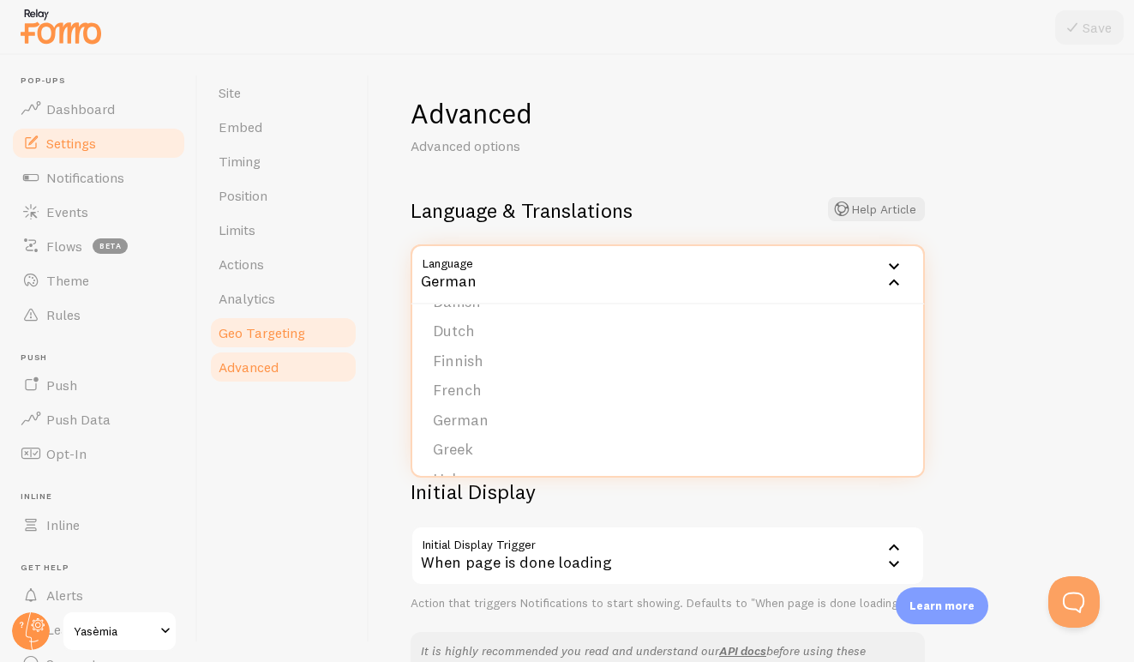
click at [297, 342] on link "Geo Targeting" at bounding box center [283, 332] width 150 height 34
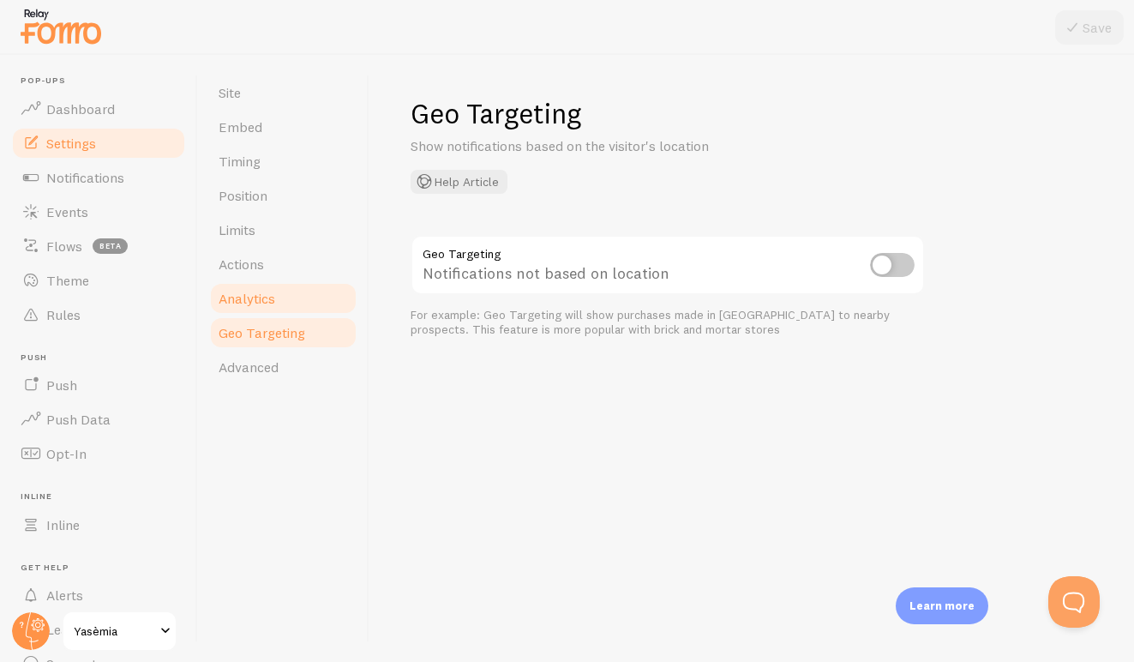
click at [239, 290] on span "Analytics" at bounding box center [247, 298] width 57 height 17
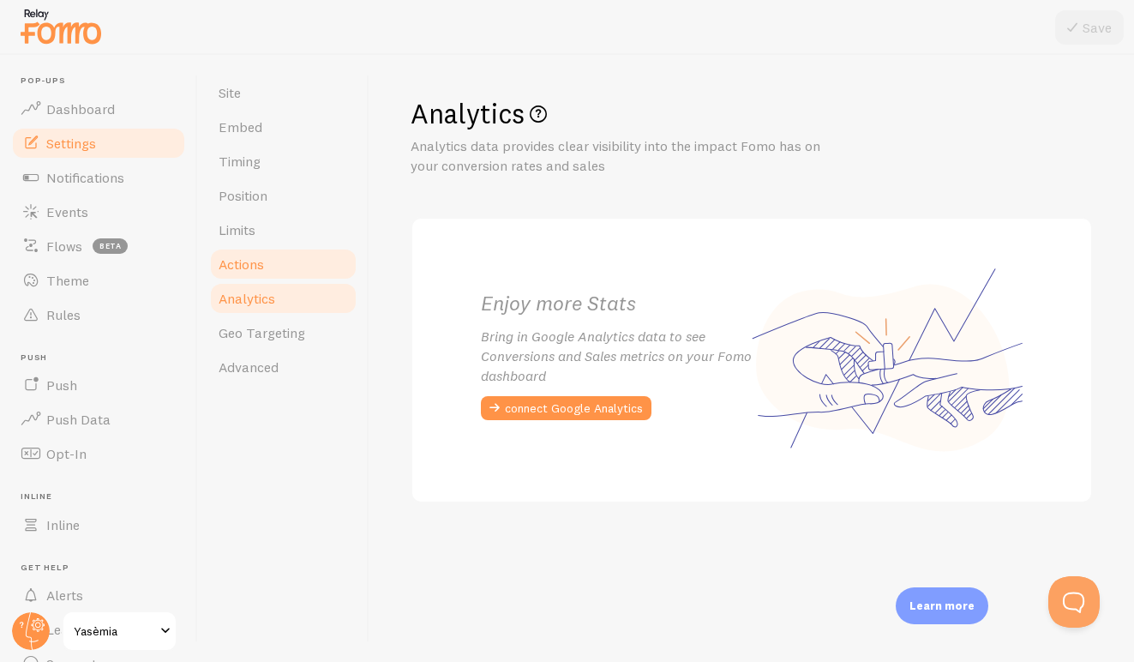
click at [254, 264] on span "Actions" at bounding box center [241, 263] width 45 height 17
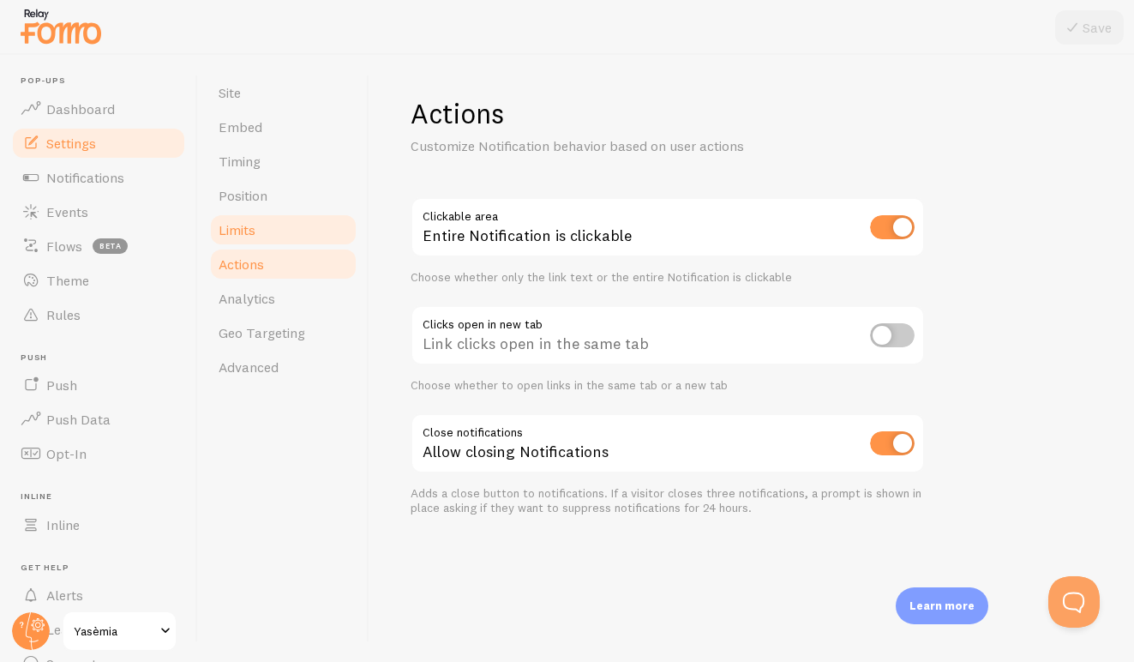
click at [250, 238] on link "Limits" at bounding box center [283, 230] width 150 height 34
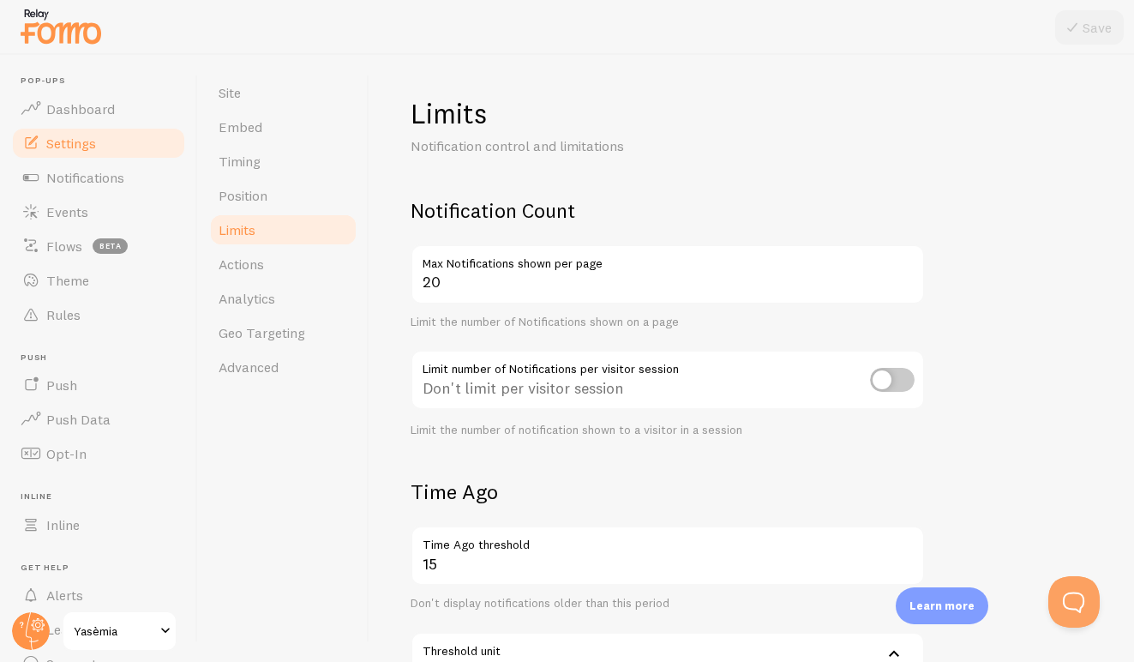
click at [256, 213] on link "Limits" at bounding box center [283, 230] width 150 height 34
click at [264, 201] on span "Position" at bounding box center [243, 195] width 49 height 17
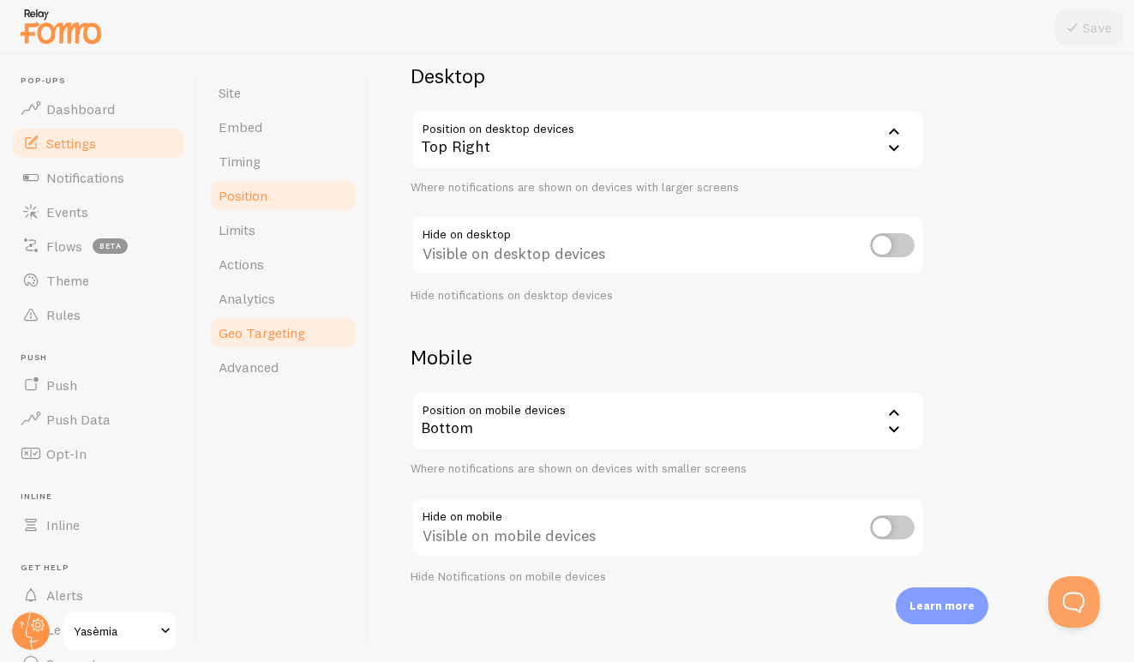
click at [294, 332] on span "Geo Targeting" at bounding box center [262, 332] width 87 height 17
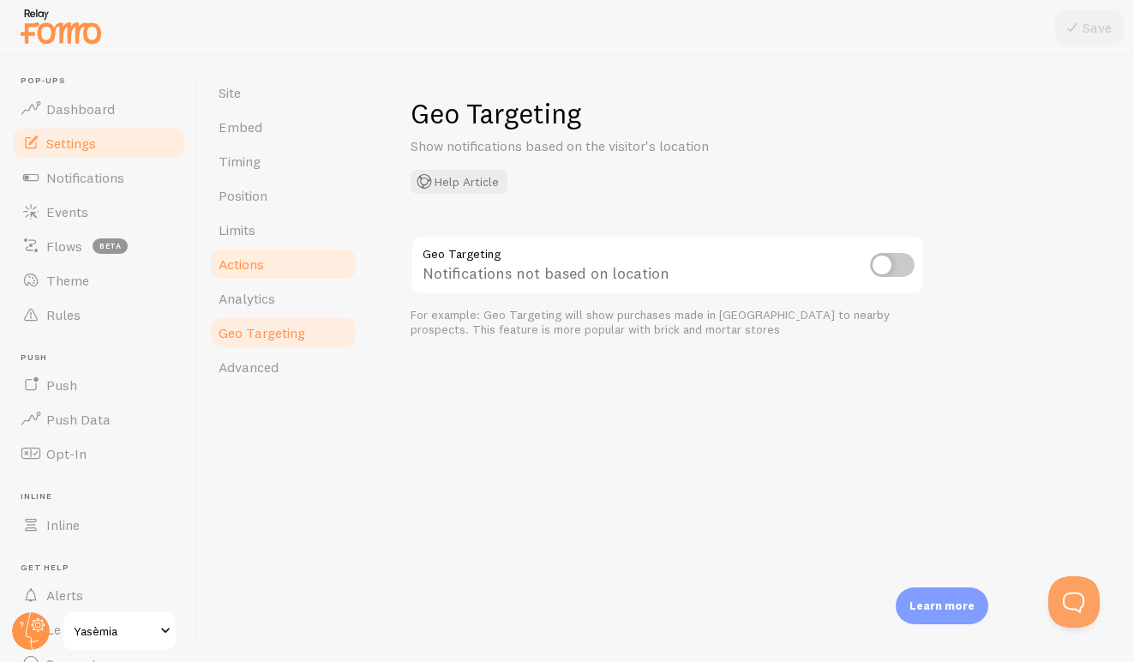
click at [232, 273] on link "Actions" at bounding box center [283, 264] width 150 height 34
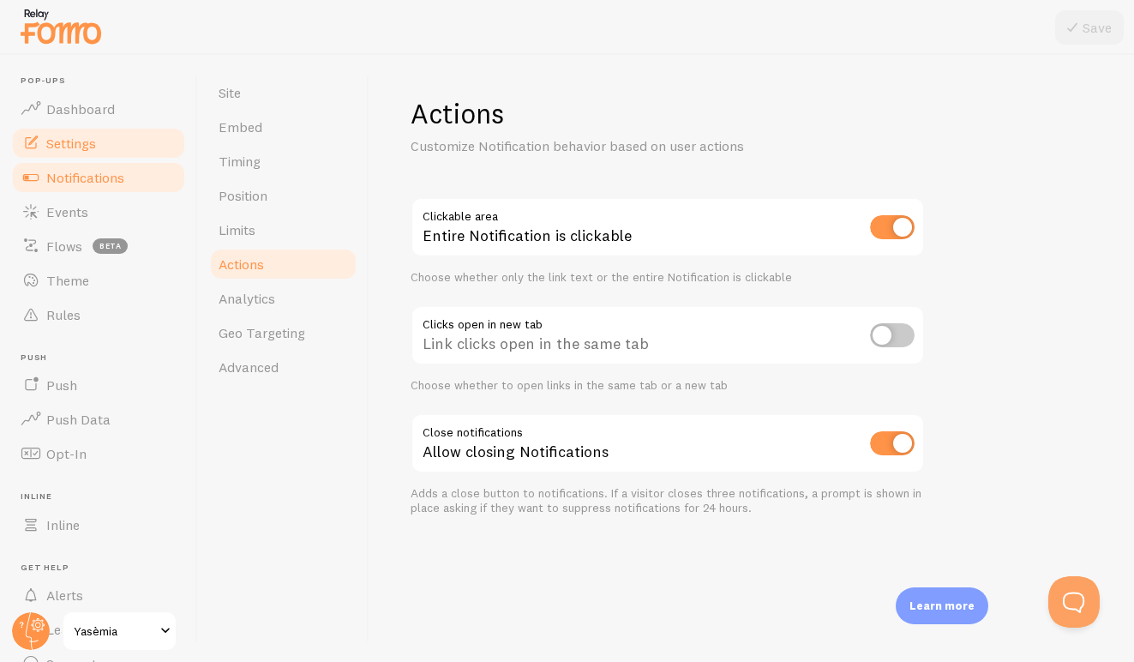
click at [48, 169] on span "Notifications" at bounding box center [85, 177] width 78 height 17
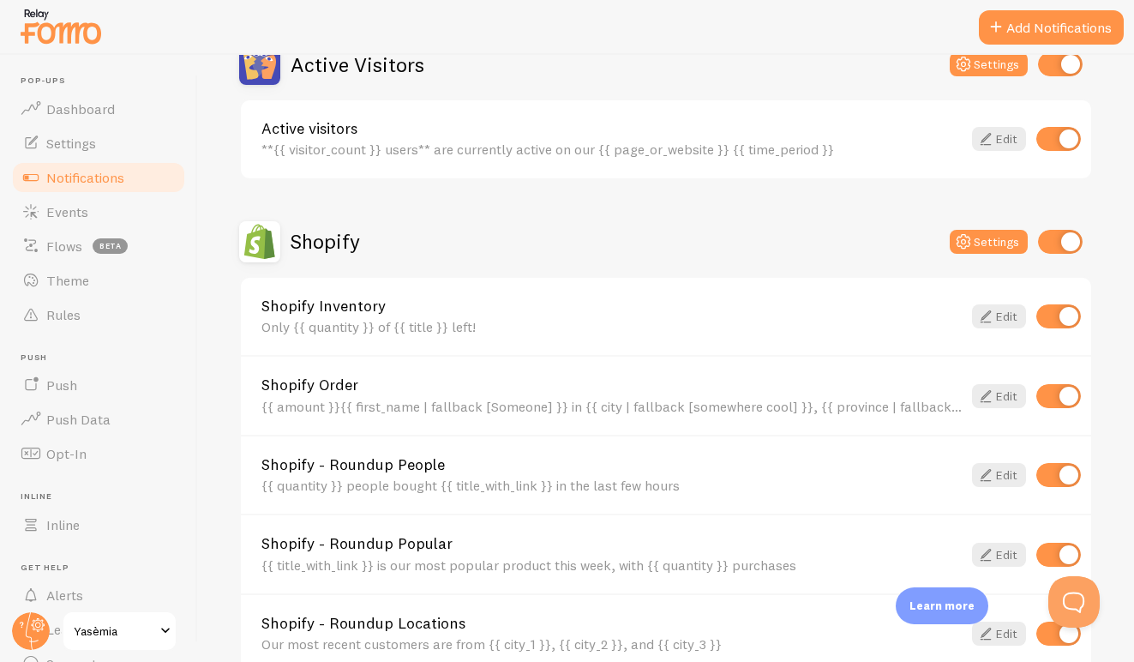
scroll to position [566, 0]
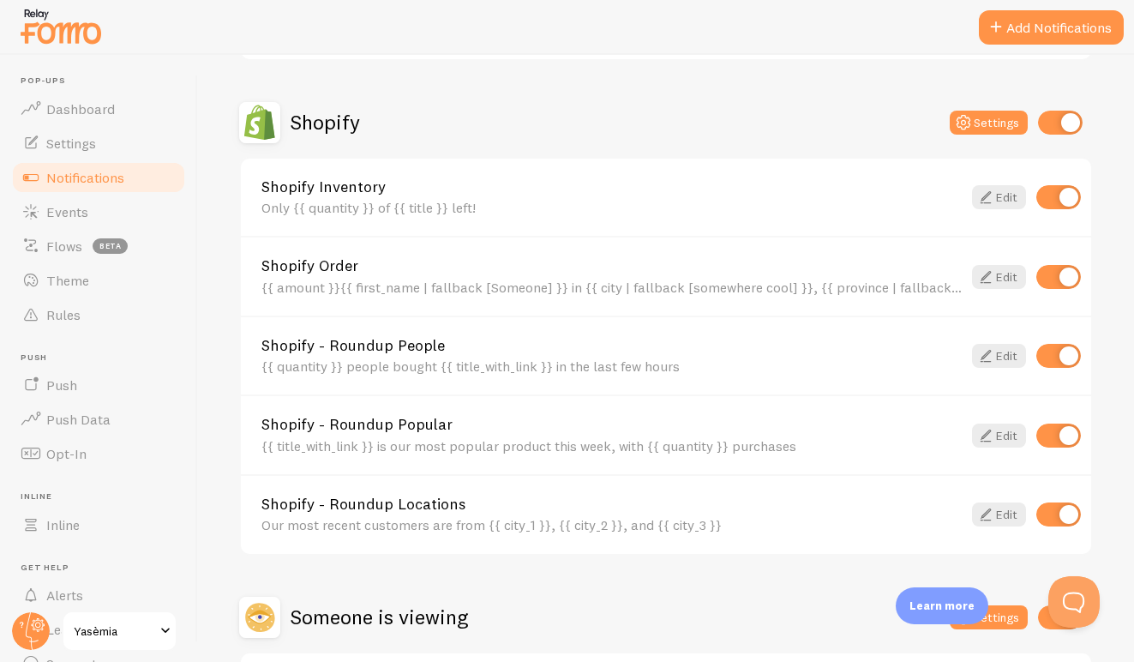
click at [79, 179] on span "Notifications" at bounding box center [85, 177] width 78 height 17
click at [77, 244] on span "Flows" at bounding box center [64, 245] width 36 height 17
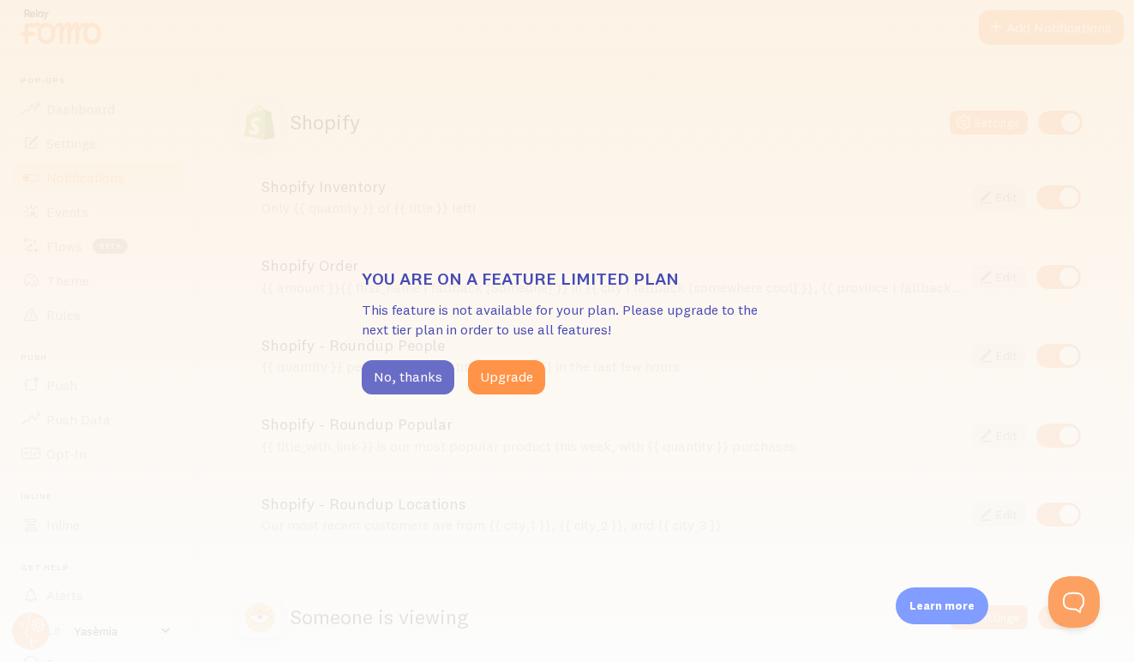
click at [391, 375] on button "No, thanks" at bounding box center [408, 377] width 93 height 34
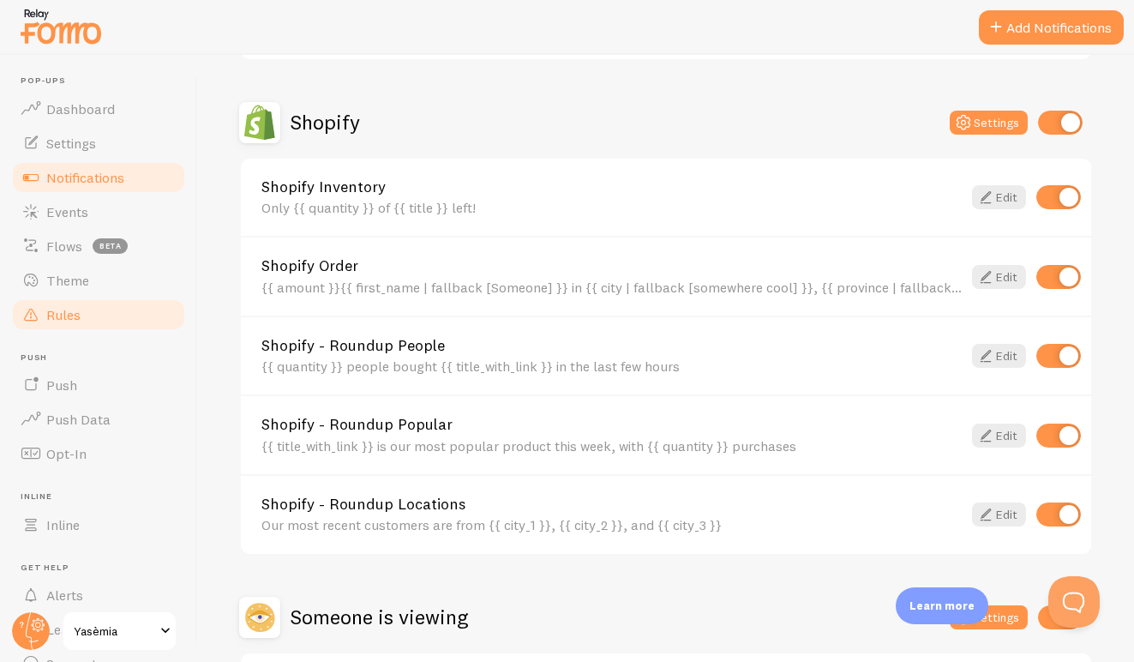
scroll to position [0, 0]
